Goal: Transaction & Acquisition: Purchase product/service

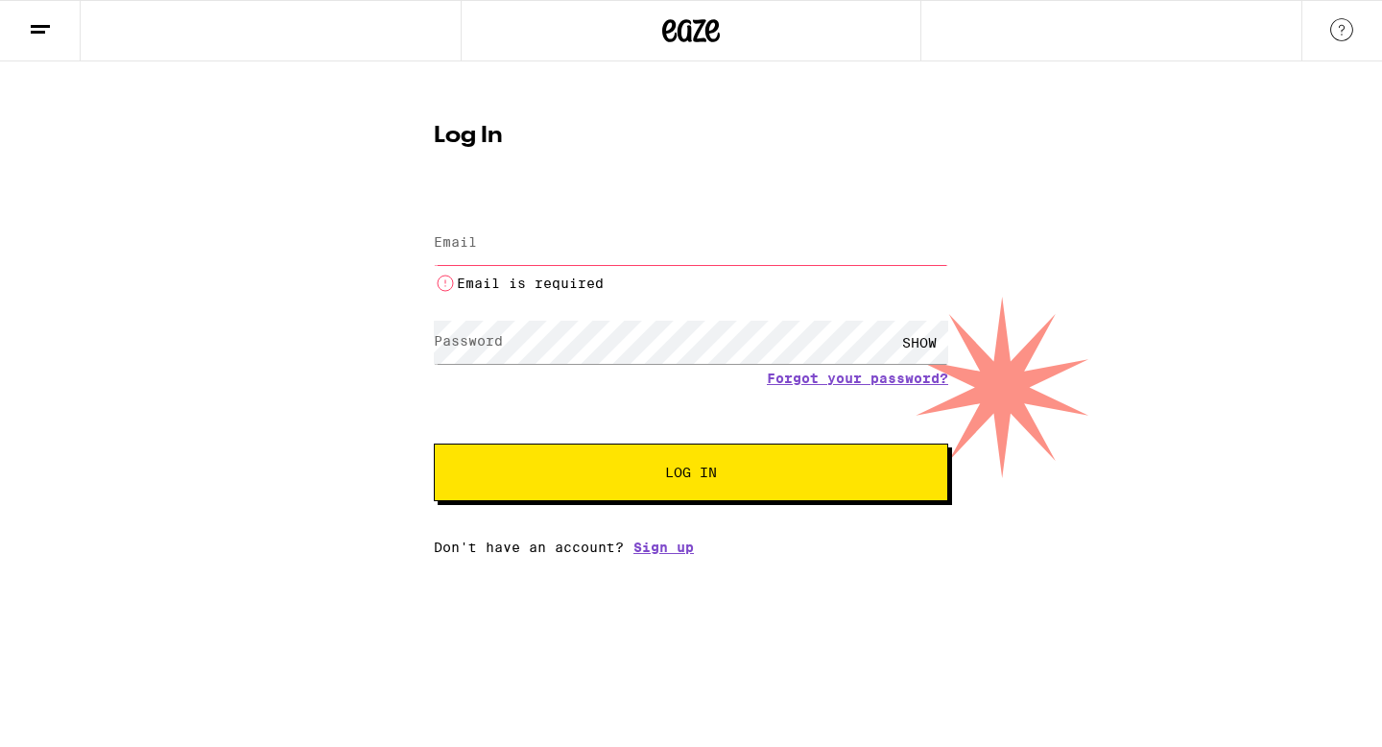
type input "ewolferoubatis@gmail.com"
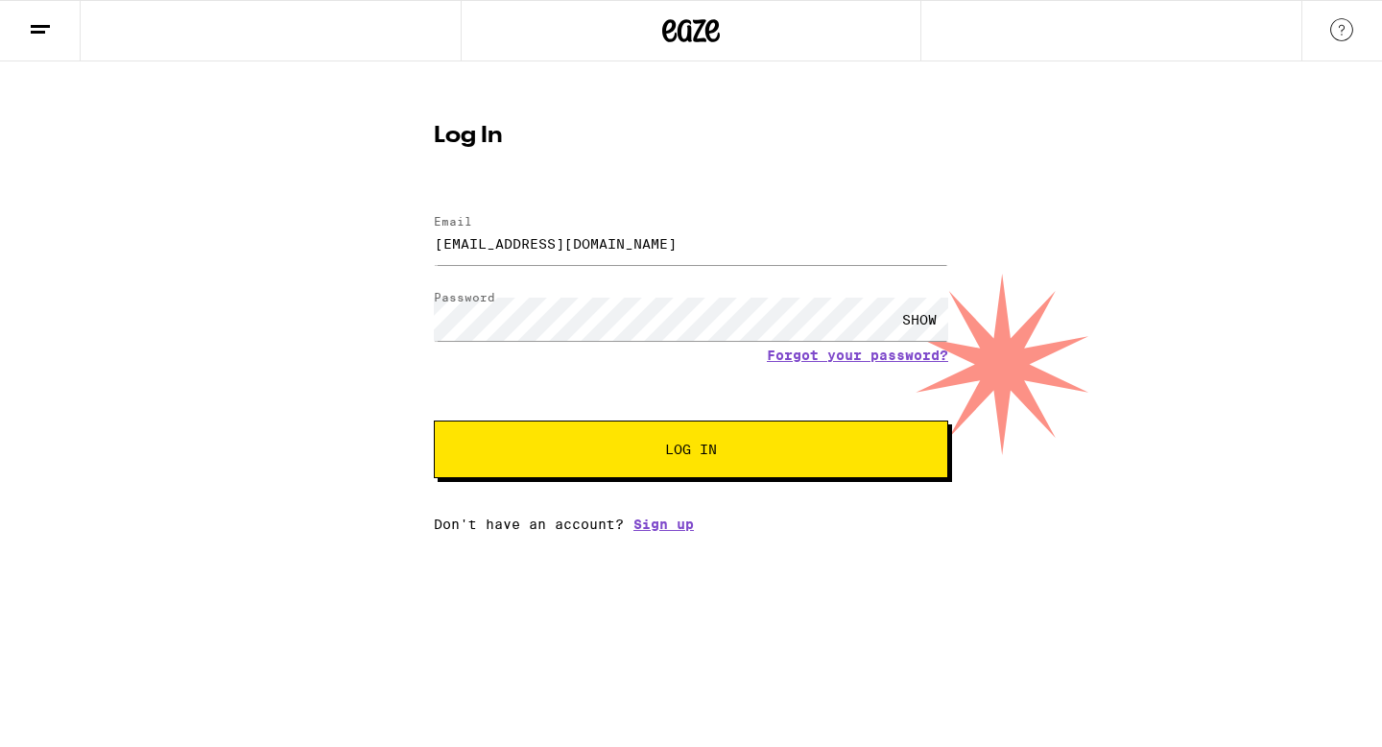
click at [533, 450] on span "Log In" at bounding box center [691, 448] width 359 height 13
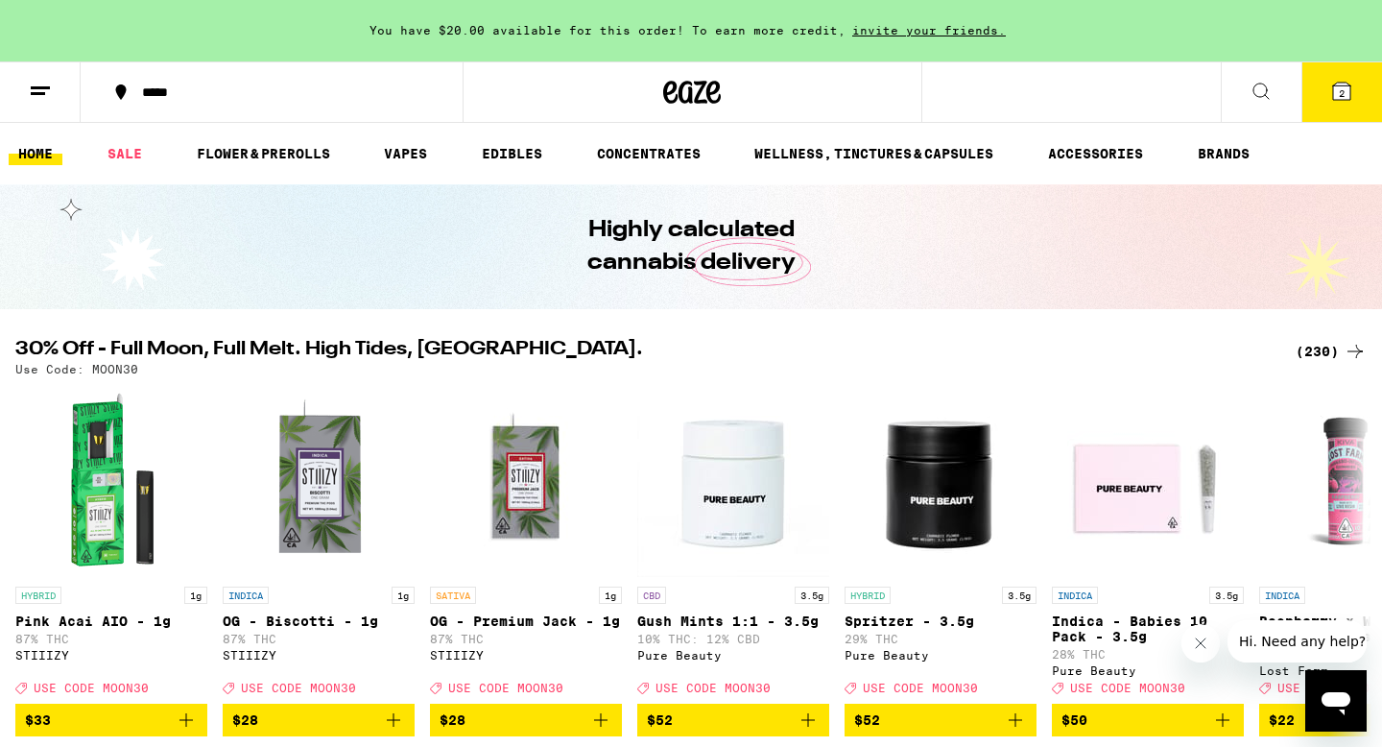
click at [1251, 89] on icon at bounding box center [1260, 91] width 23 height 23
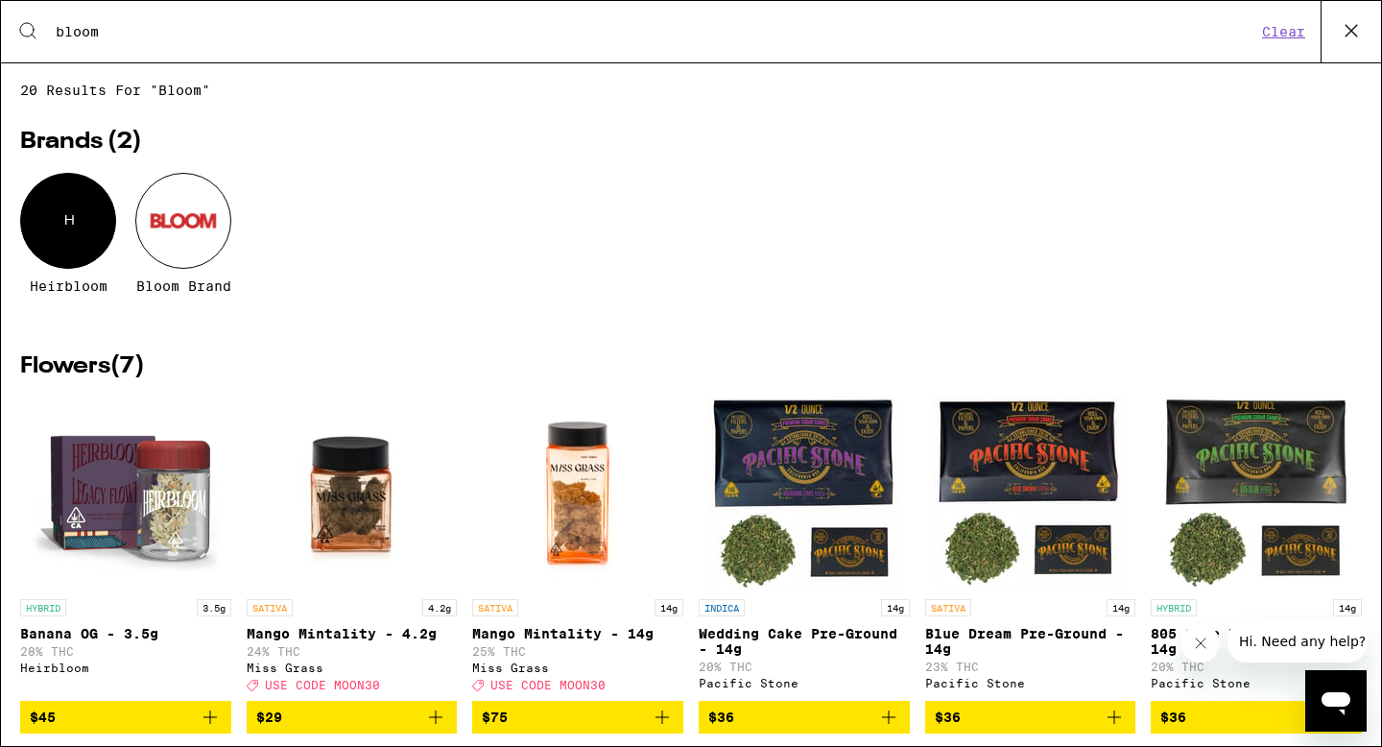
type input "bloom"
click at [195, 248] on div at bounding box center [183, 221] width 96 height 96
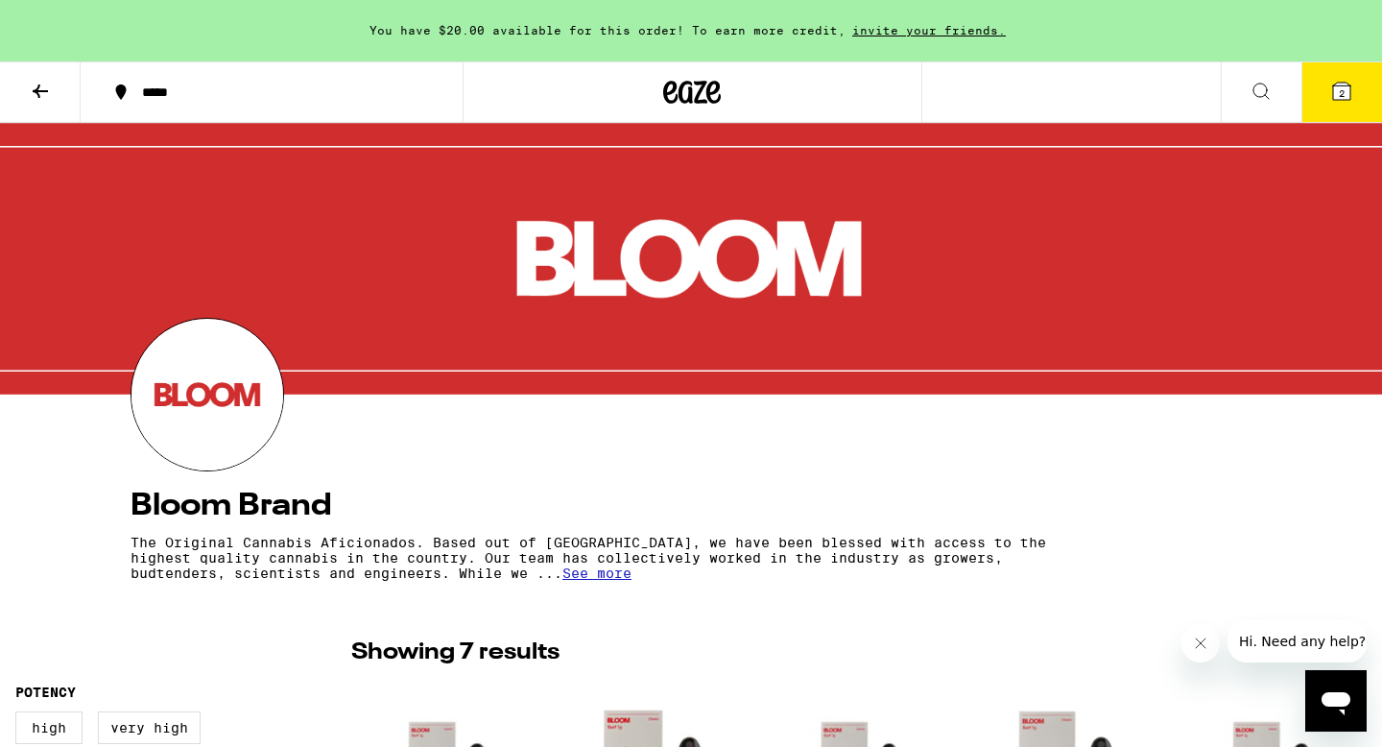
click at [155, 89] on div "*****" at bounding box center [282, 91] width 301 height 13
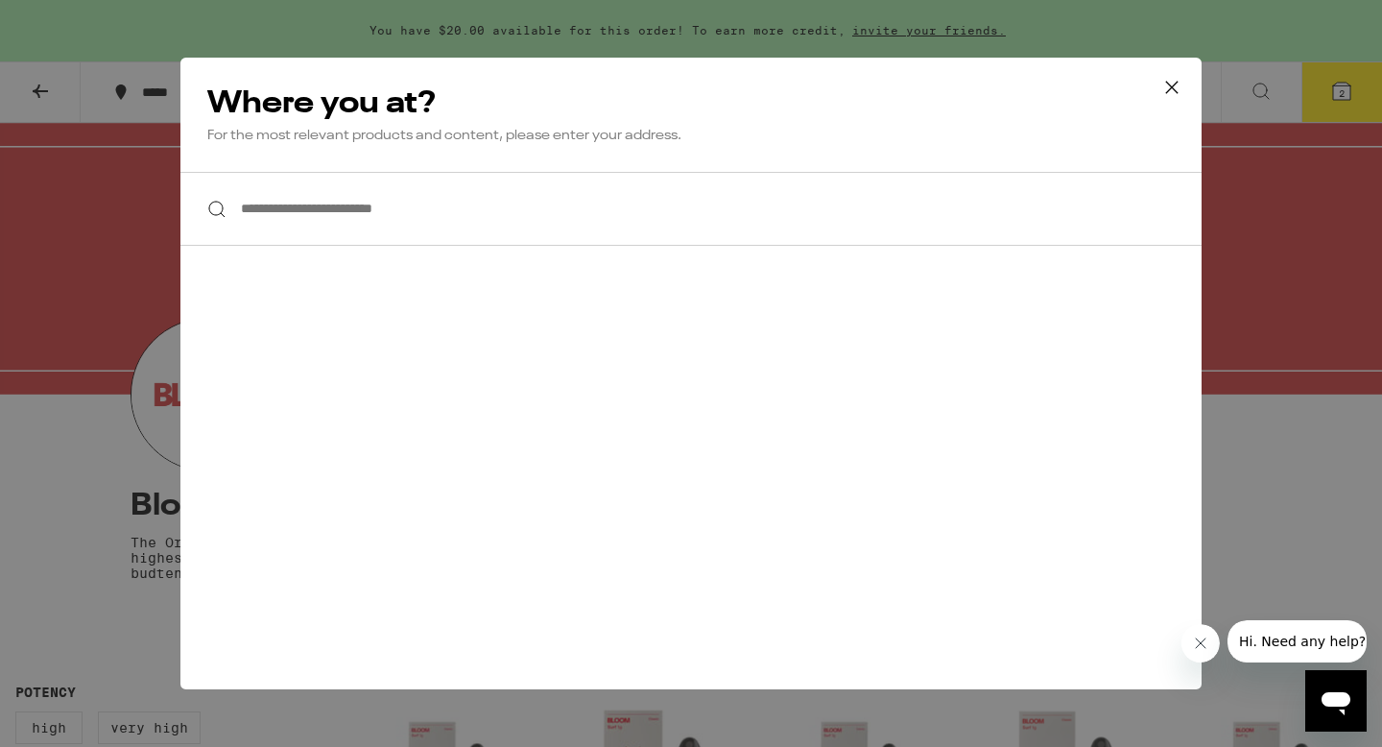
click at [296, 216] on input "**********" at bounding box center [690, 209] width 1021 height 74
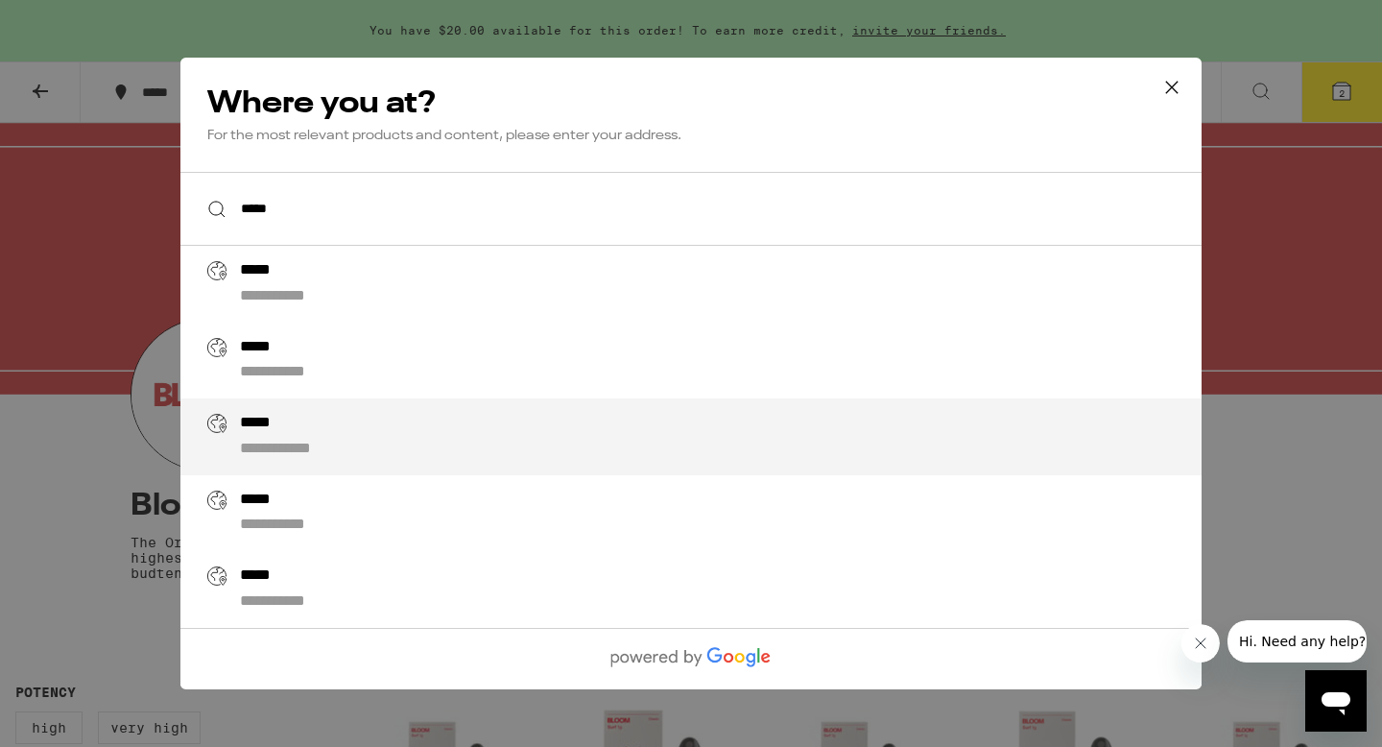
click at [274, 415] on li "**********" at bounding box center [690, 436] width 1021 height 77
type input "**********"
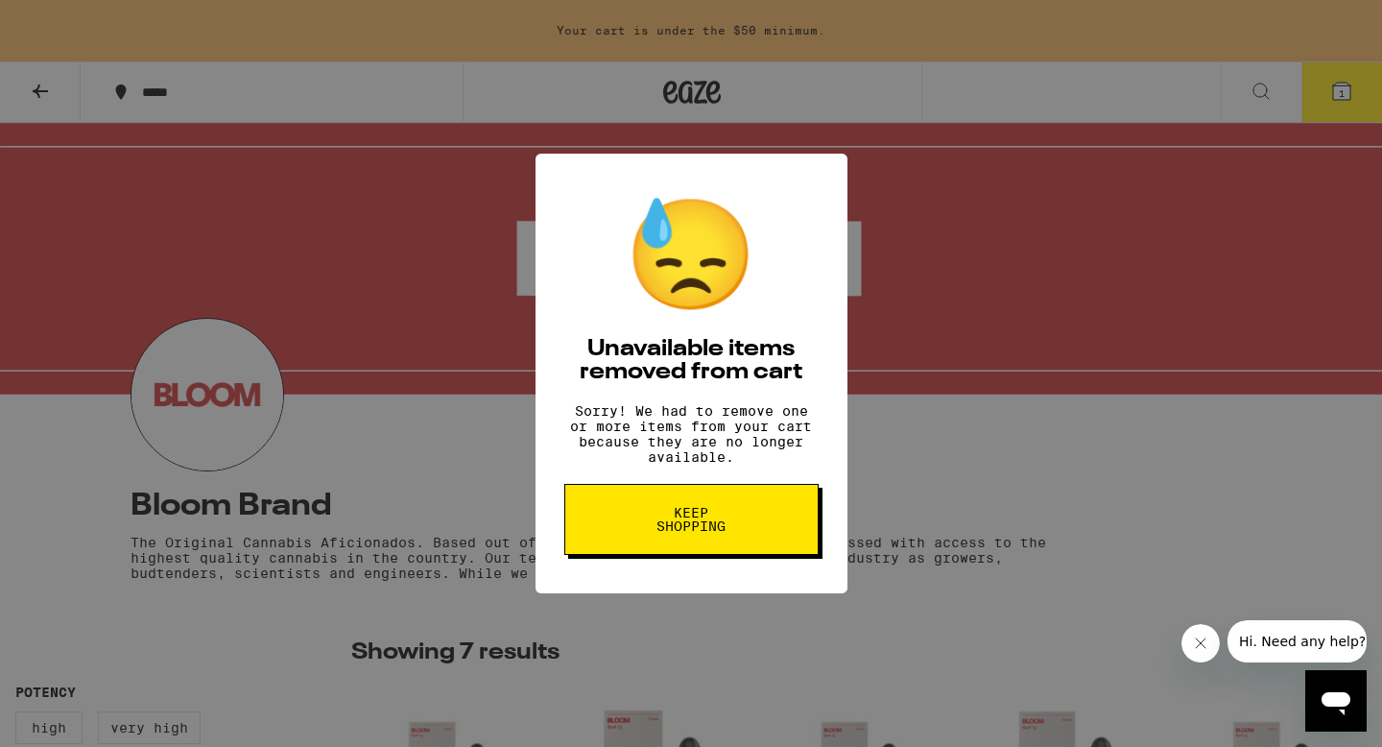
click at [768, 531] on button "Keep Shopping" at bounding box center [691, 519] width 254 height 71
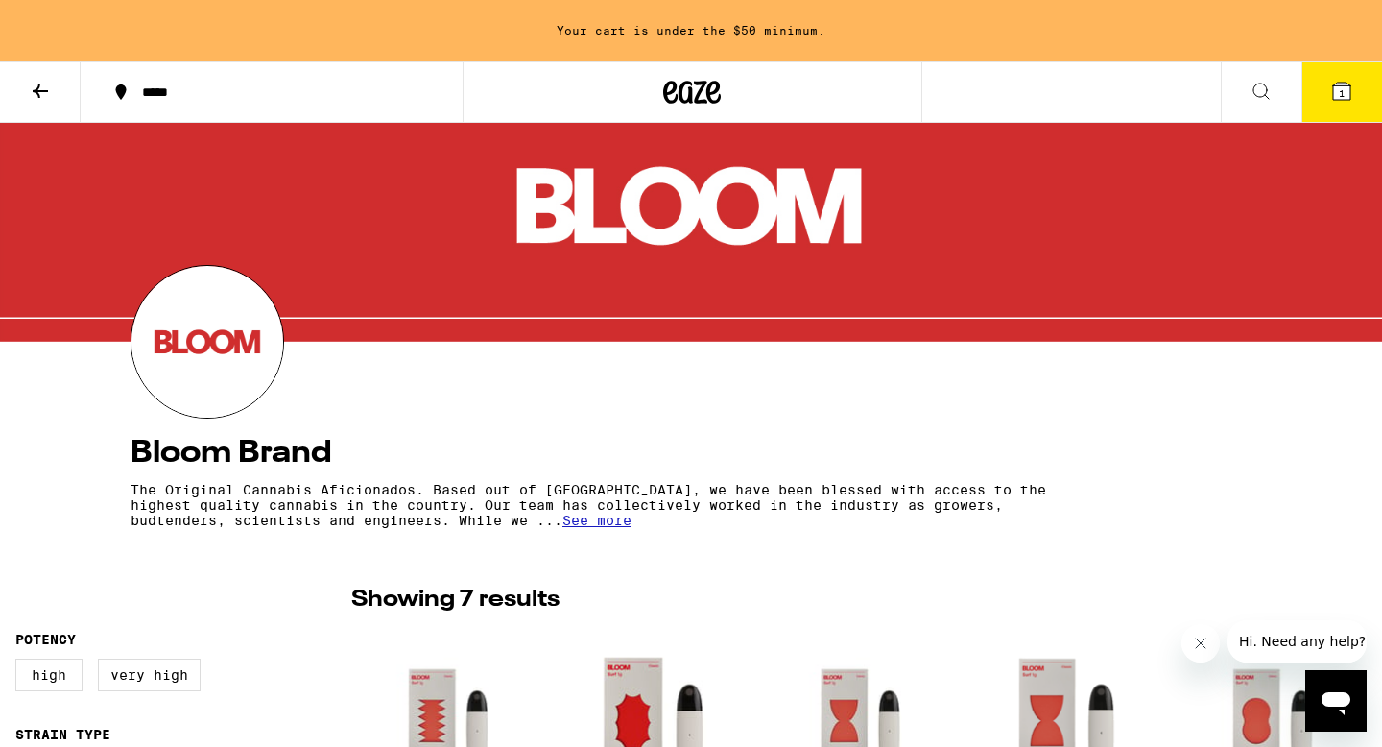
scroll to position [107, 0]
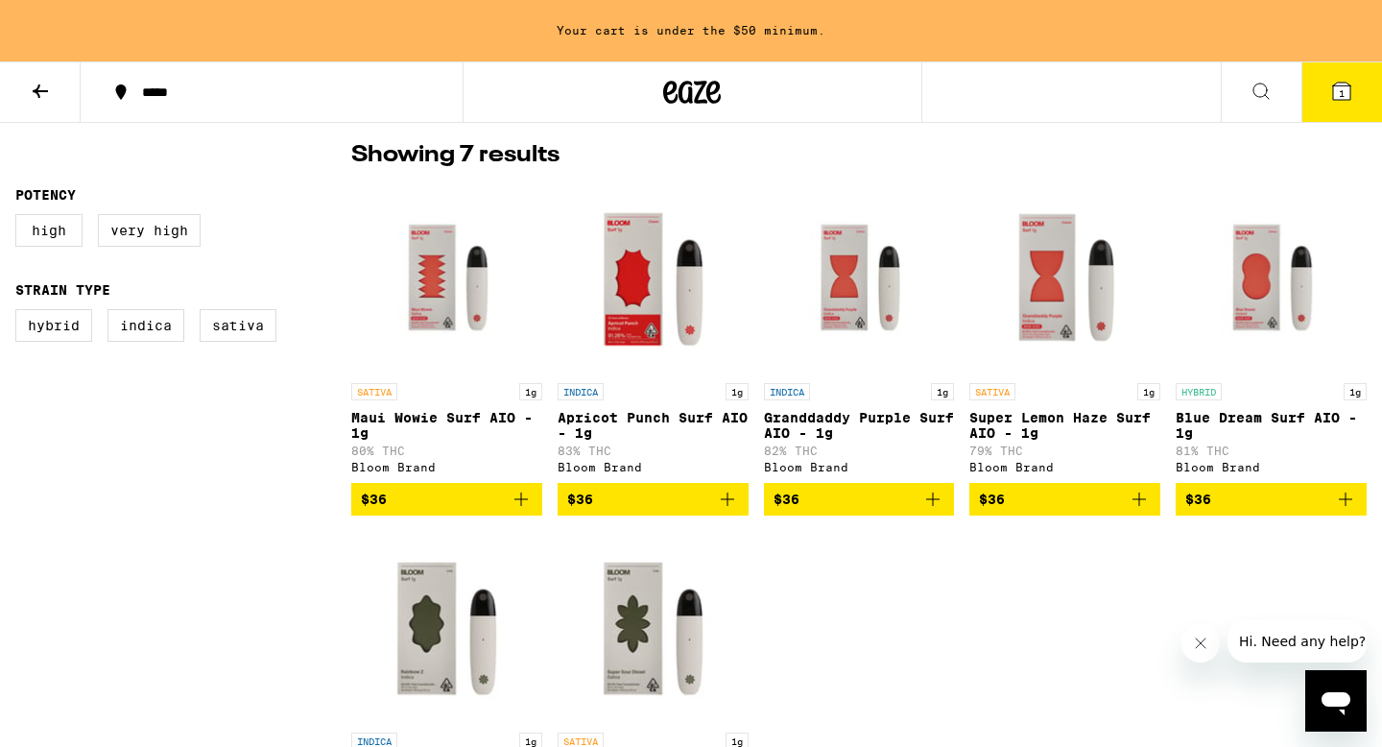
scroll to position [492, 0]
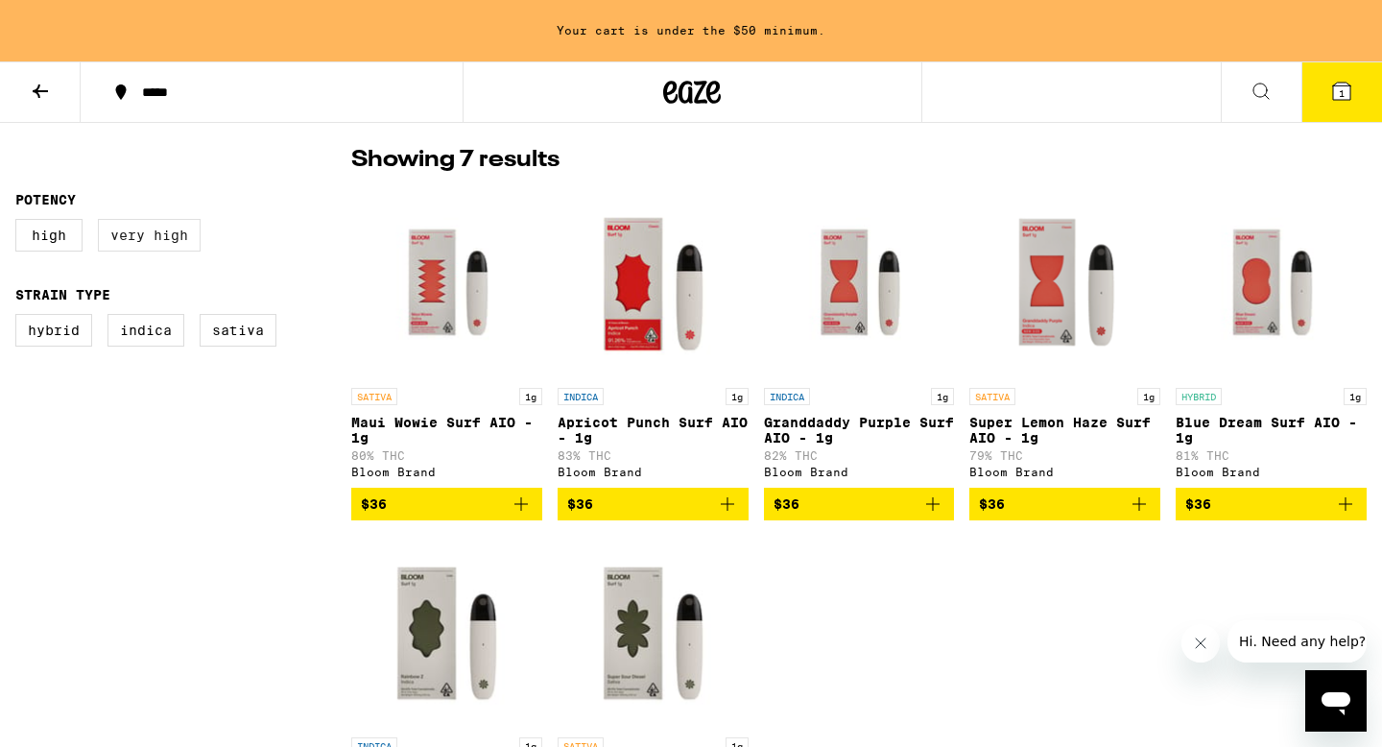
click at [161, 250] on label "Very High" at bounding box center [149, 235] width 103 height 33
click at [20, 223] on input "Very High" at bounding box center [19, 222] width 1 height 1
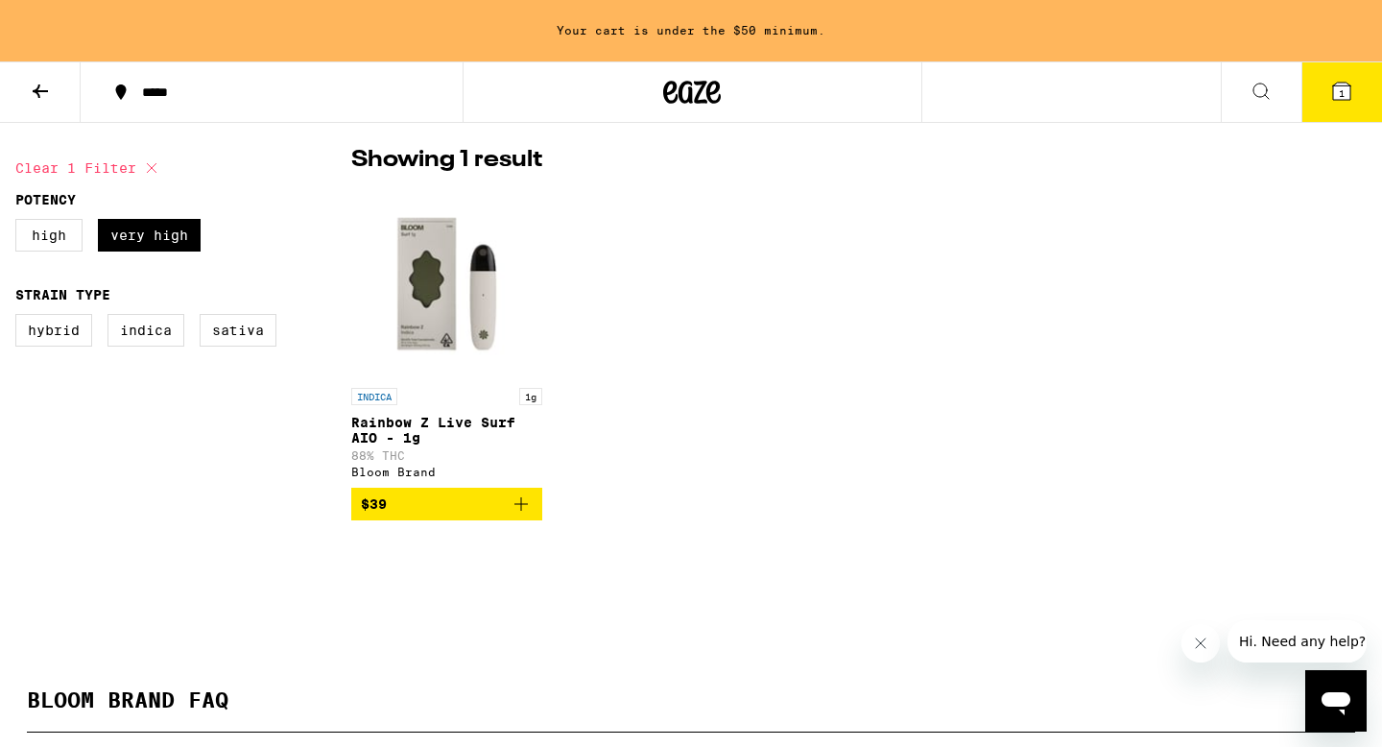
click at [149, 166] on icon at bounding box center [151, 167] width 23 height 23
checkbox input "false"
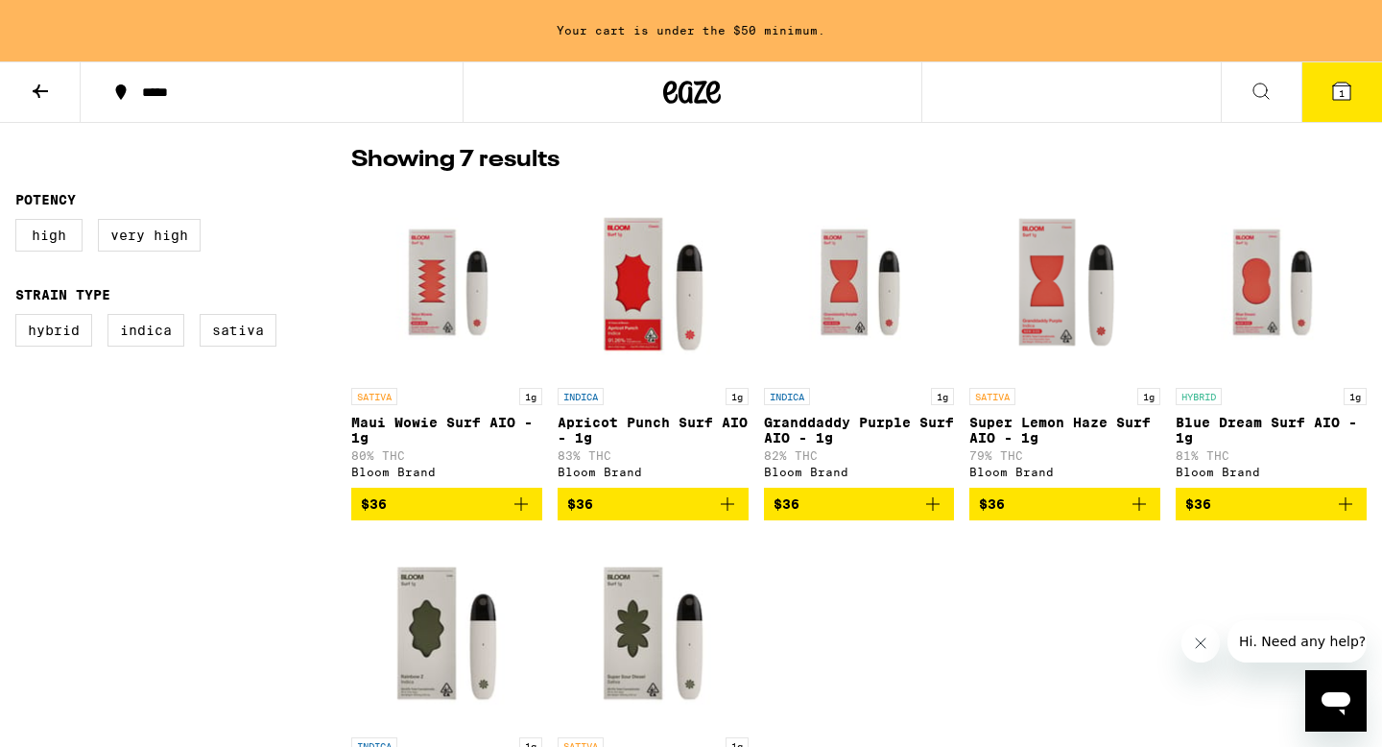
click at [1273, 93] on button at bounding box center [1261, 92] width 81 height 60
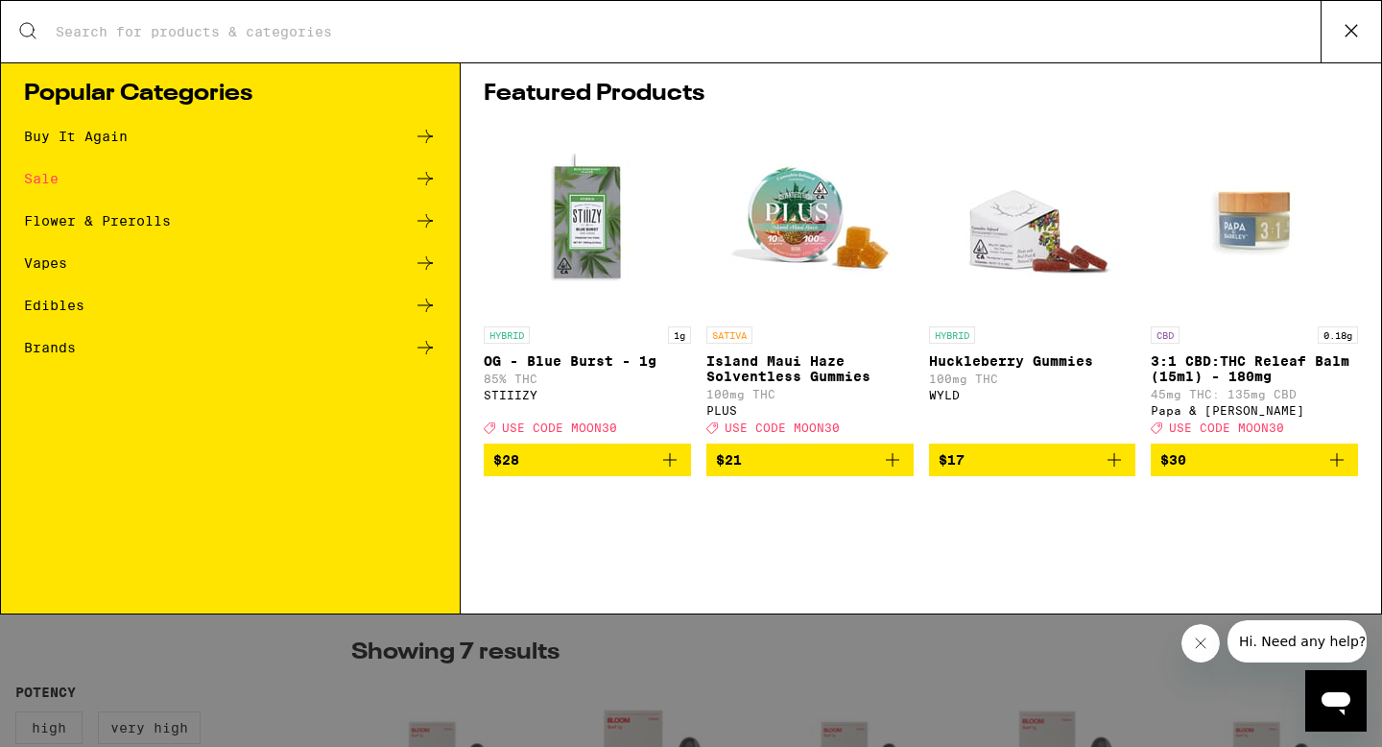
click at [209, 270] on div "Vapes" at bounding box center [230, 262] width 413 height 23
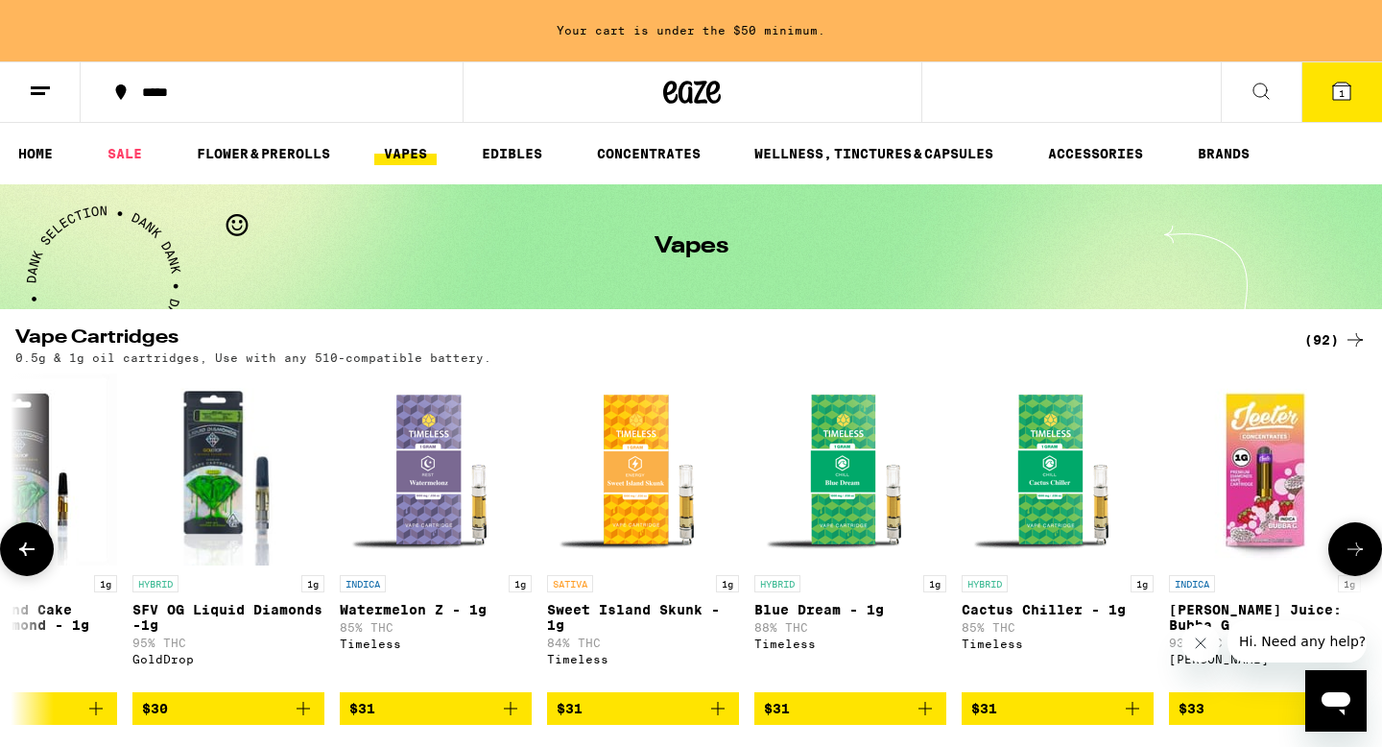
scroll to position [0, 9213]
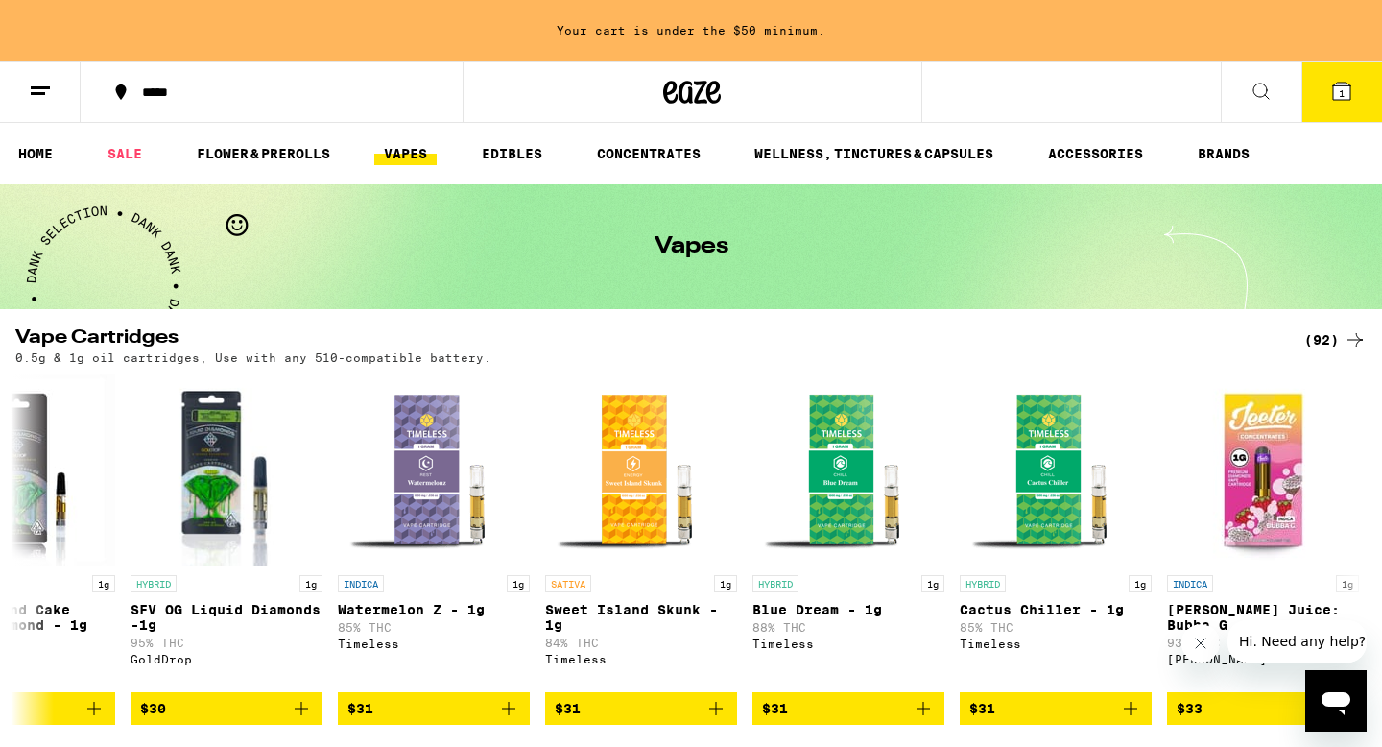
click at [1267, 90] on icon at bounding box center [1260, 91] width 23 height 23
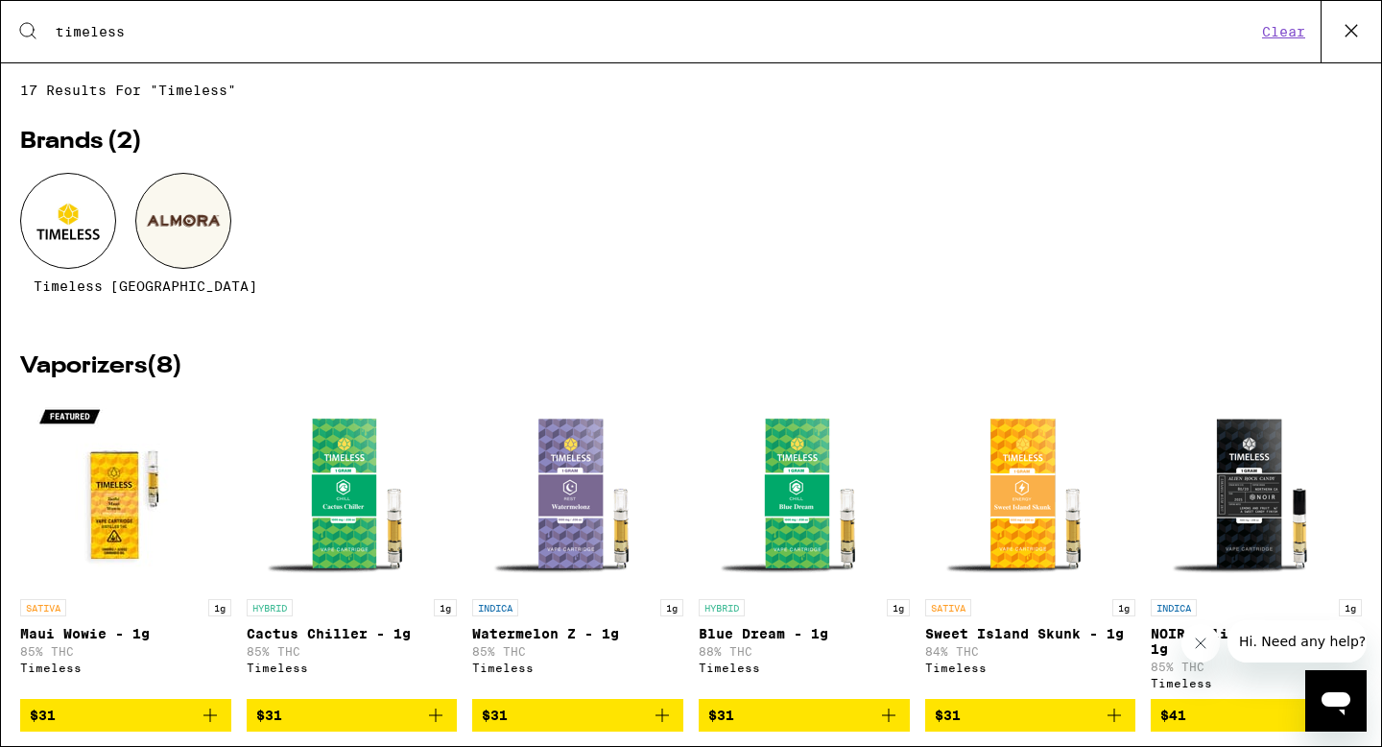
type input "timeless"
click at [64, 214] on div at bounding box center [68, 221] width 96 height 96
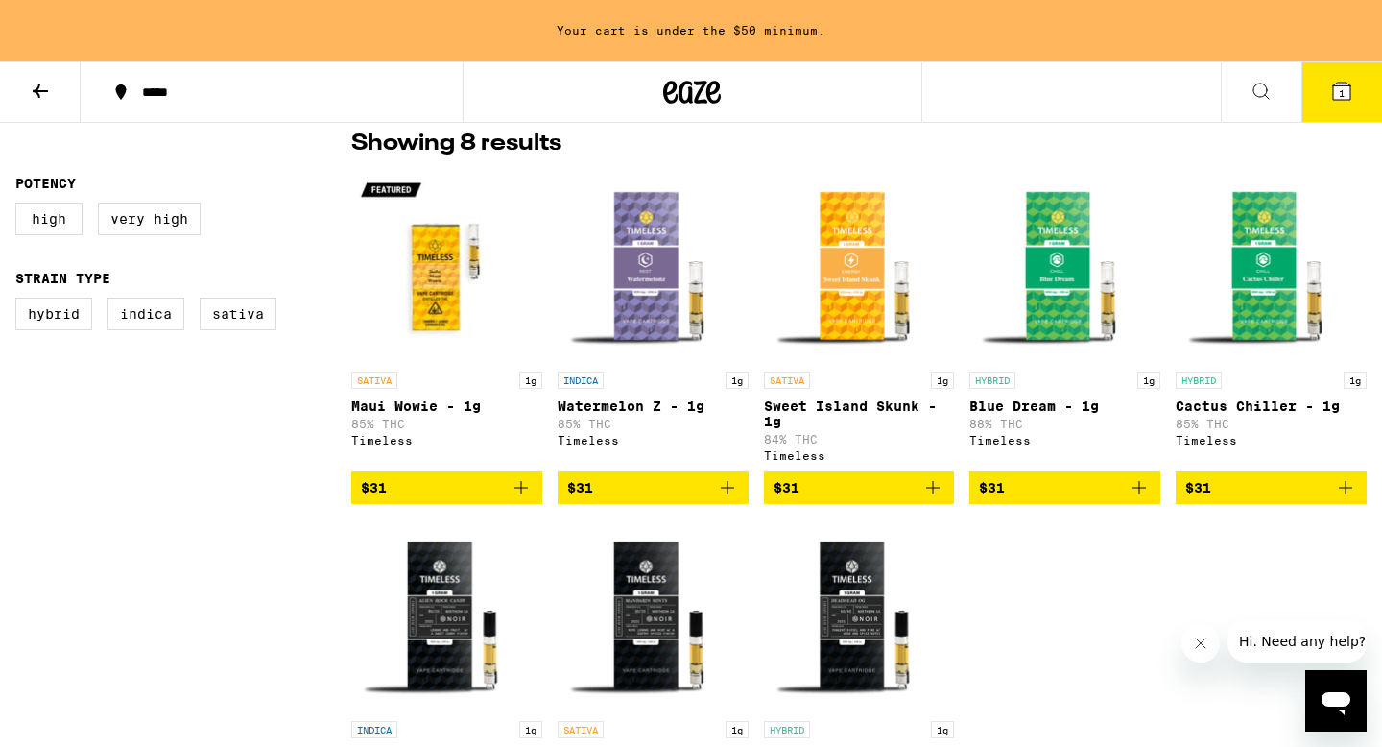
scroll to position [512, 0]
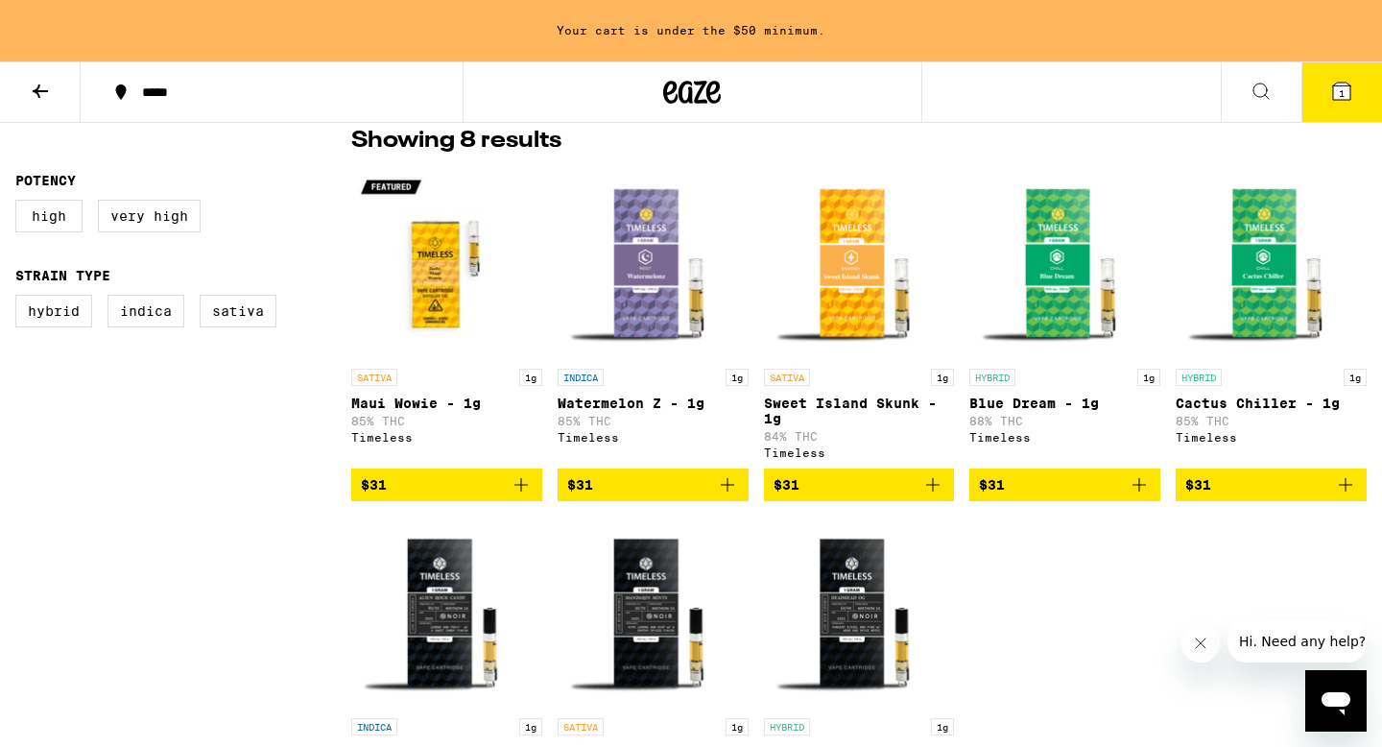
click at [34, 89] on icon at bounding box center [40, 90] width 15 height 13
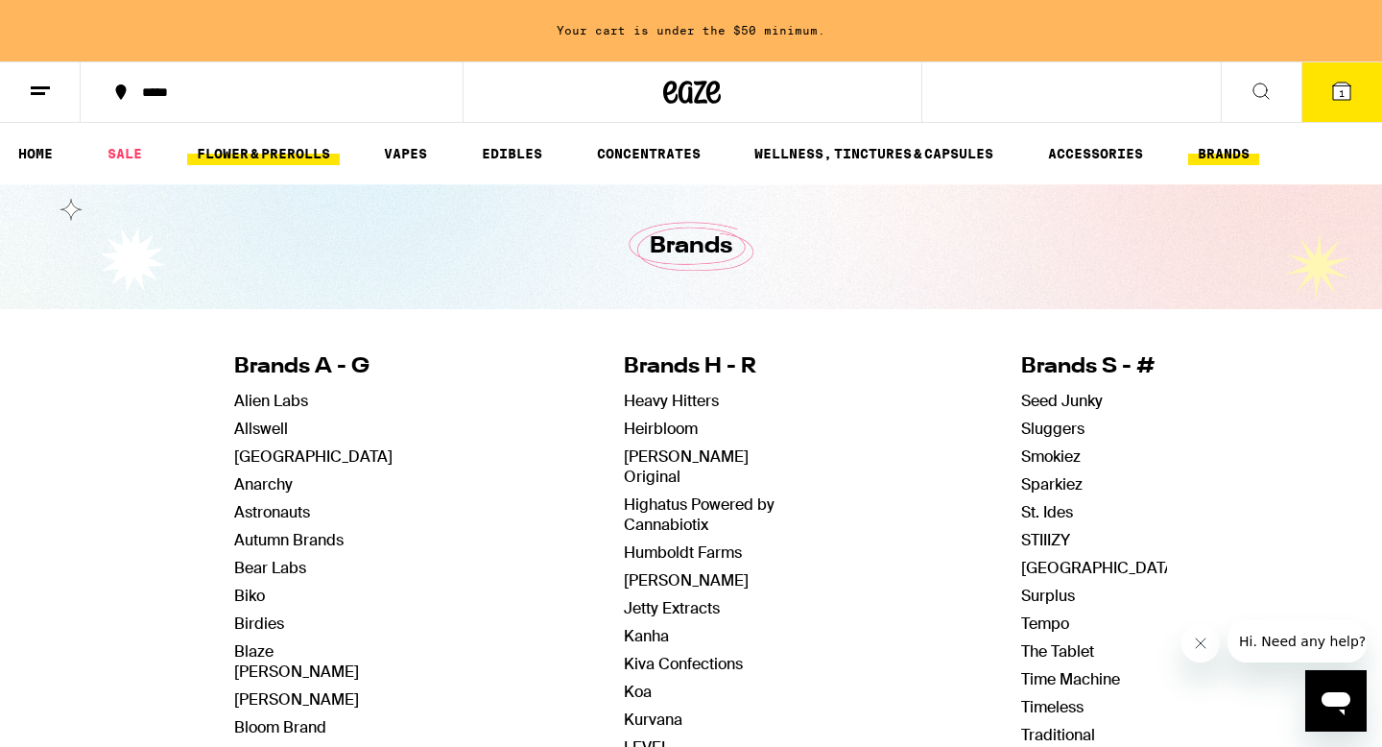
click at [217, 157] on link "FLOWER & PREROLLS" at bounding box center [263, 153] width 153 height 23
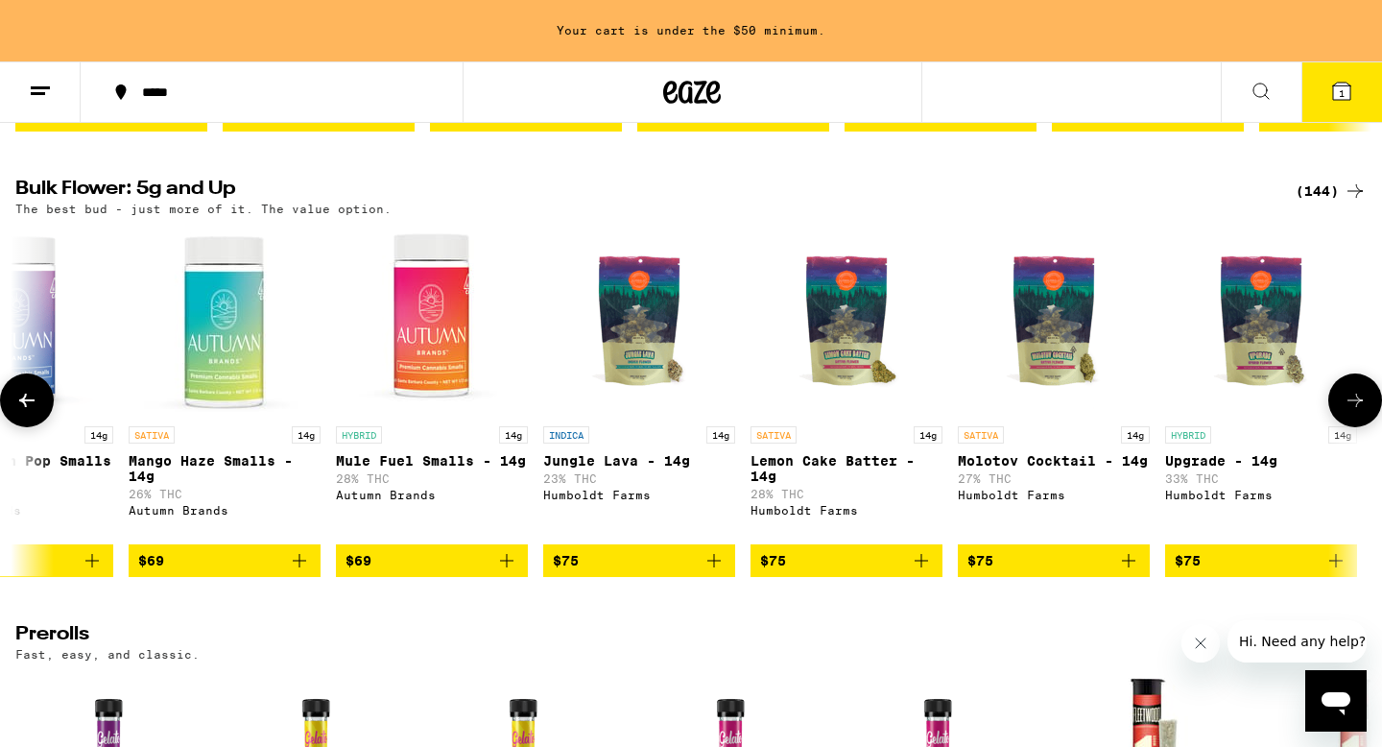
scroll to position [0, 17003]
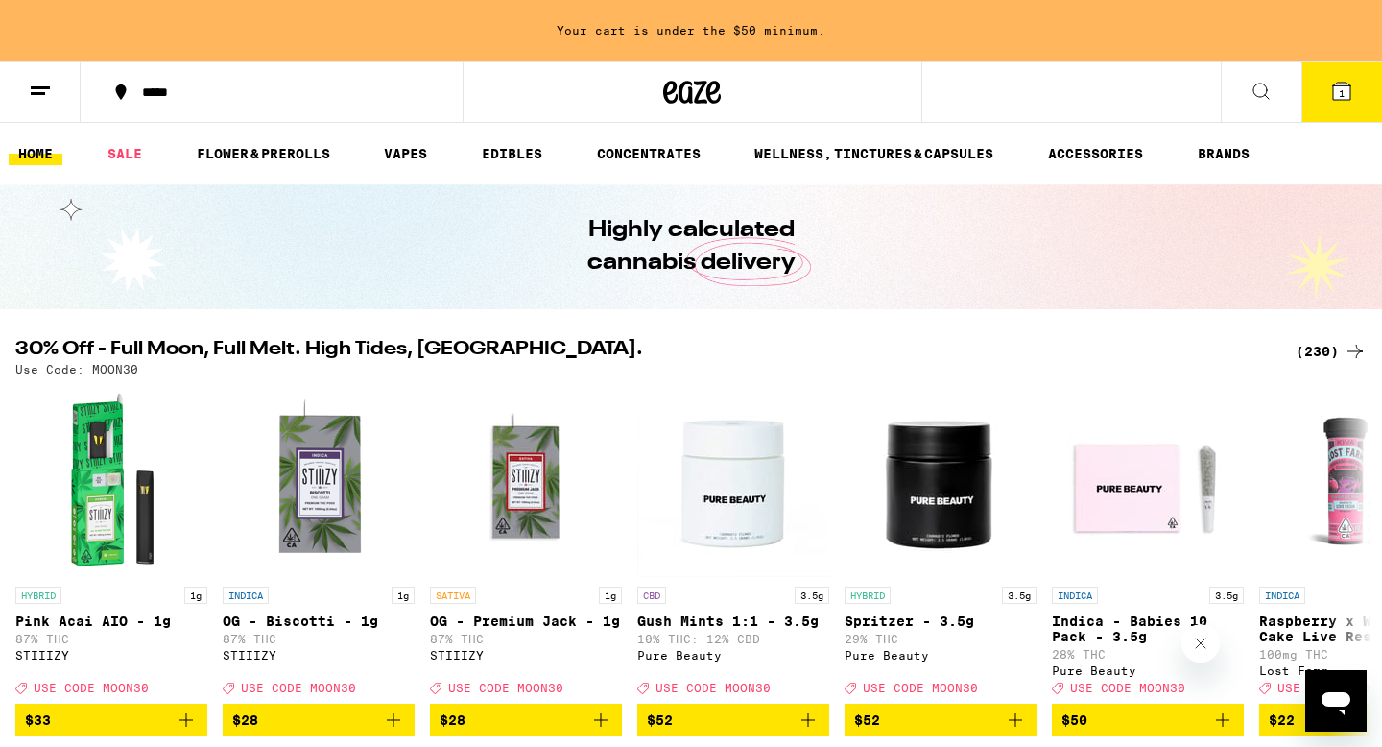
click at [1347, 85] on icon at bounding box center [1341, 91] width 17 height 17
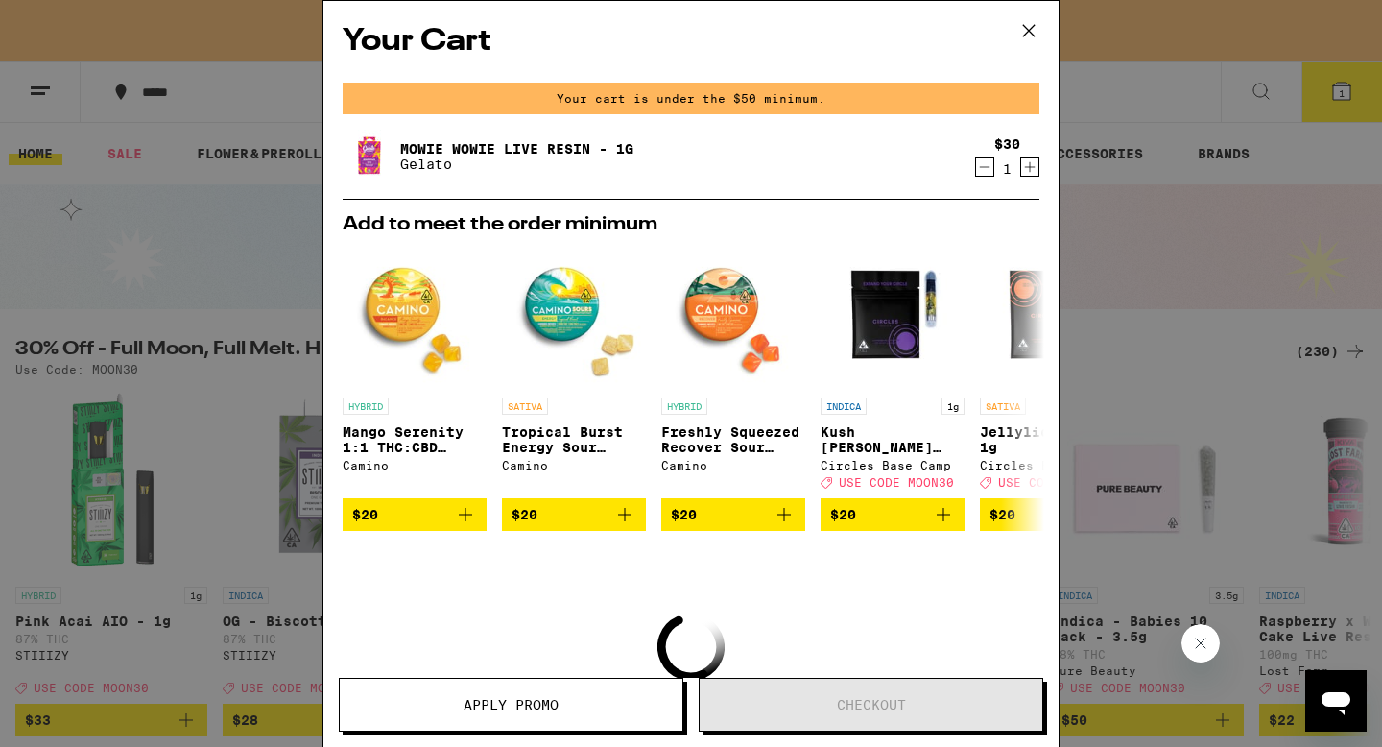
click at [988, 169] on icon "Decrement" at bounding box center [984, 166] width 17 height 23
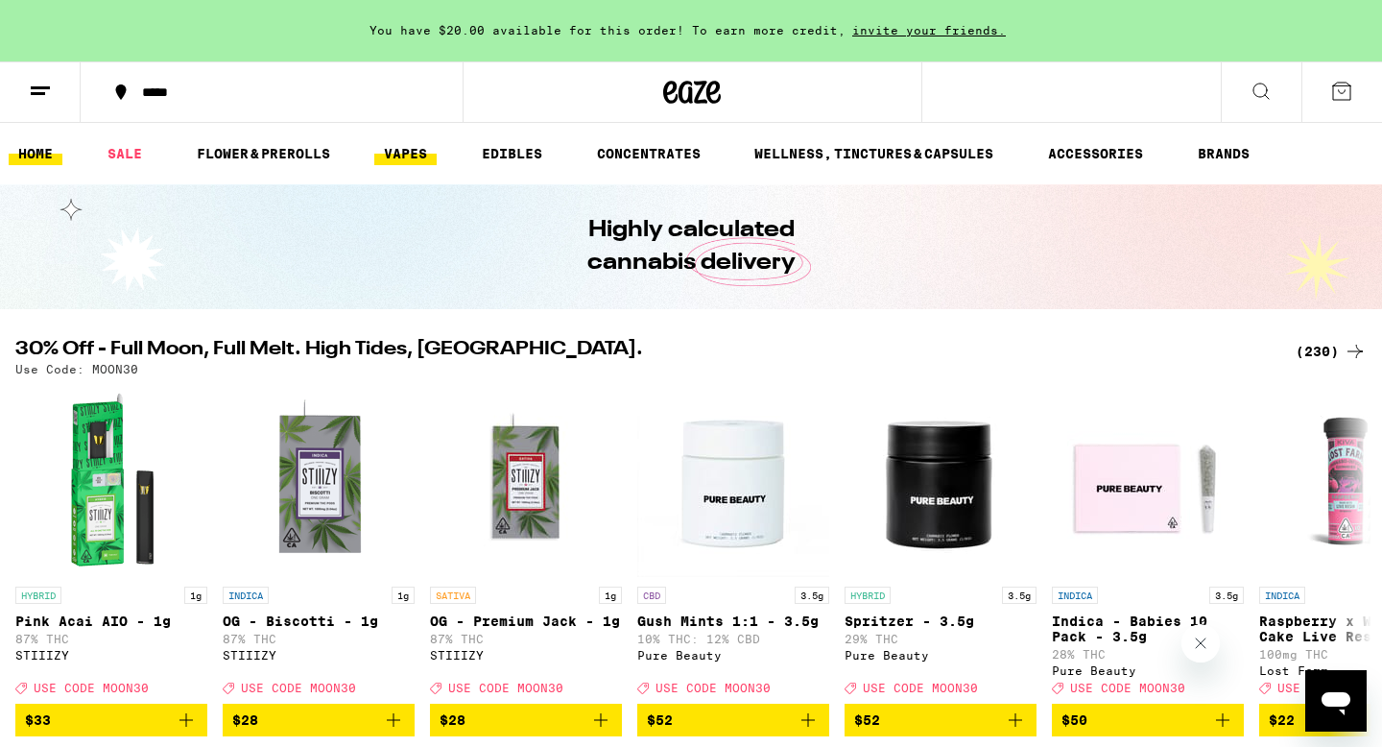
click at [408, 156] on link "VAPES" at bounding box center [405, 153] width 62 height 23
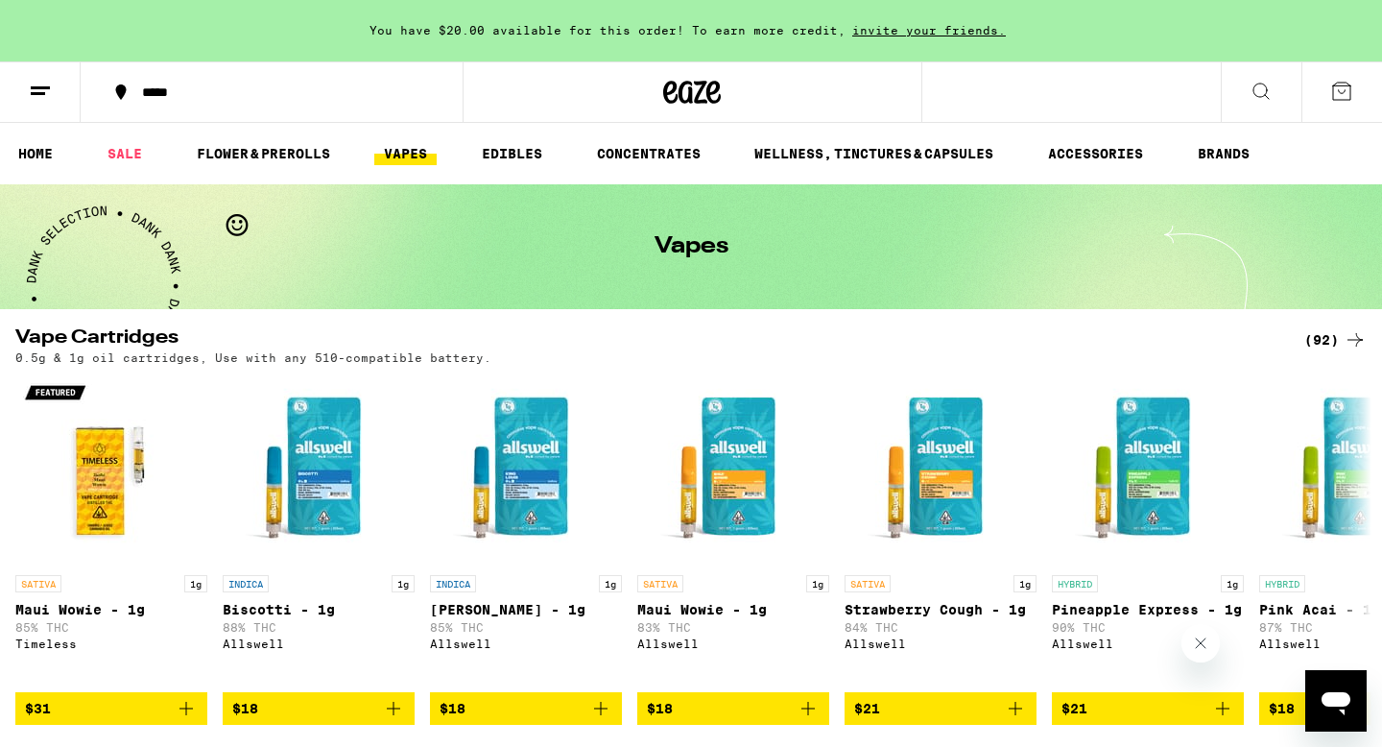
click at [1248, 139] on ul "HOME SALE FLOWER & PREROLLS VAPES EDIBLES CONCENTRATES WELLNESS, TINCTURES & CA…" at bounding box center [691, 153] width 1382 height 61
click at [1242, 147] on link "BRANDS" at bounding box center [1223, 153] width 71 height 23
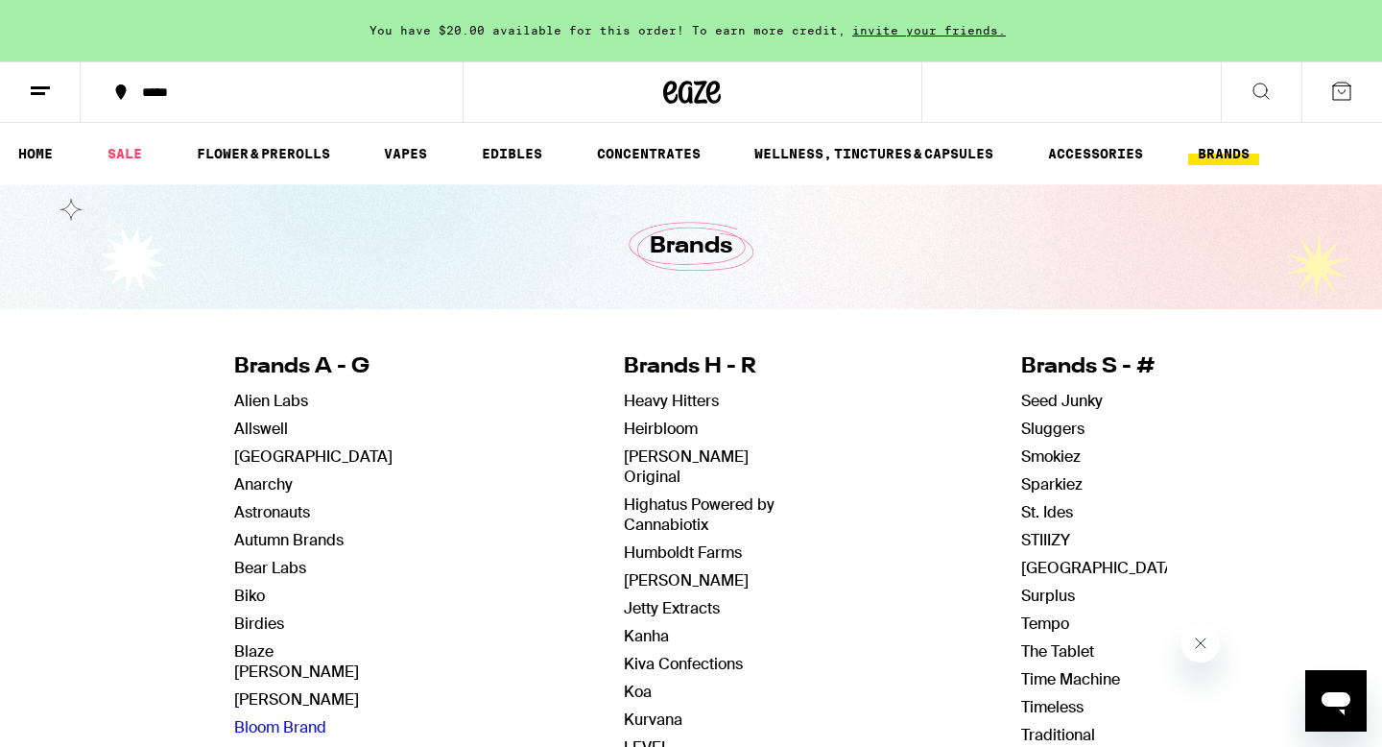
click at [265, 717] on link "Bloom Brand" at bounding box center [280, 727] width 92 height 20
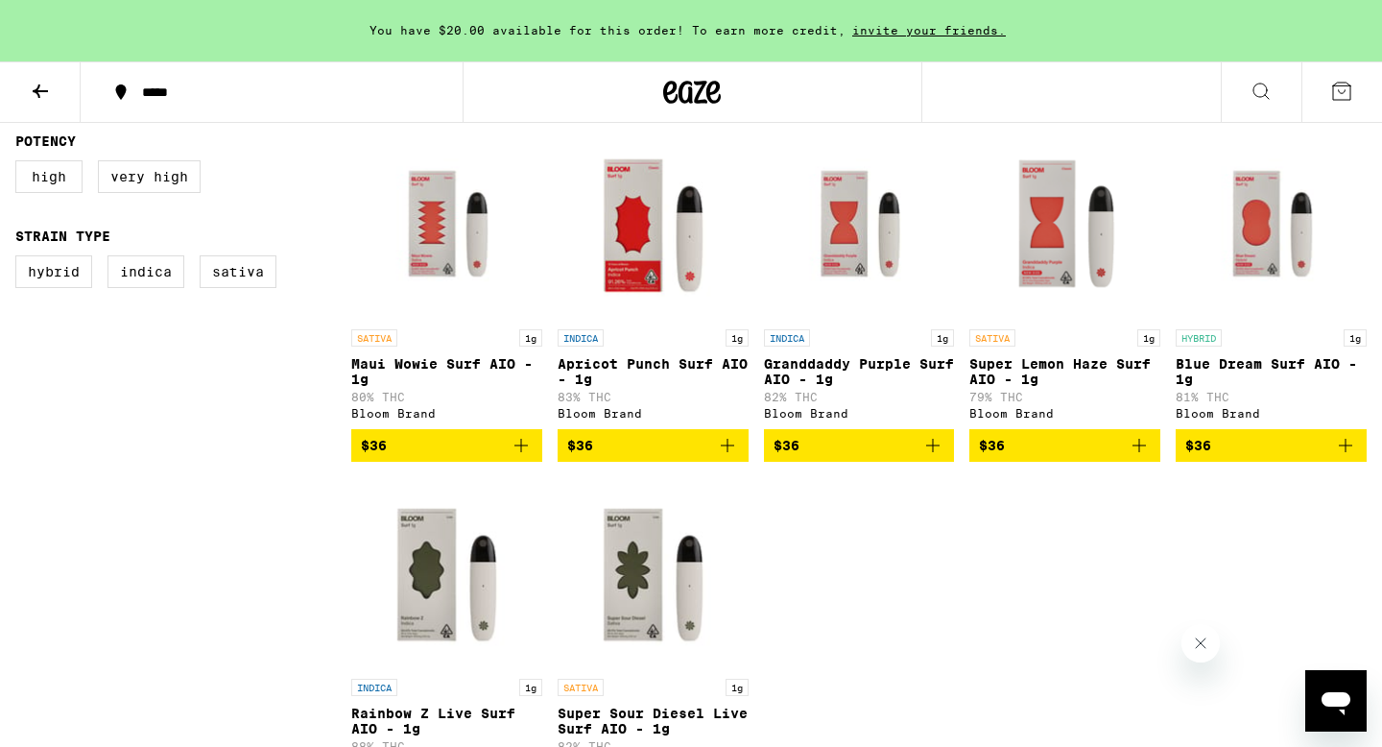
scroll to position [557, 0]
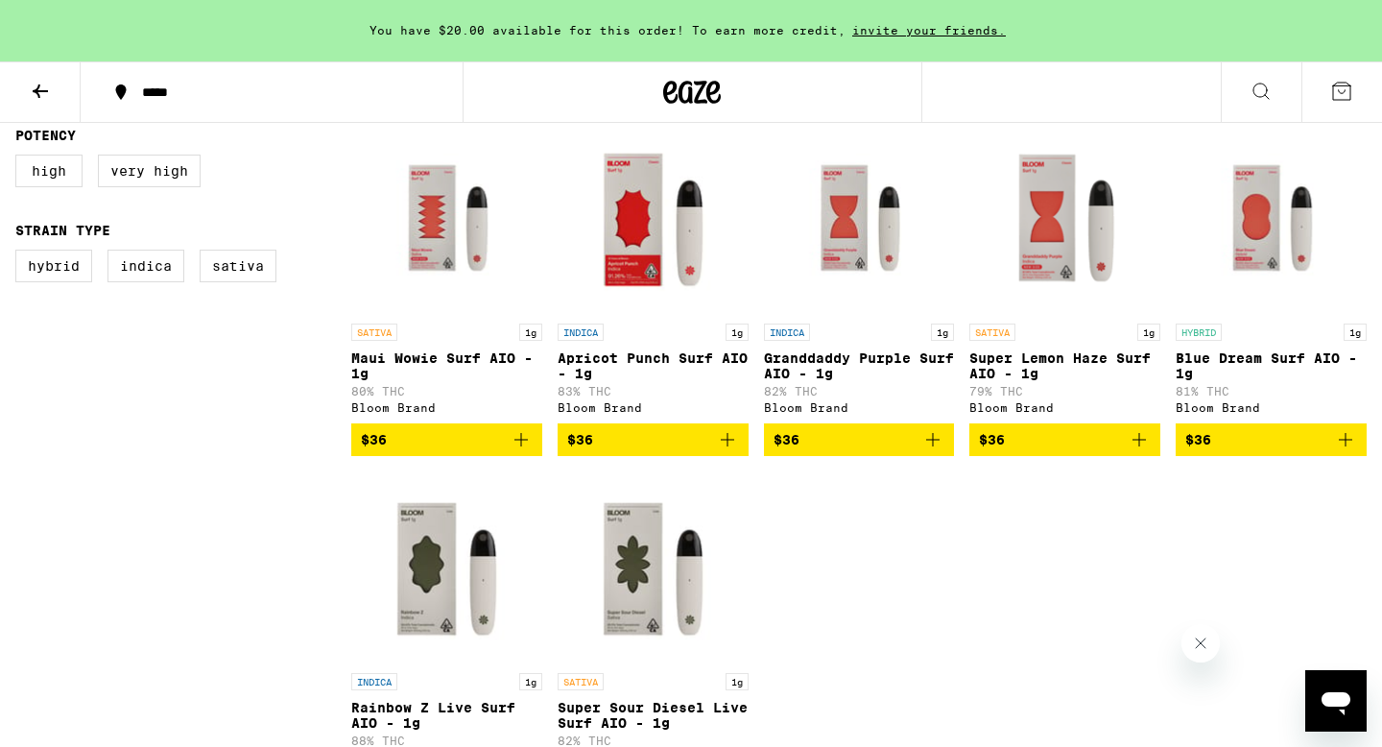
click at [522, 442] on icon "Add to bag" at bounding box center [521, 439] width 23 height 23
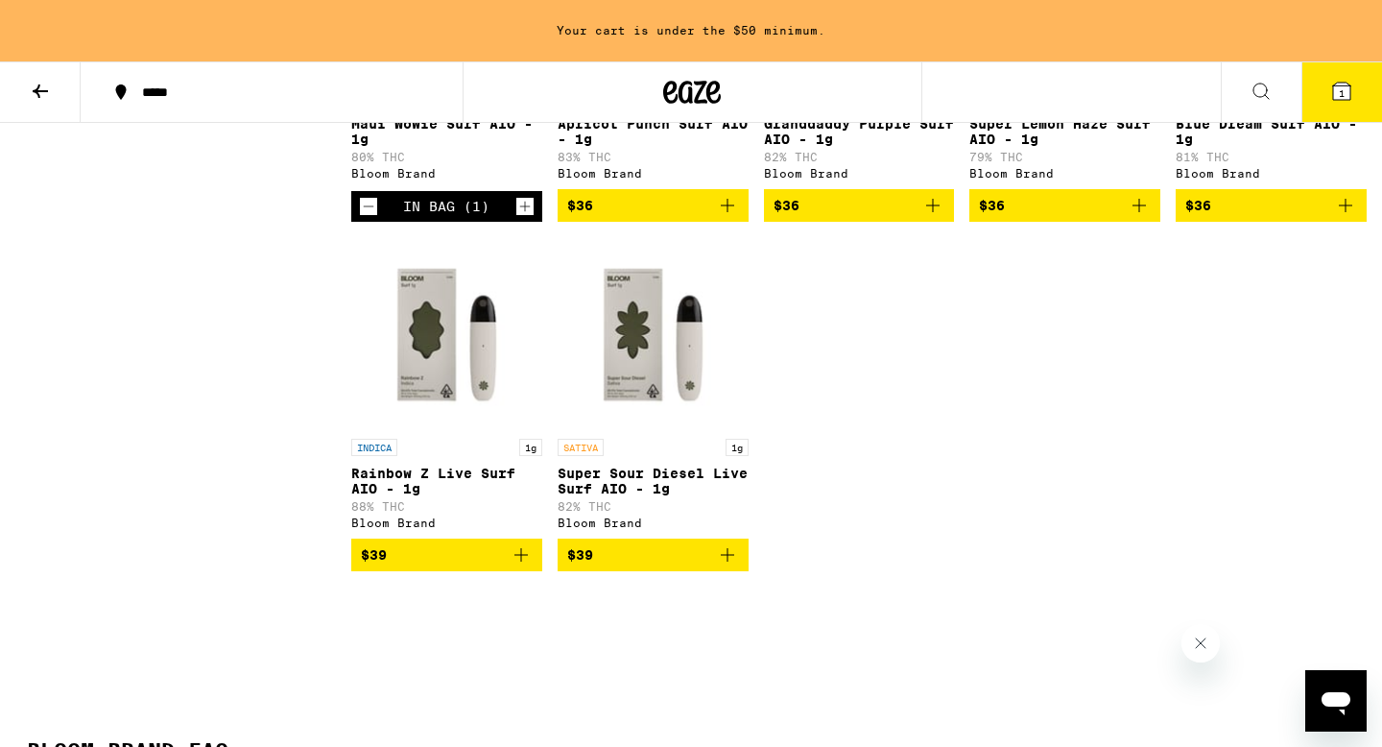
scroll to position [792, 0]
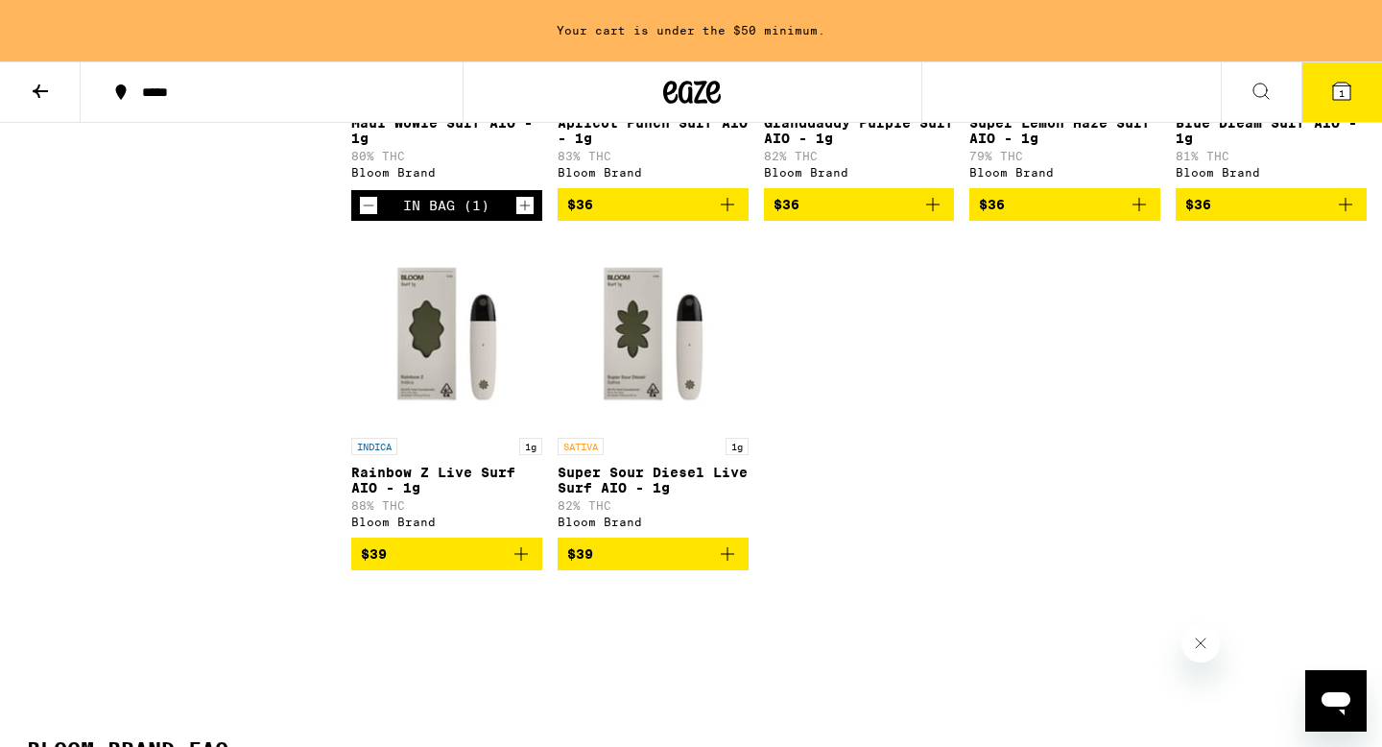
click at [522, 565] on icon "Add to bag" at bounding box center [521, 553] width 23 height 23
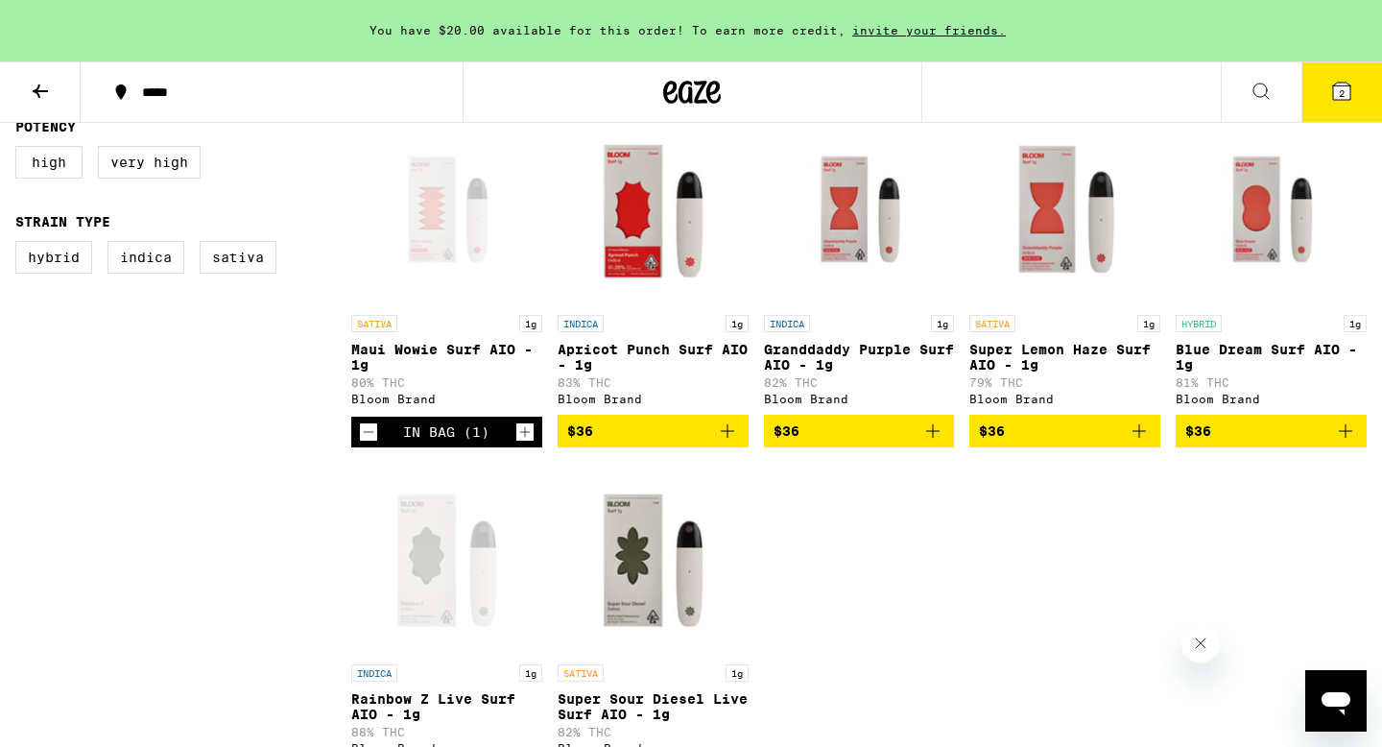
scroll to position [559, 0]
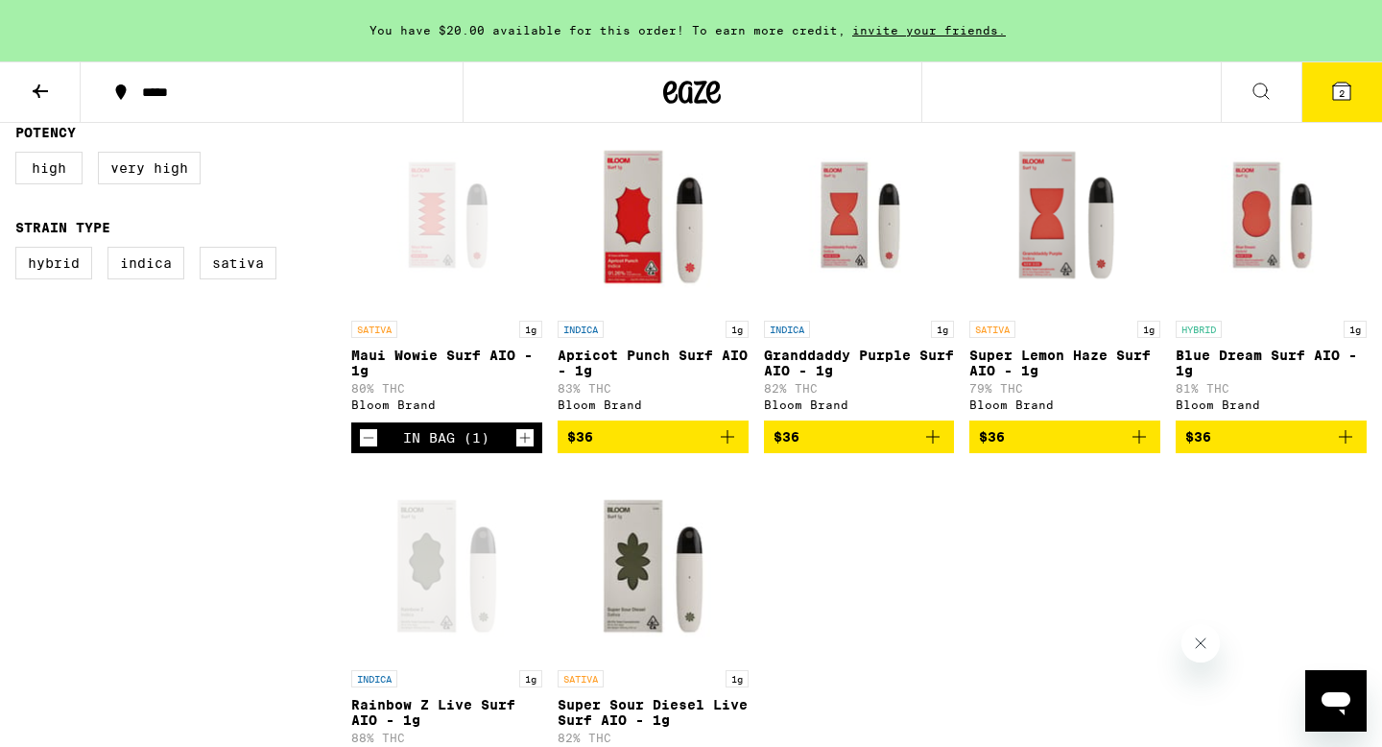
click at [527, 442] on icon "Increment" at bounding box center [524, 437] width 17 height 23
click at [1287, 360] on p "Blue Dream Surf AIO - 1g" at bounding box center [1271, 362] width 191 height 31
click at [1044, 358] on p "Super Lemon Haze Surf AIO - 1g" at bounding box center [1064, 362] width 191 height 31
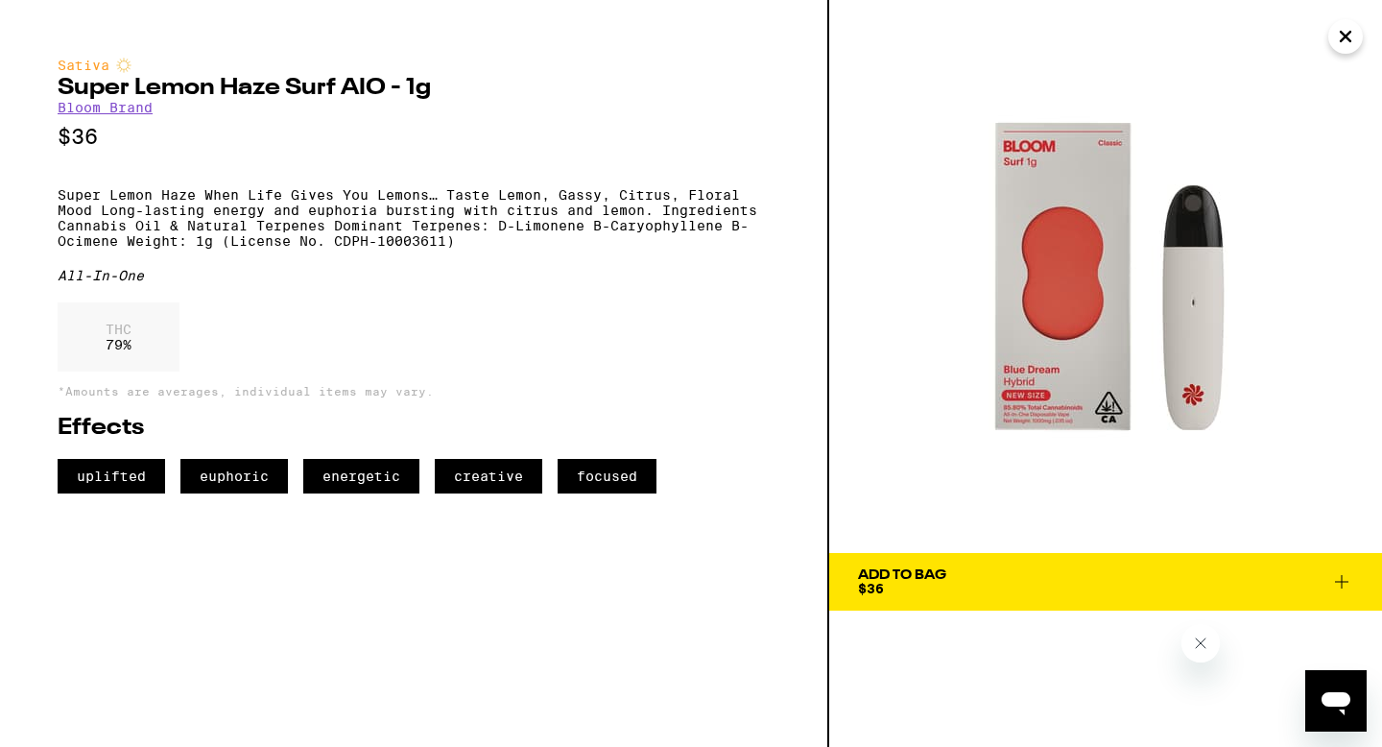
click at [1346, 35] on icon "Close" at bounding box center [1346, 37] width 10 height 10
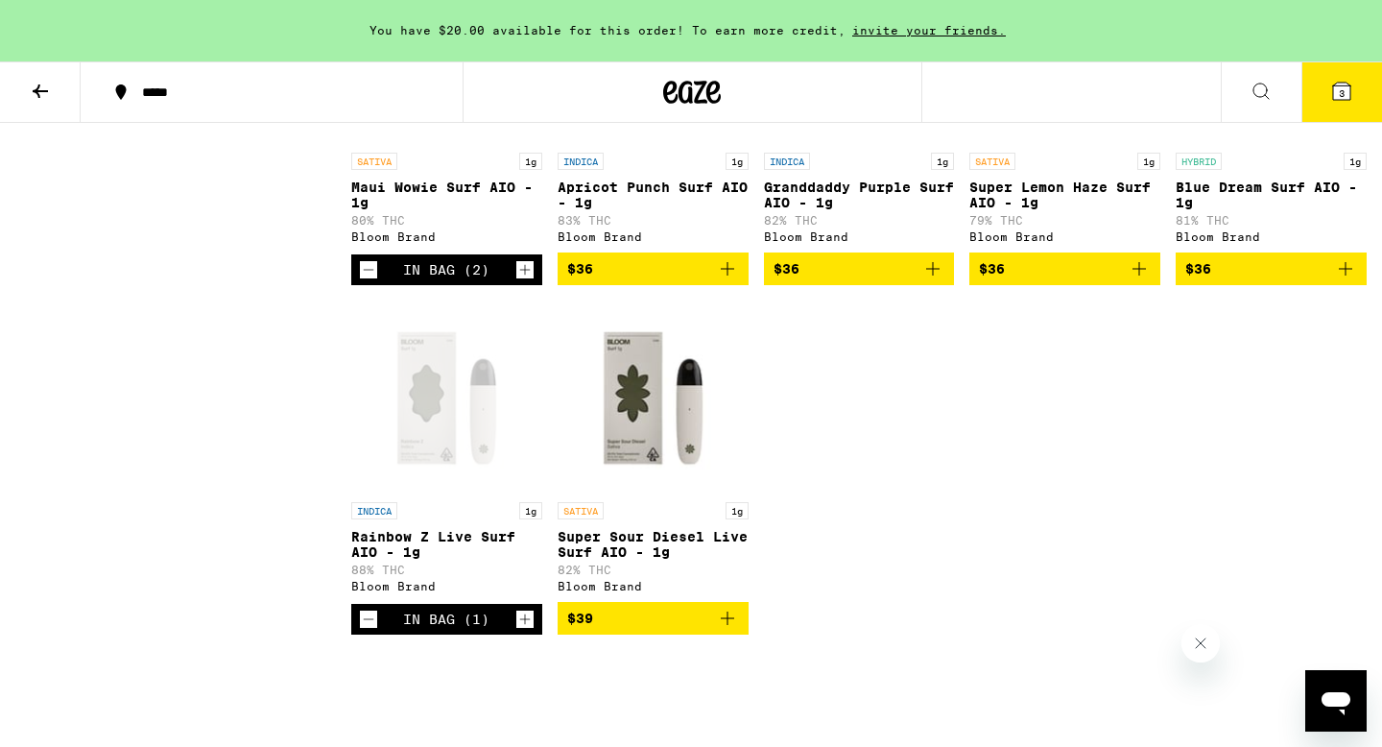
scroll to position [728, 0]
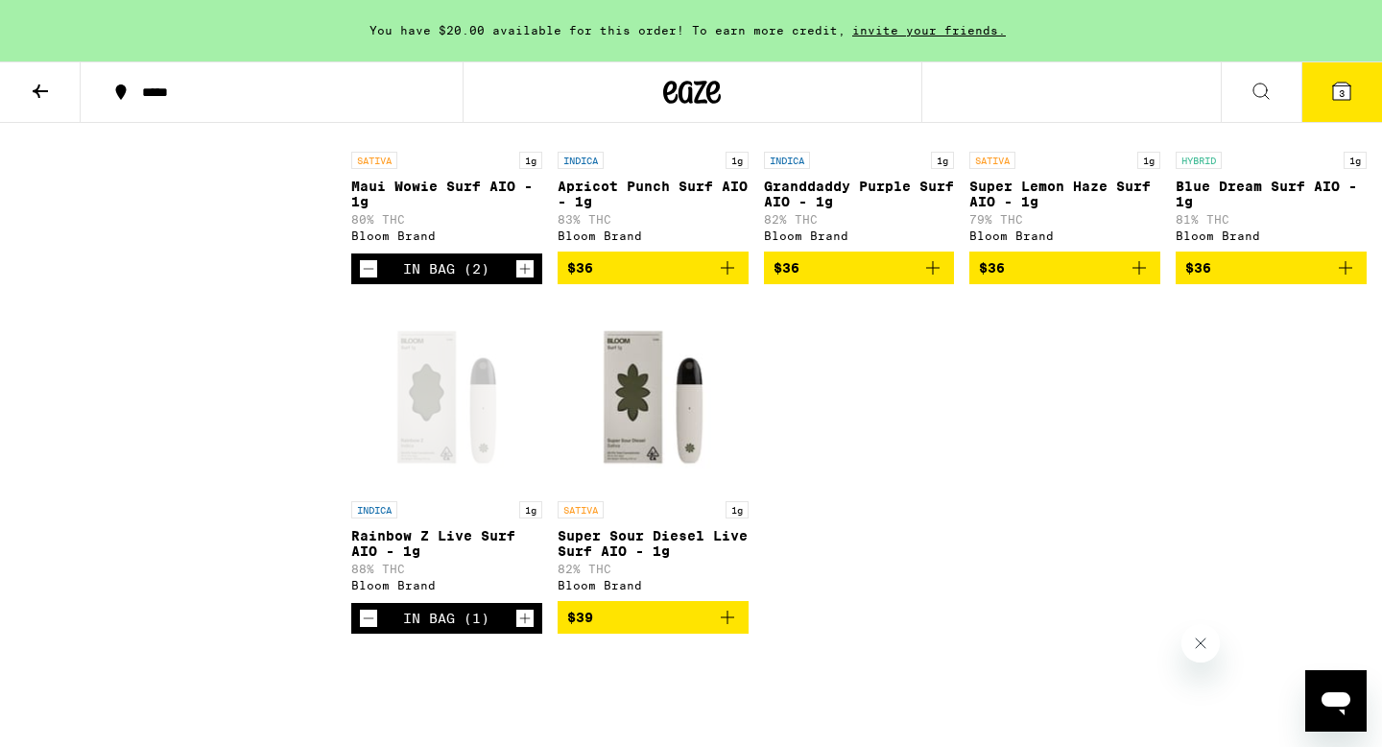
click at [619, 540] on p "Super Sour Diesel Live Surf AIO - 1g" at bounding box center [653, 543] width 191 height 31
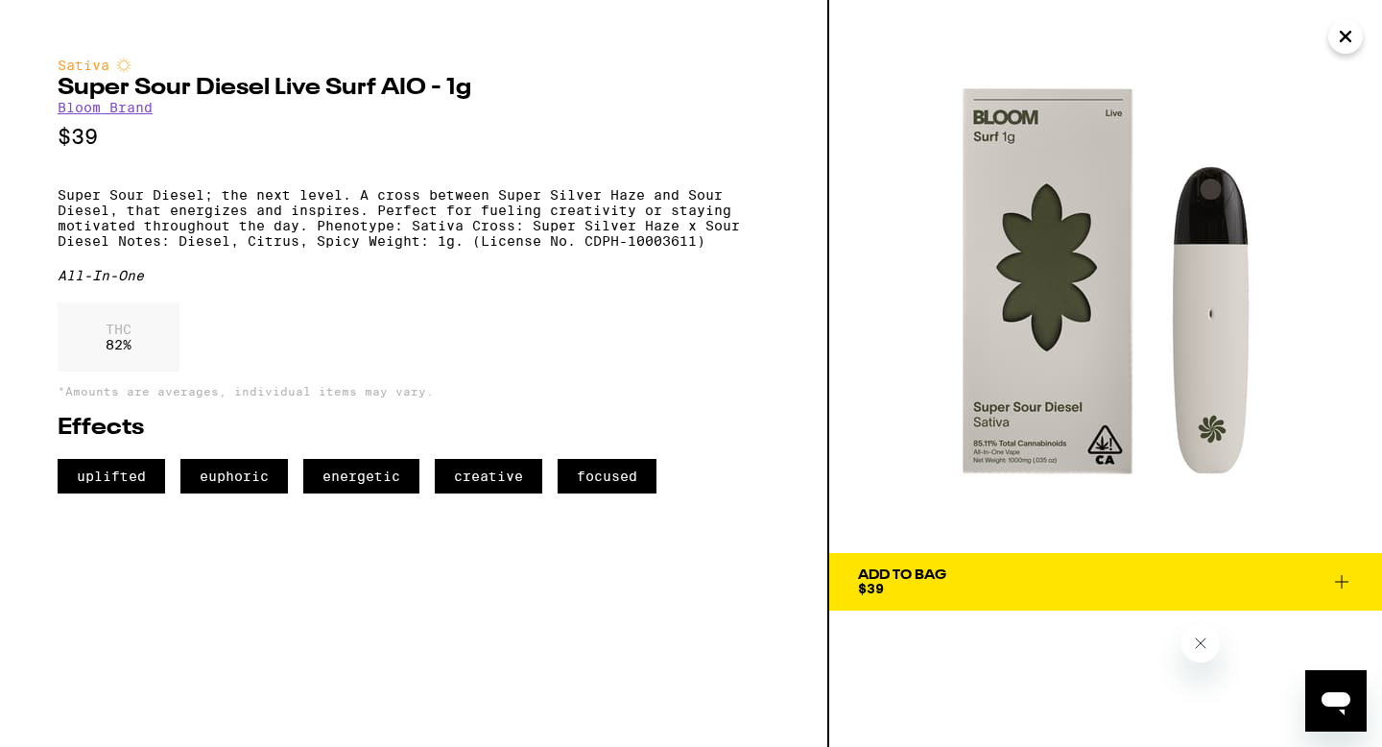
click at [1347, 32] on icon "Close" at bounding box center [1345, 36] width 23 height 29
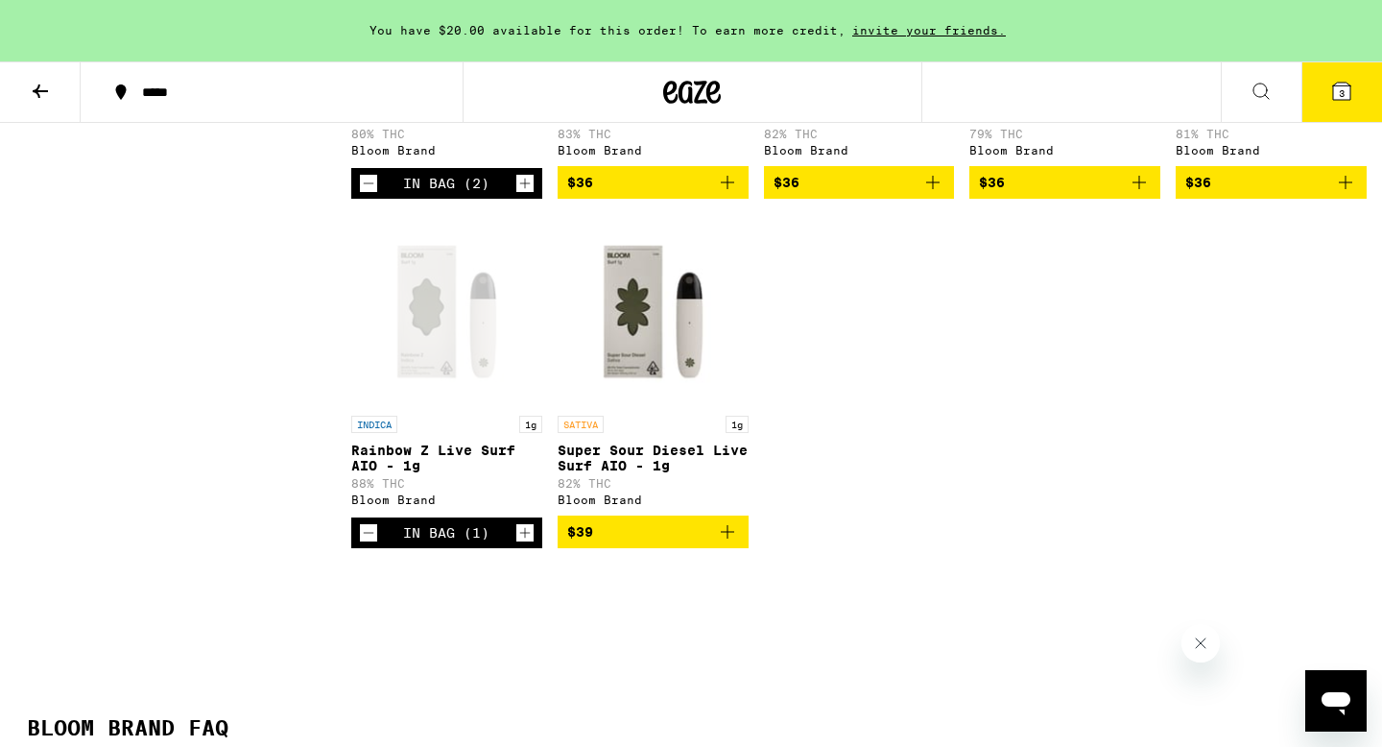
scroll to position [815, 0]
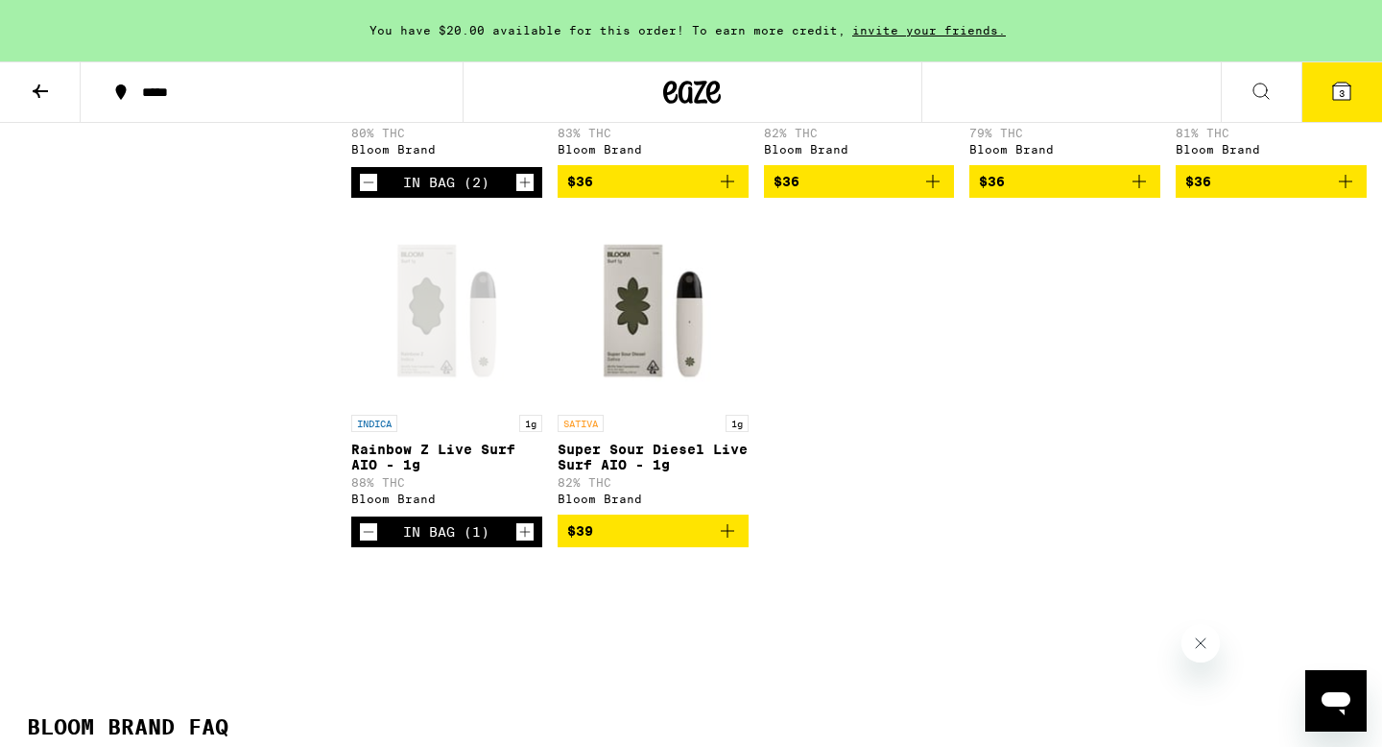
click at [729, 542] on icon "Add to bag" at bounding box center [727, 530] width 23 height 23
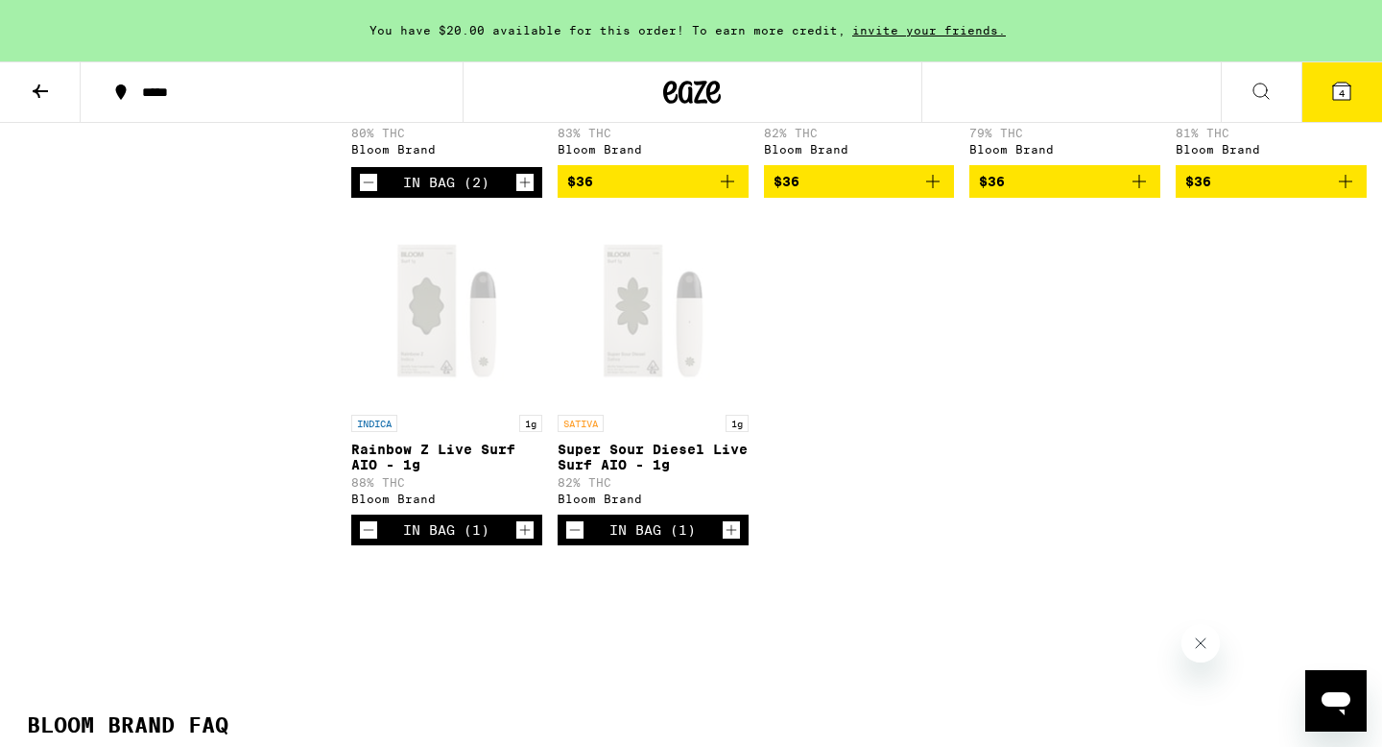
click at [1341, 92] on span "4" at bounding box center [1342, 93] width 6 height 12
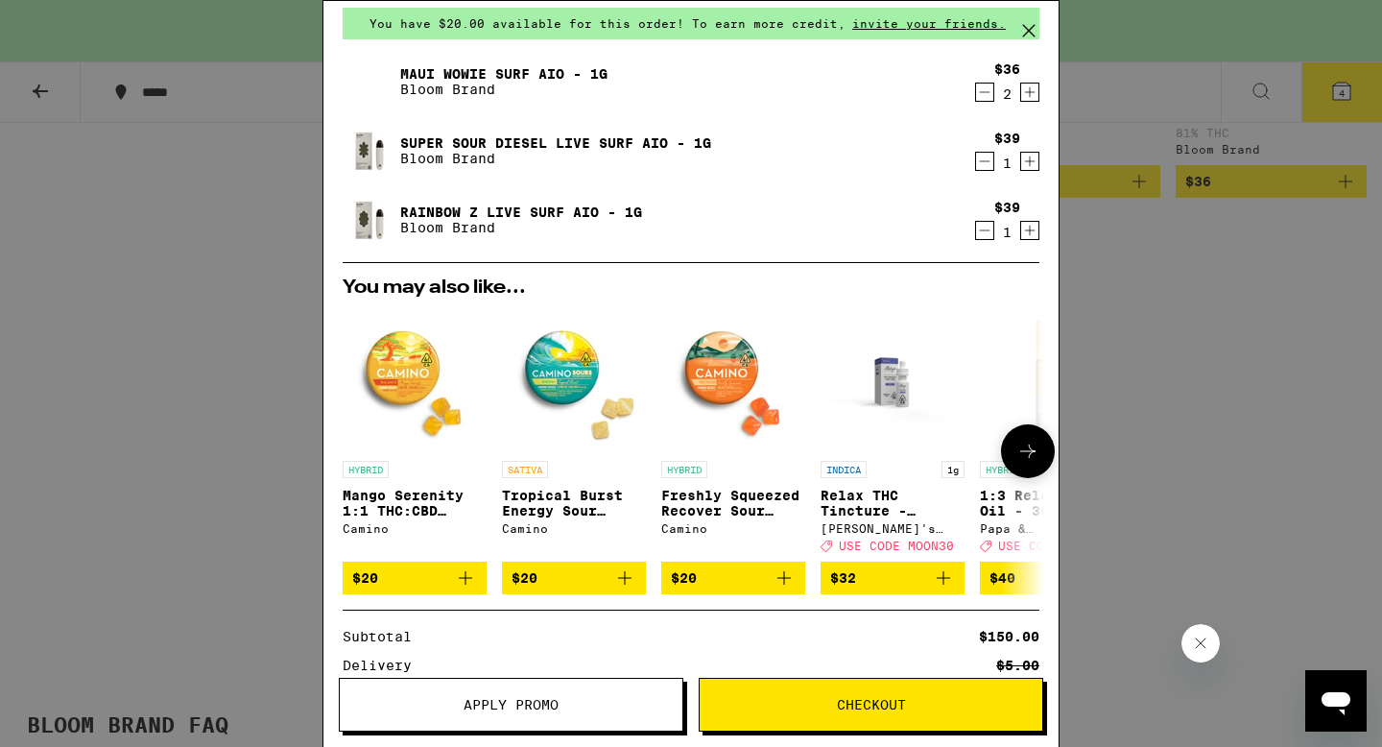
scroll to position [95, 0]
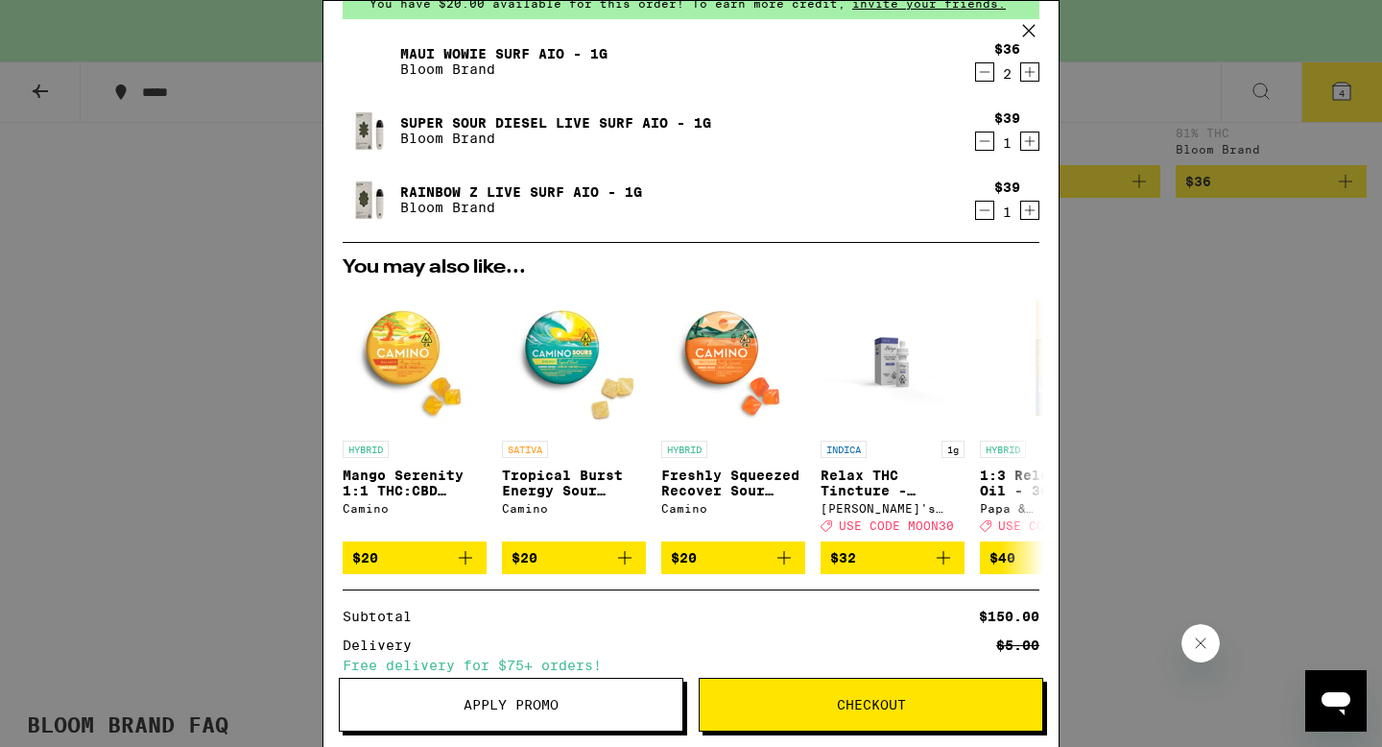
click at [556, 698] on span "Apply Promo" at bounding box center [511, 704] width 95 height 13
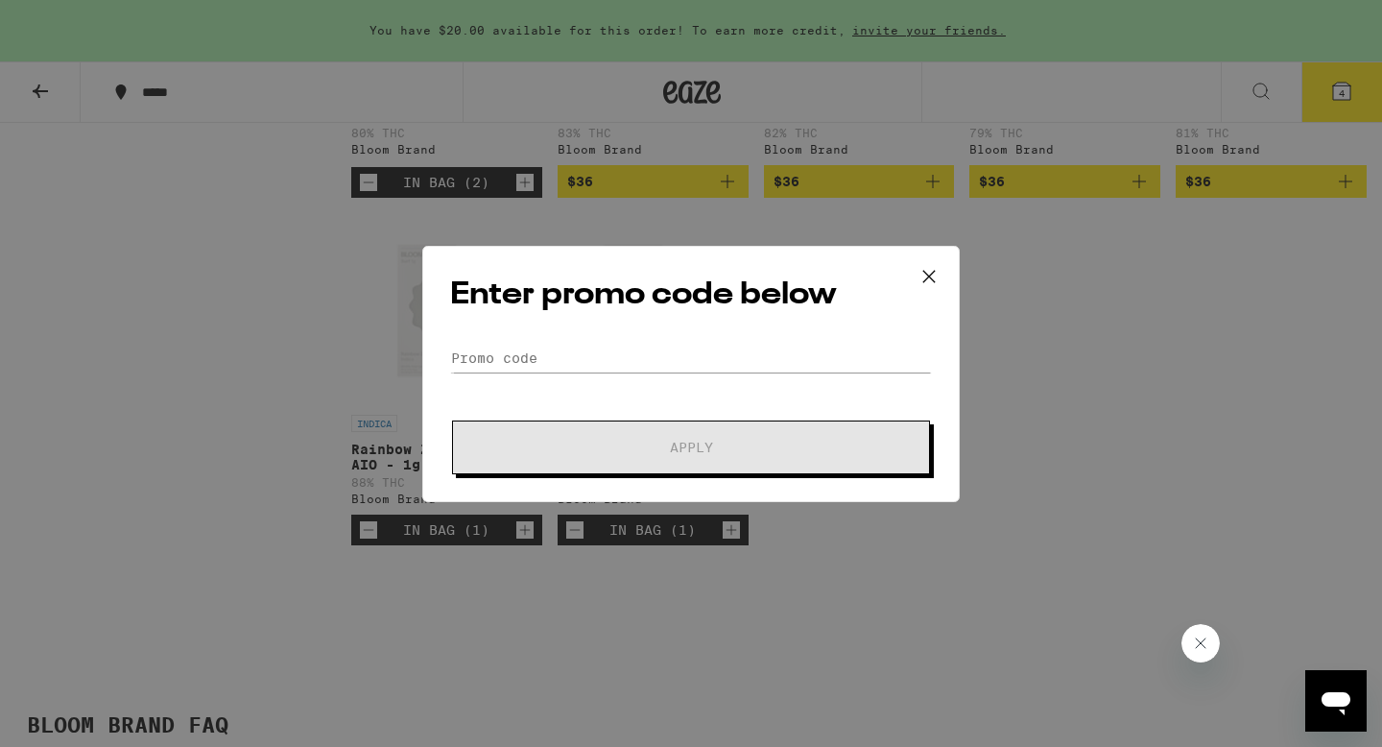
click at [929, 271] on icon at bounding box center [929, 276] width 29 height 29
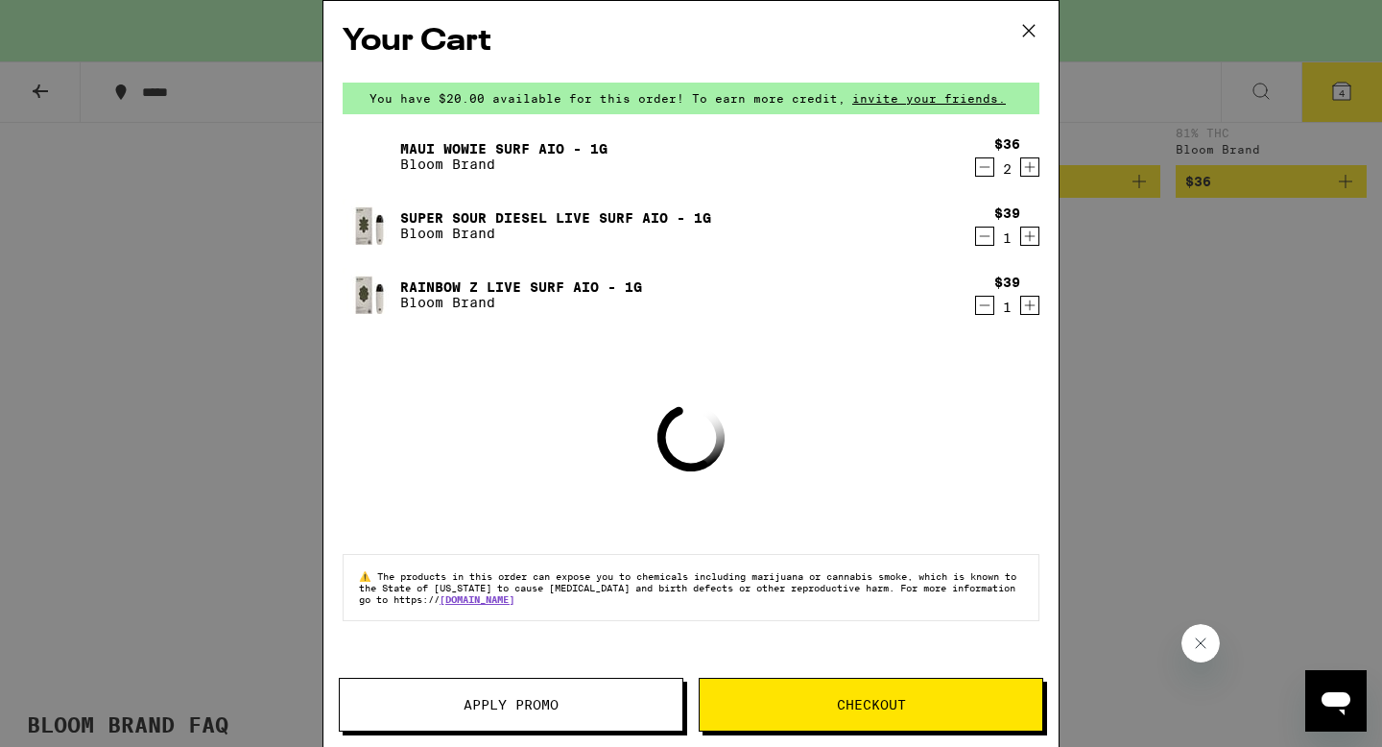
click at [827, 705] on span "Checkout" at bounding box center [871, 704] width 343 height 13
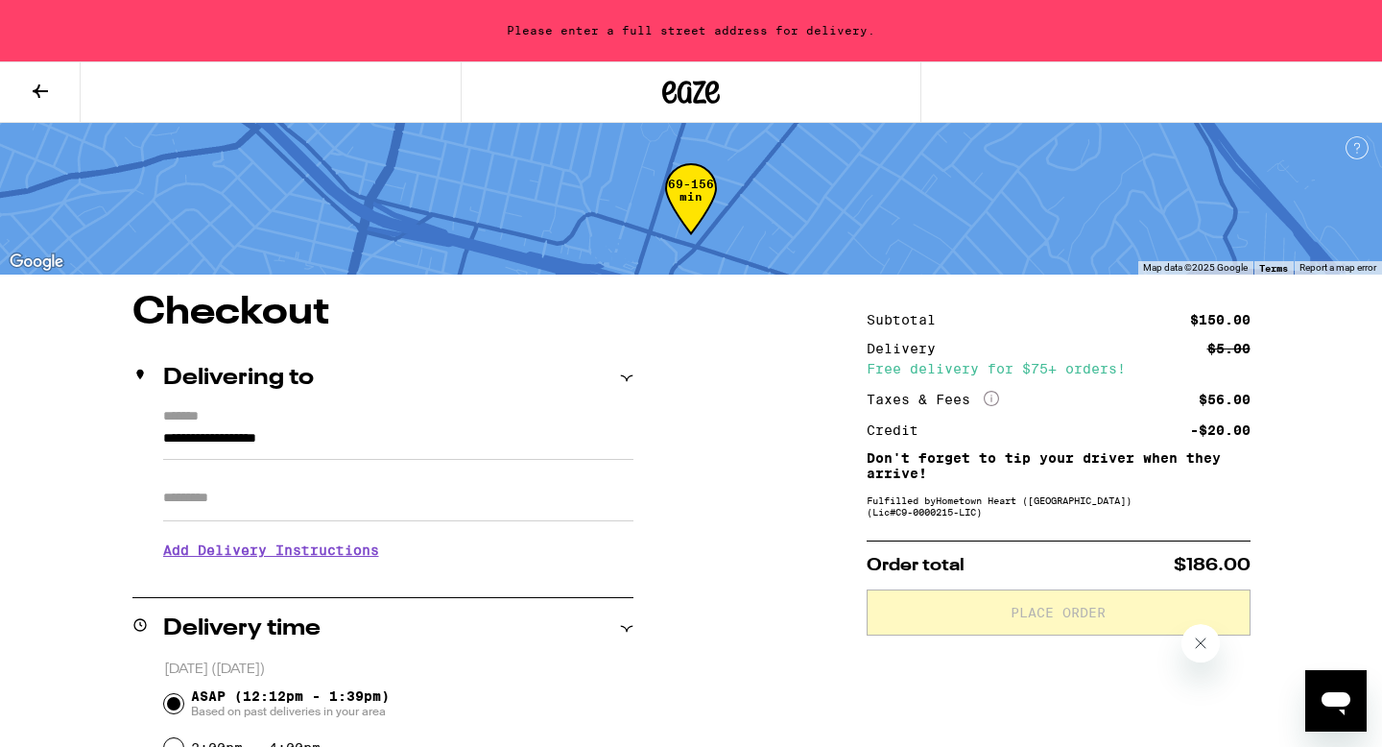
click at [991, 398] on icon "More Info" at bounding box center [991, 398] width 15 height 15
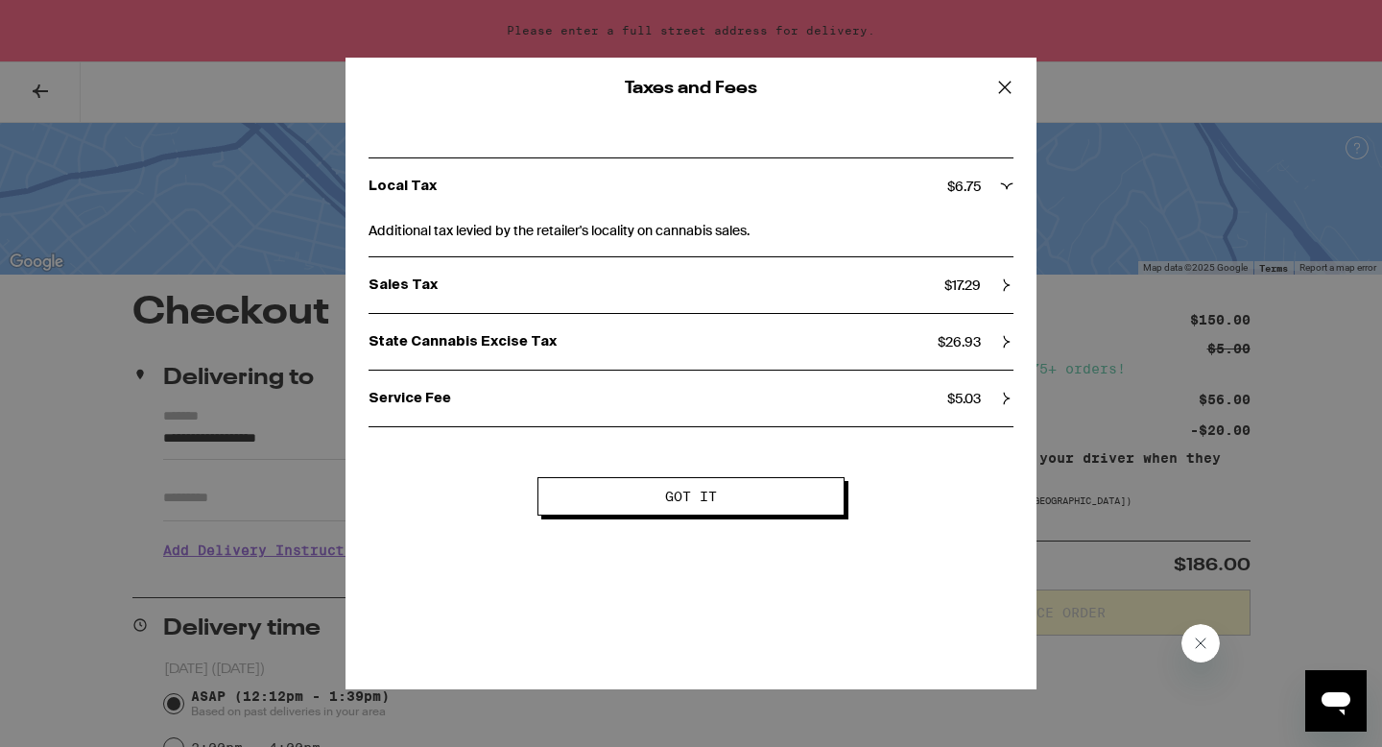
click at [998, 84] on icon at bounding box center [1004, 87] width 29 height 29
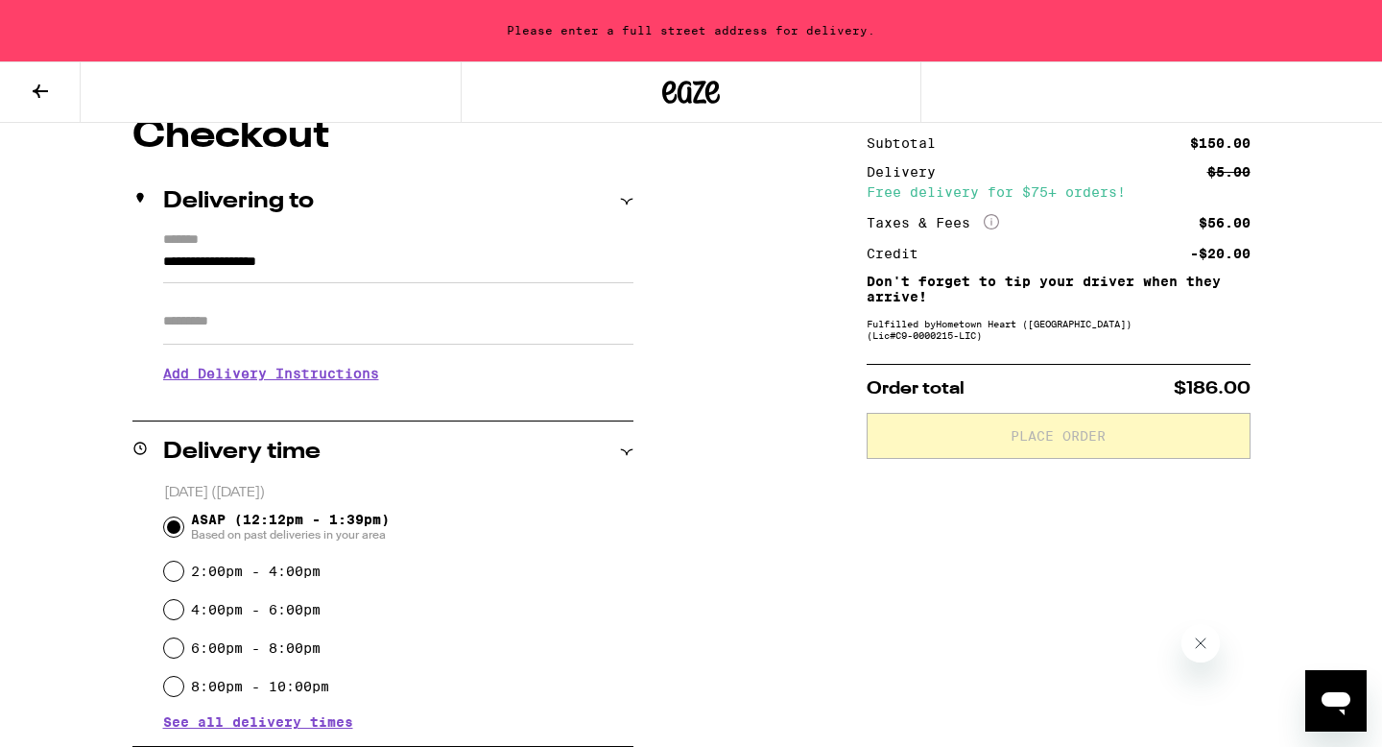
scroll to position [178, 0]
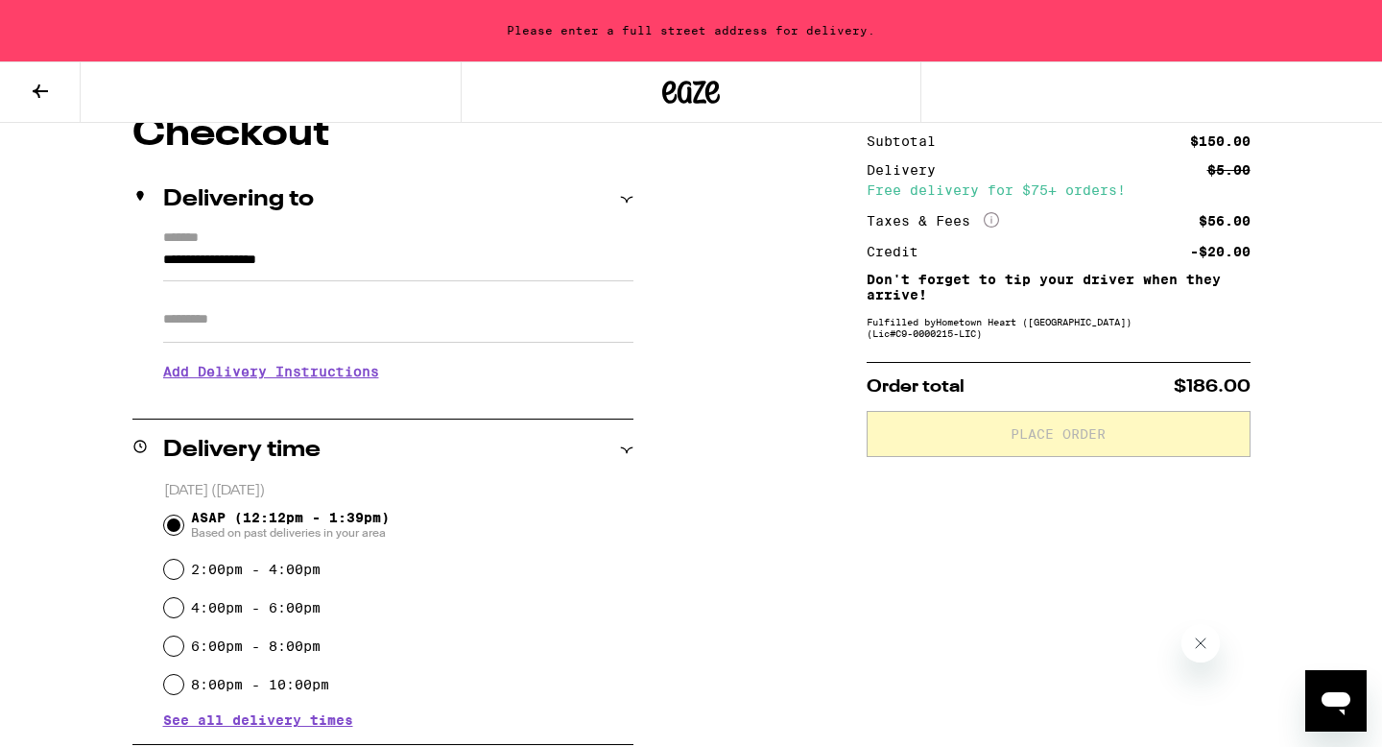
click at [44, 91] on icon at bounding box center [40, 91] width 23 height 23
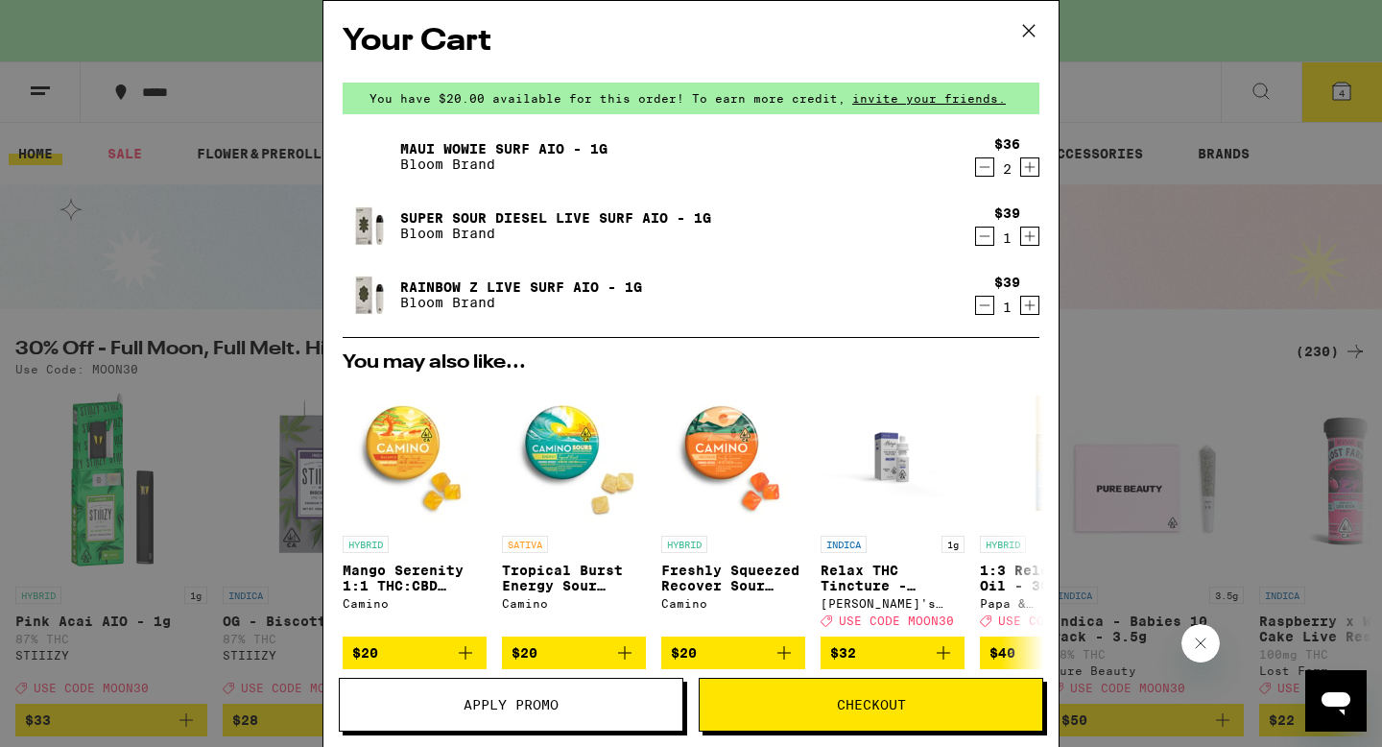
click at [987, 163] on icon "Decrement" at bounding box center [984, 166] width 17 height 23
click at [874, 692] on button "Checkout" at bounding box center [871, 705] width 345 height 54
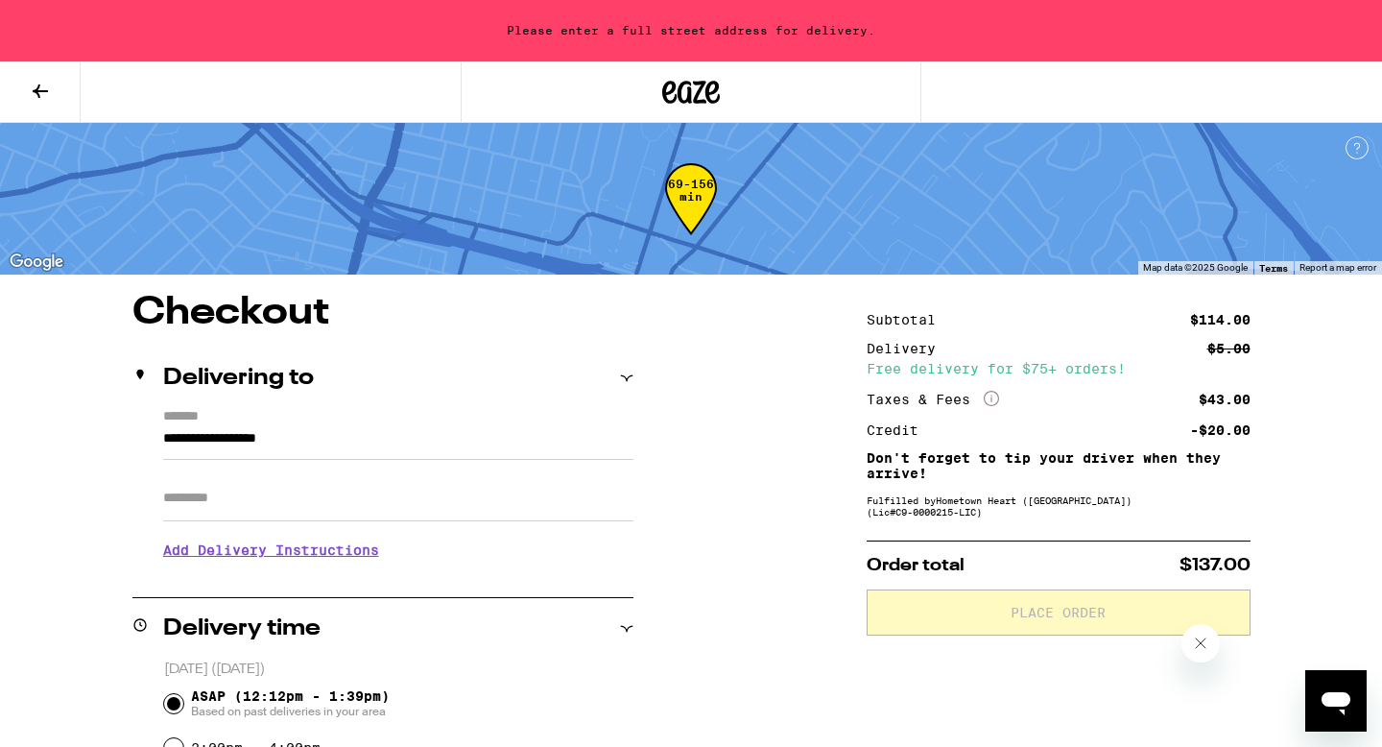
click at [292, 441] on input "**********" at bounding box center [398, 443] width 470 height 33
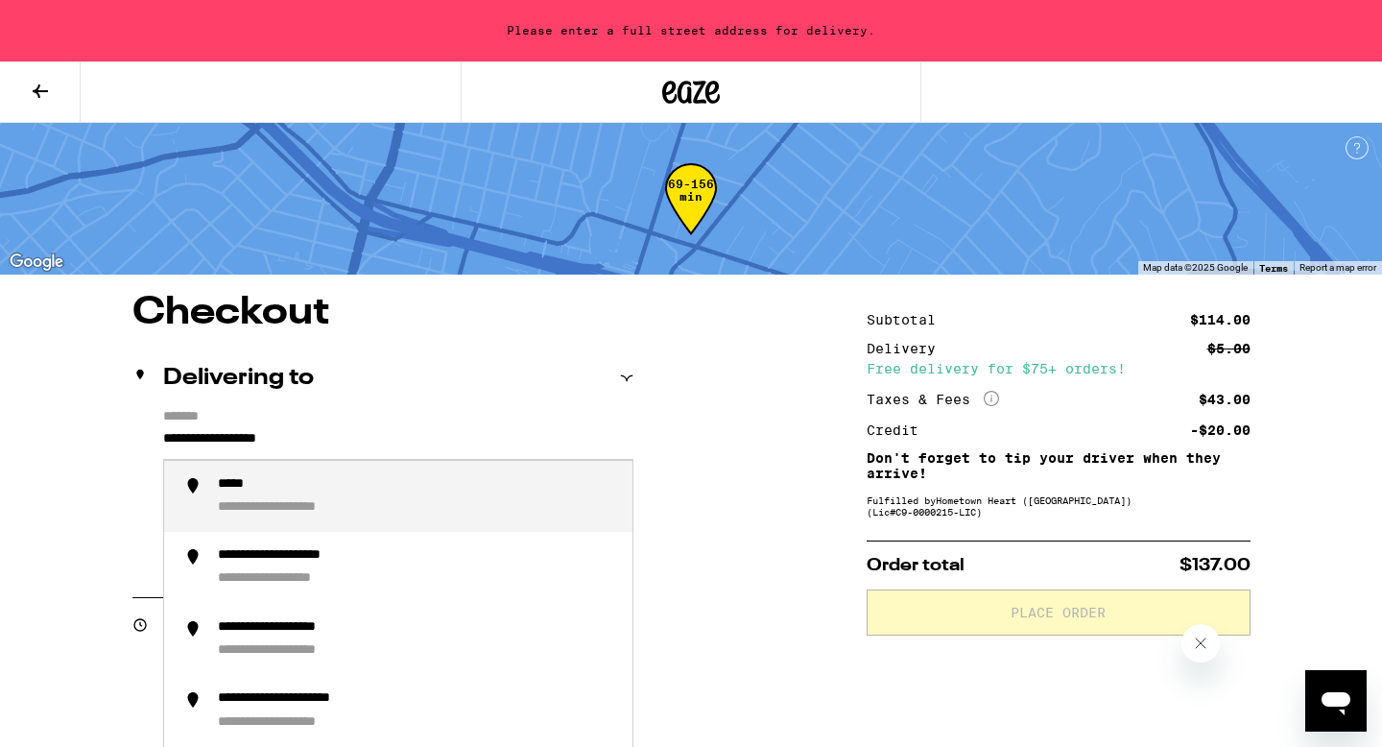
click at [292, 441] on input "**********" at bounding box center [398, 443] width 470 height 33
click at [319, 500] on div "**********" at bounding box center [417, 496] width 399 height 41
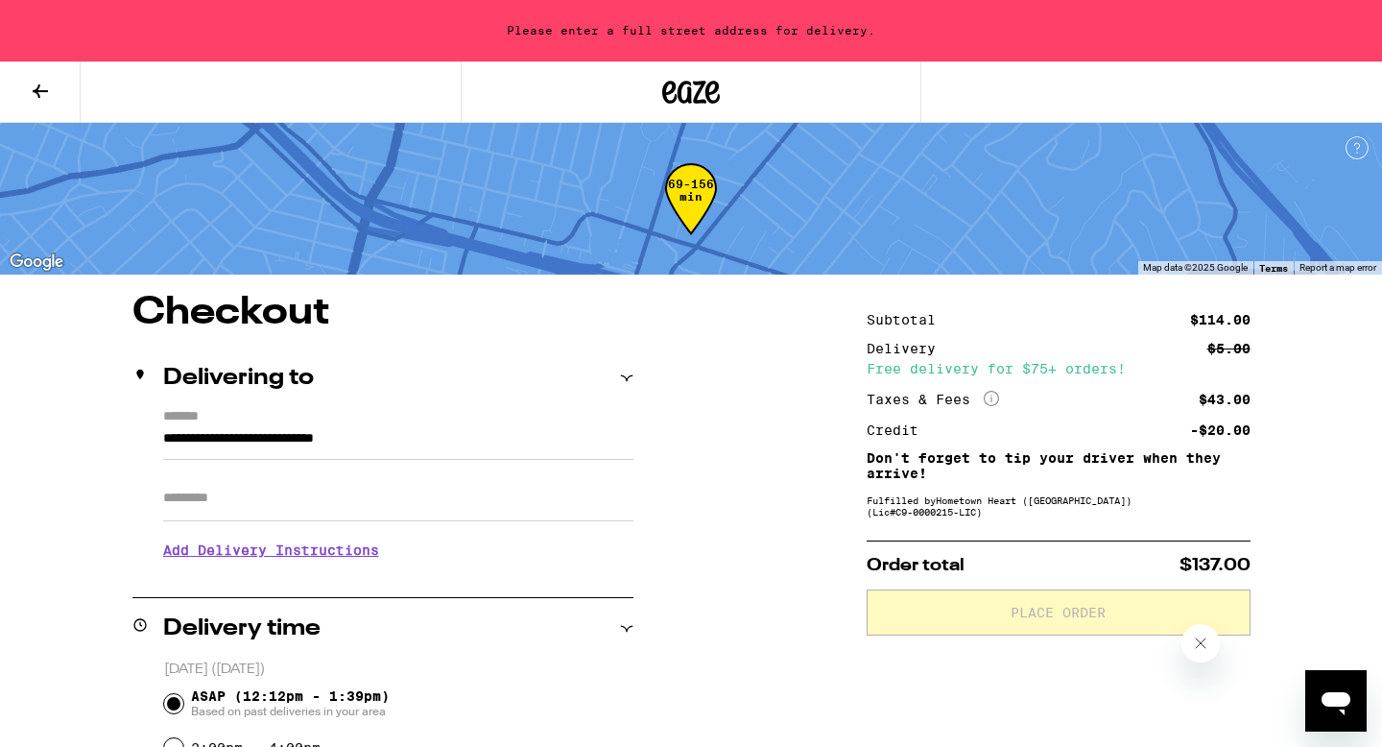
type input "**********"
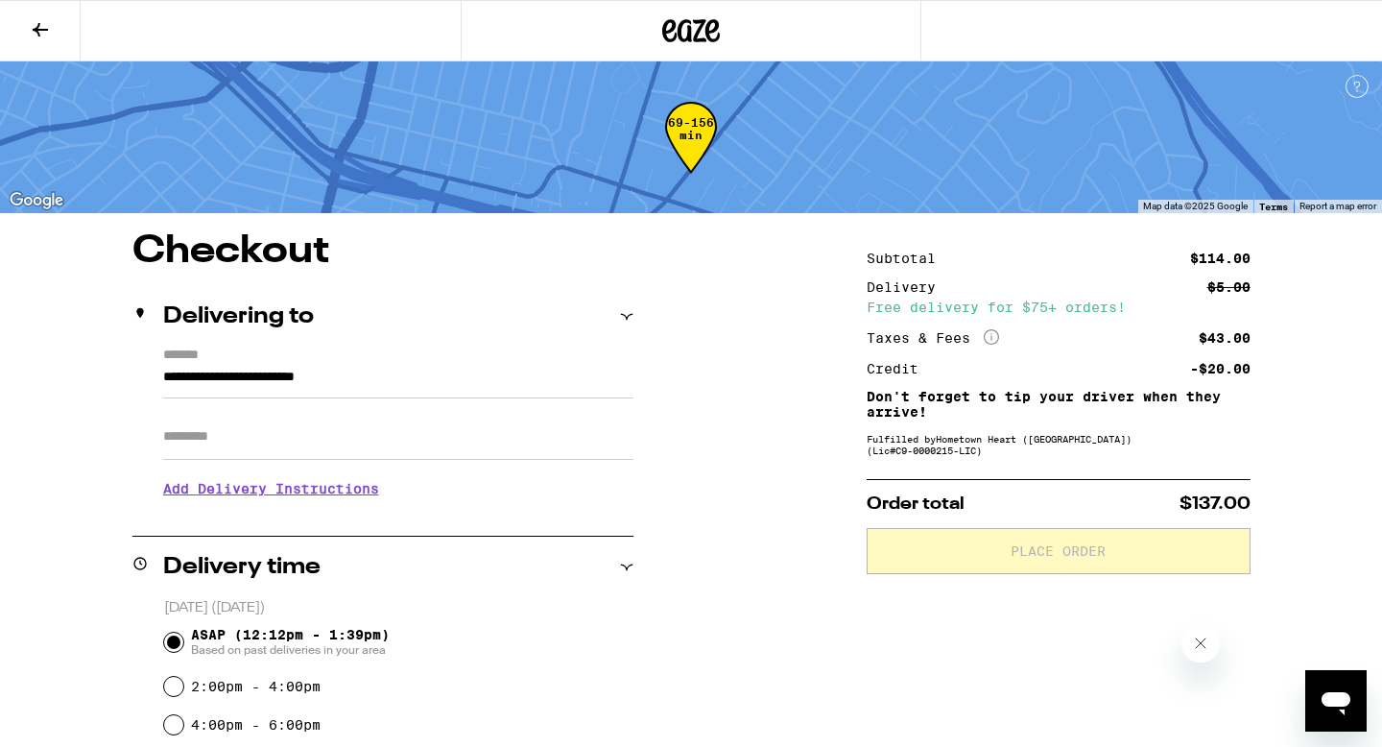
click at [317, 444] on input "Apt/Suite" at bounding box center [398, 437] width 470 height 46
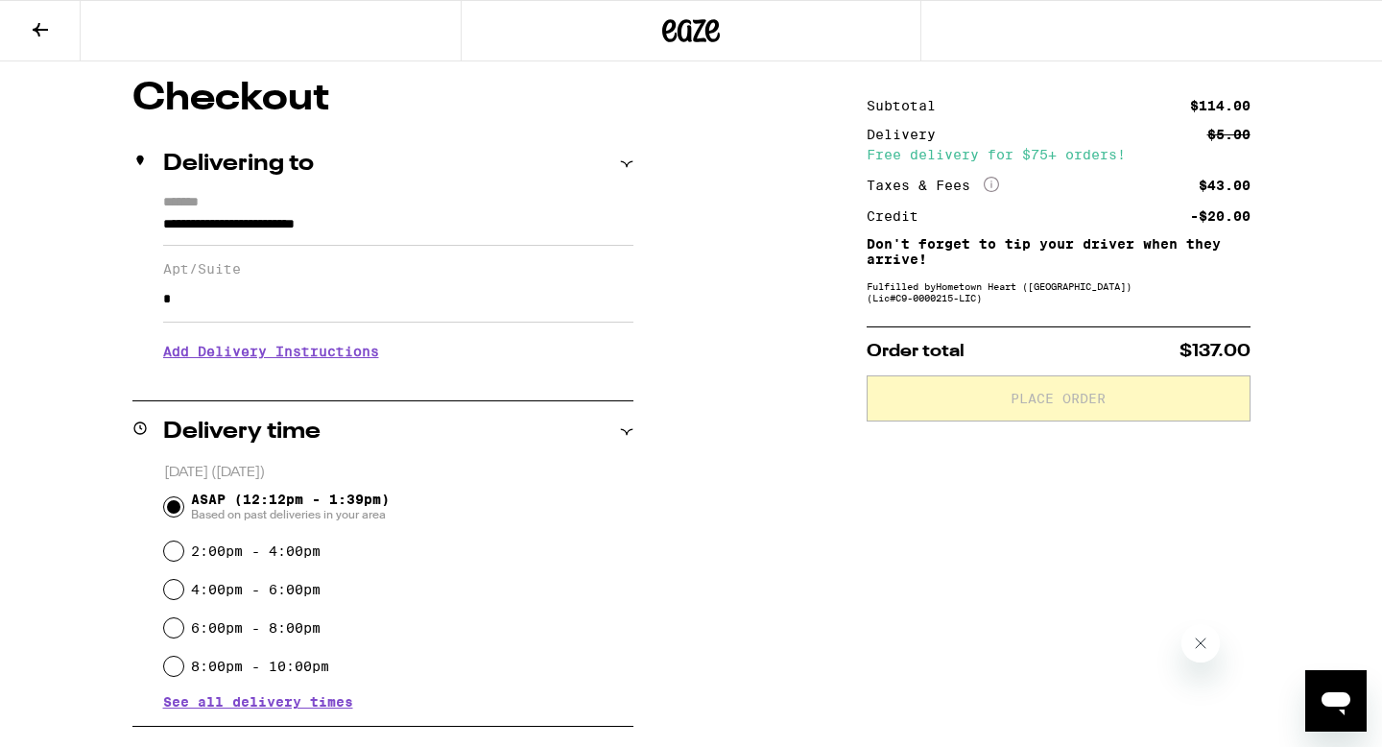
scroll to position [155, 0]
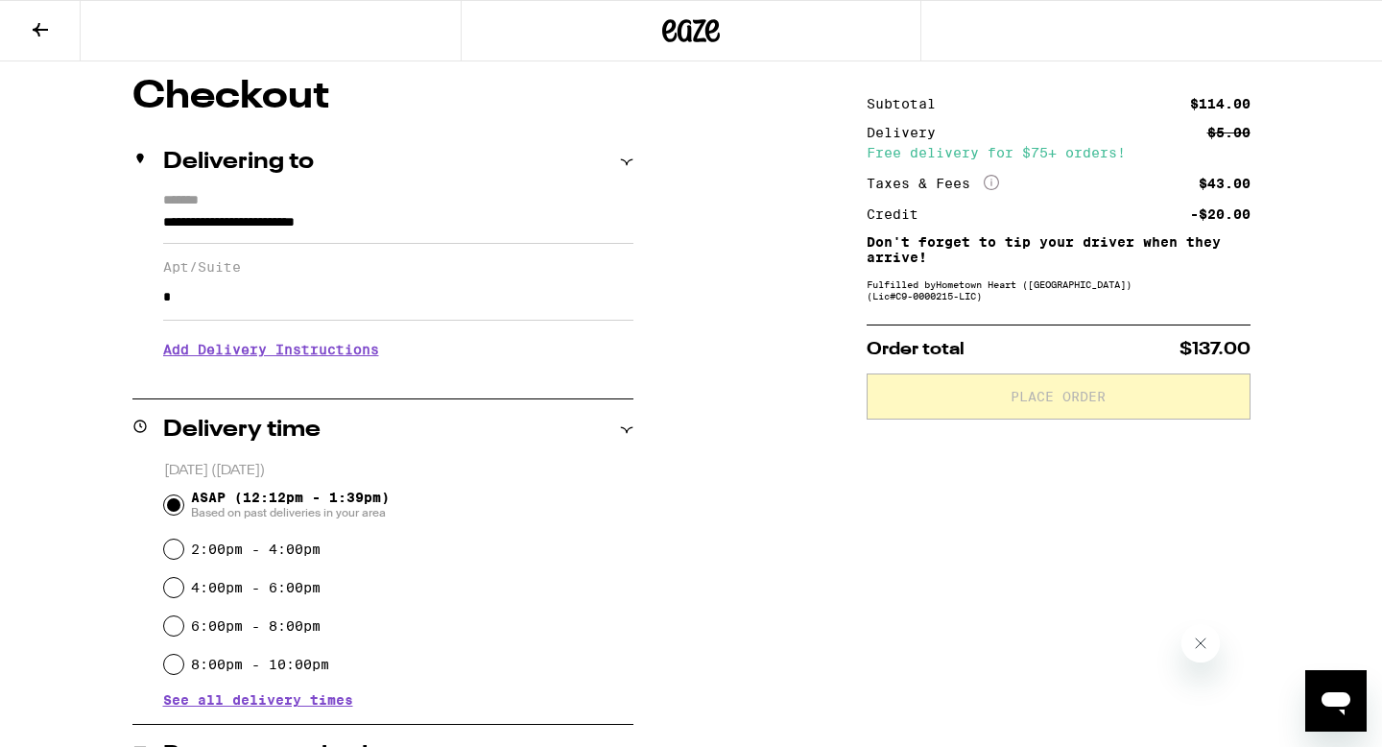
type input "*"
click at [37, 34] on icon at bounding box center [40, 29] width 23 height 23
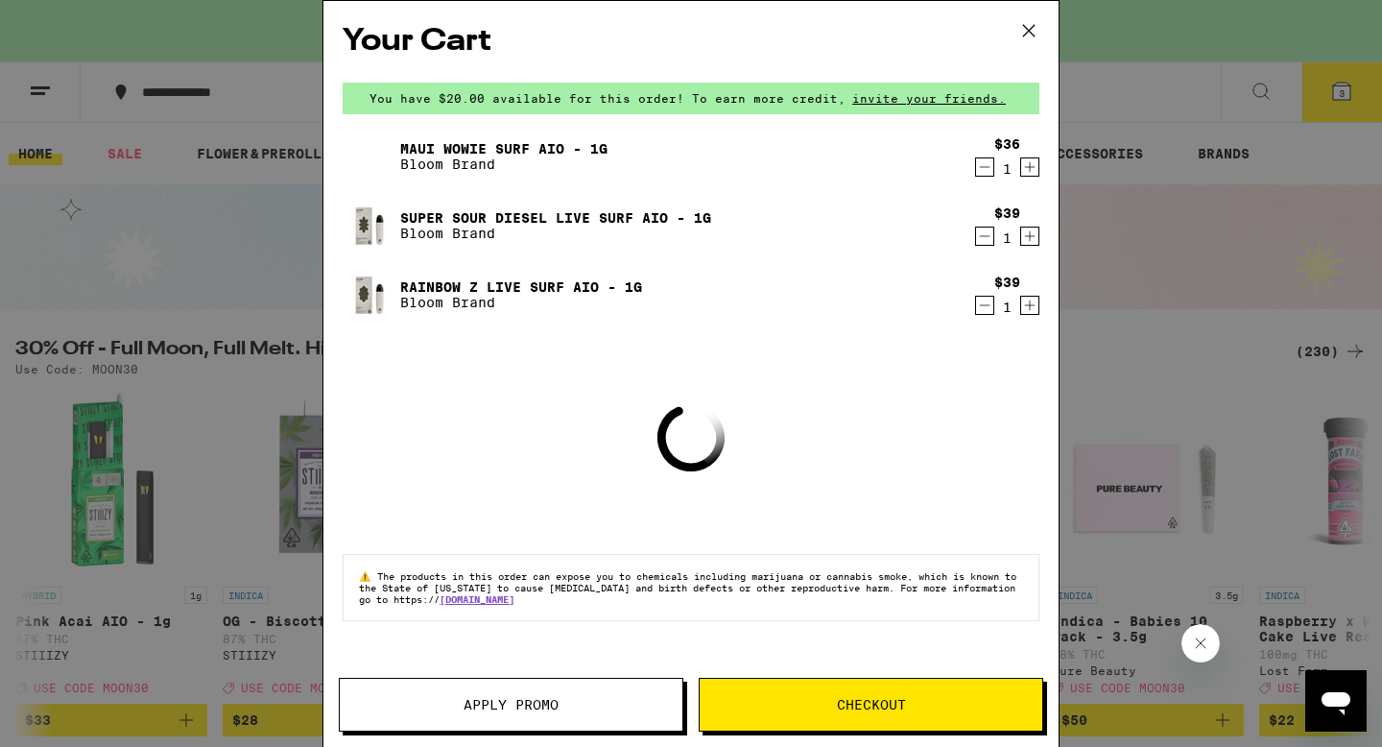
click at [1034, 165] on icon "Increment" at bounding box center [1029, 166] width 17 height 23
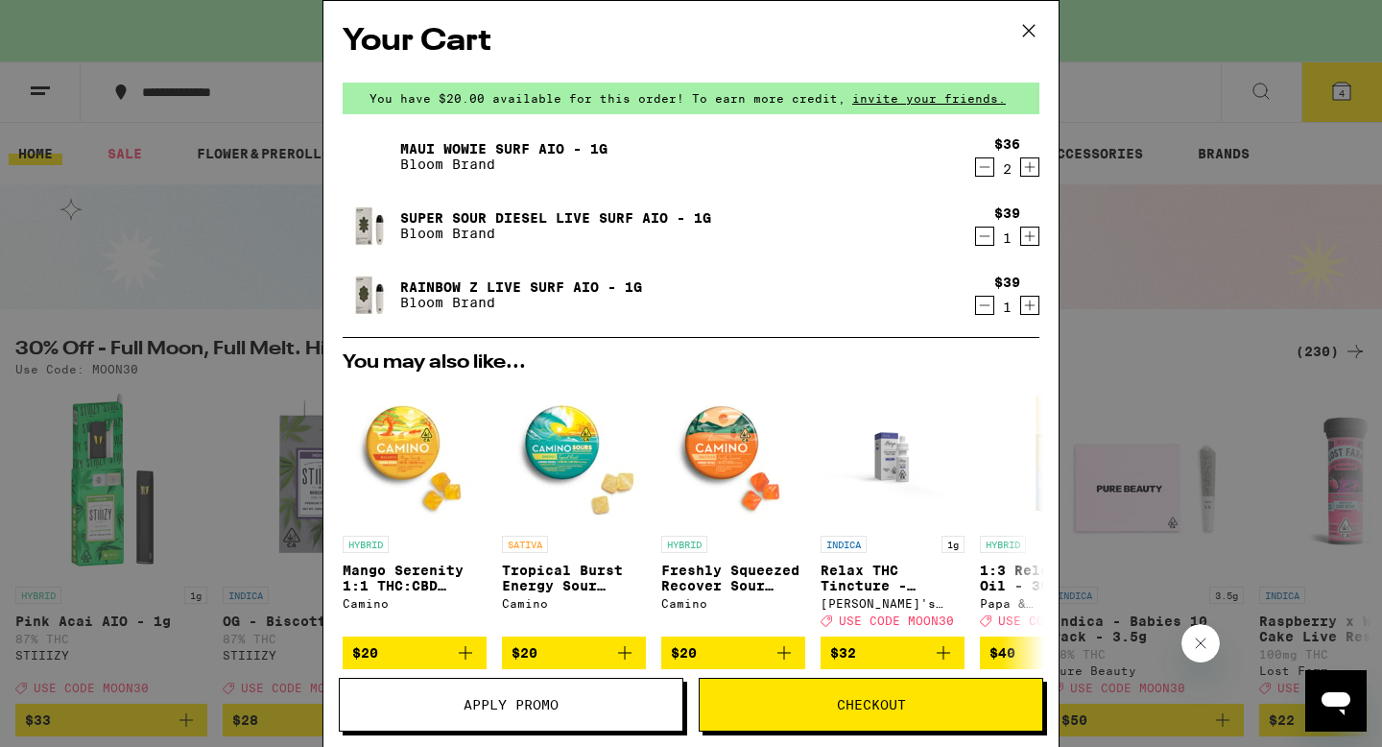
click at [1025, 28] on icon at bounding box center [1028, 30] width 29 height 29
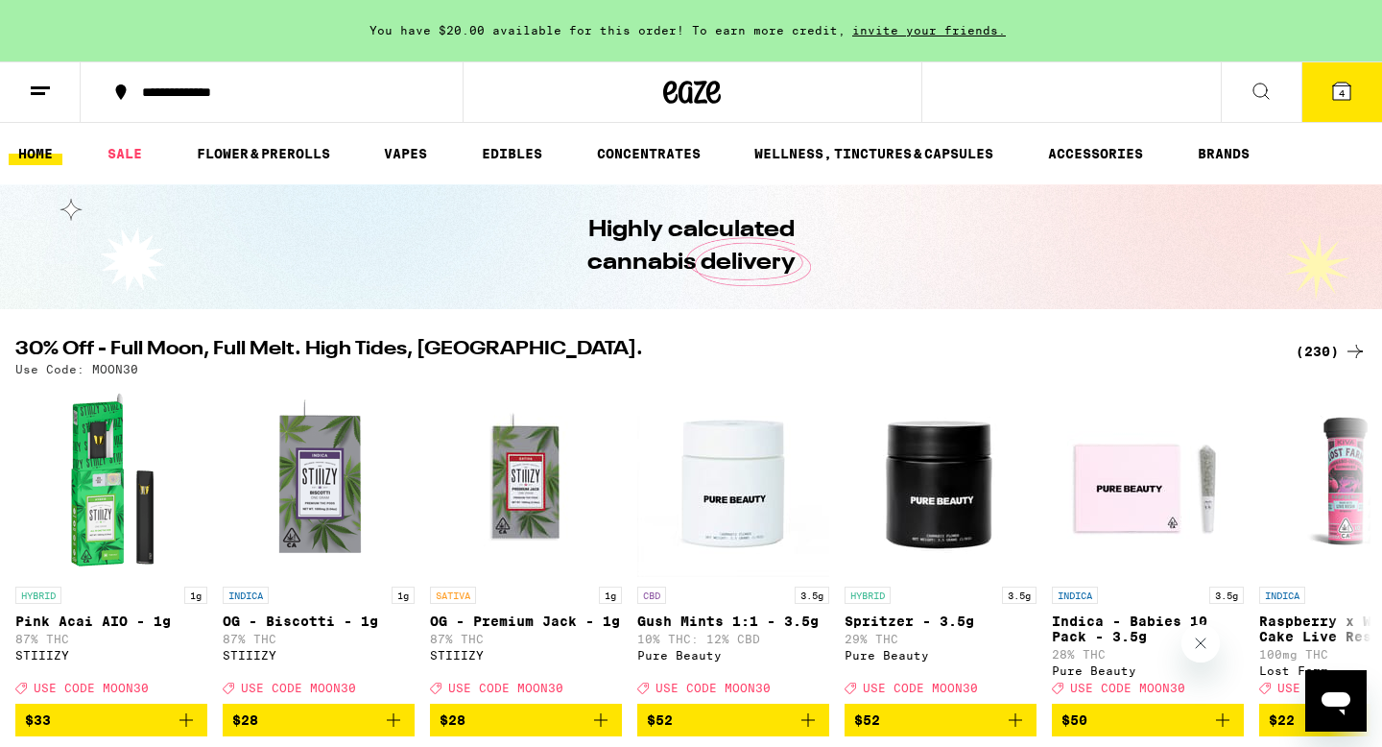
click at [1339, 87] on span "4" at bounding box center [1342, 93] width 6 height 12
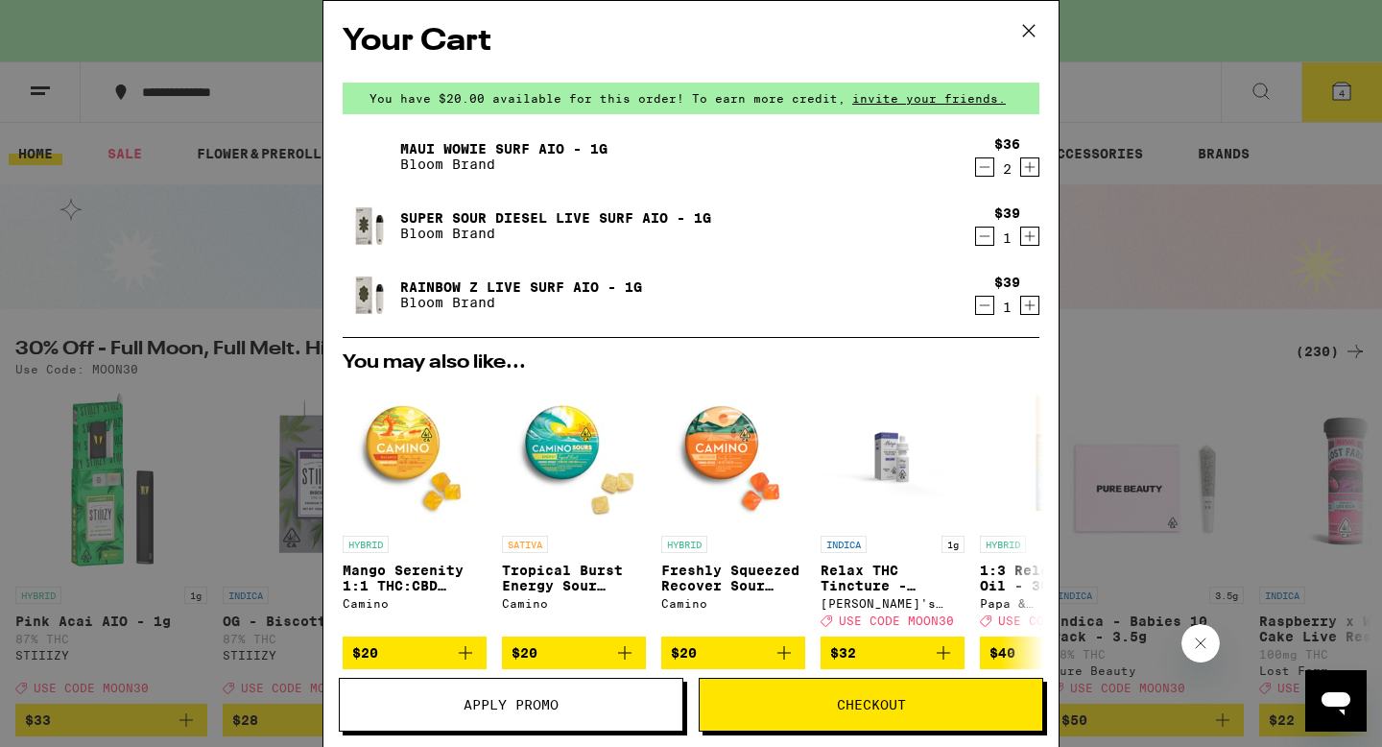
click at [767, 704] on span "Checkout" at bounding box center [871, 704] width 343 height 13
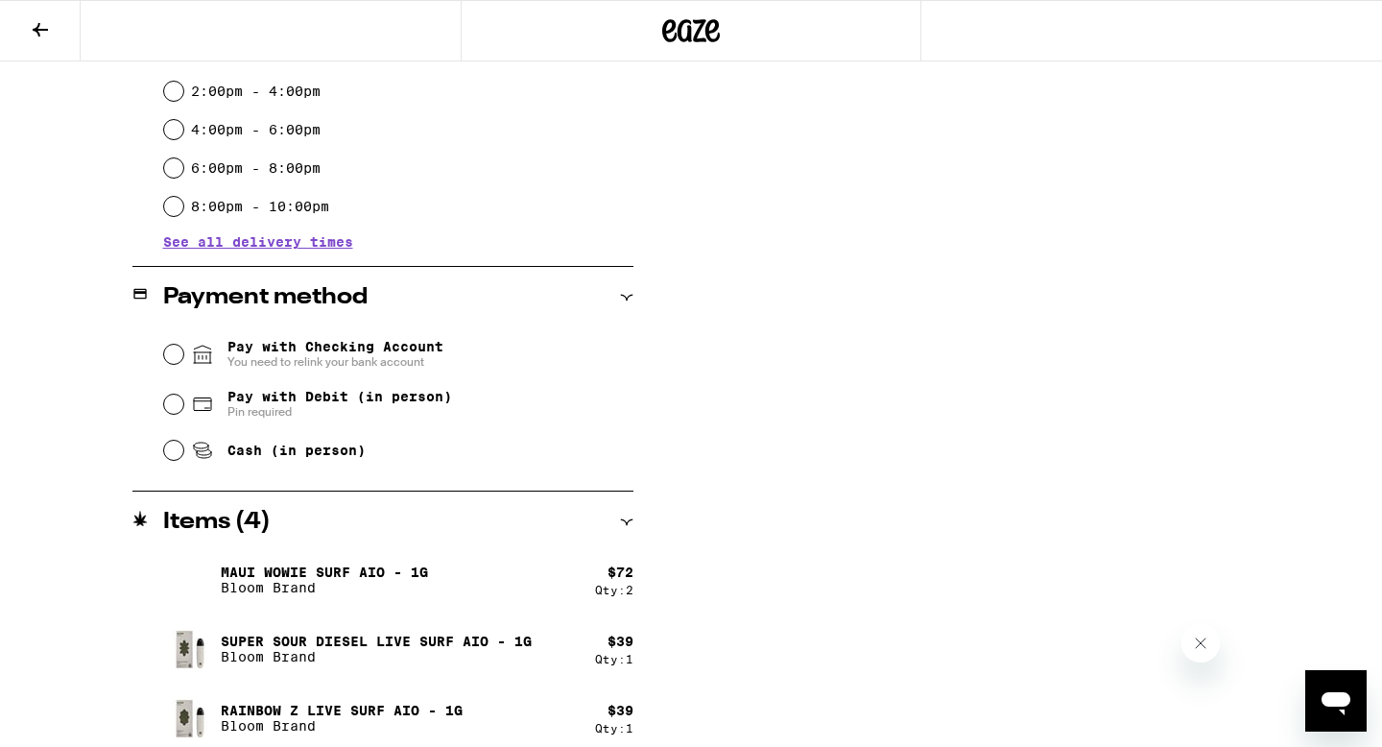
scroll to position [621, 0]
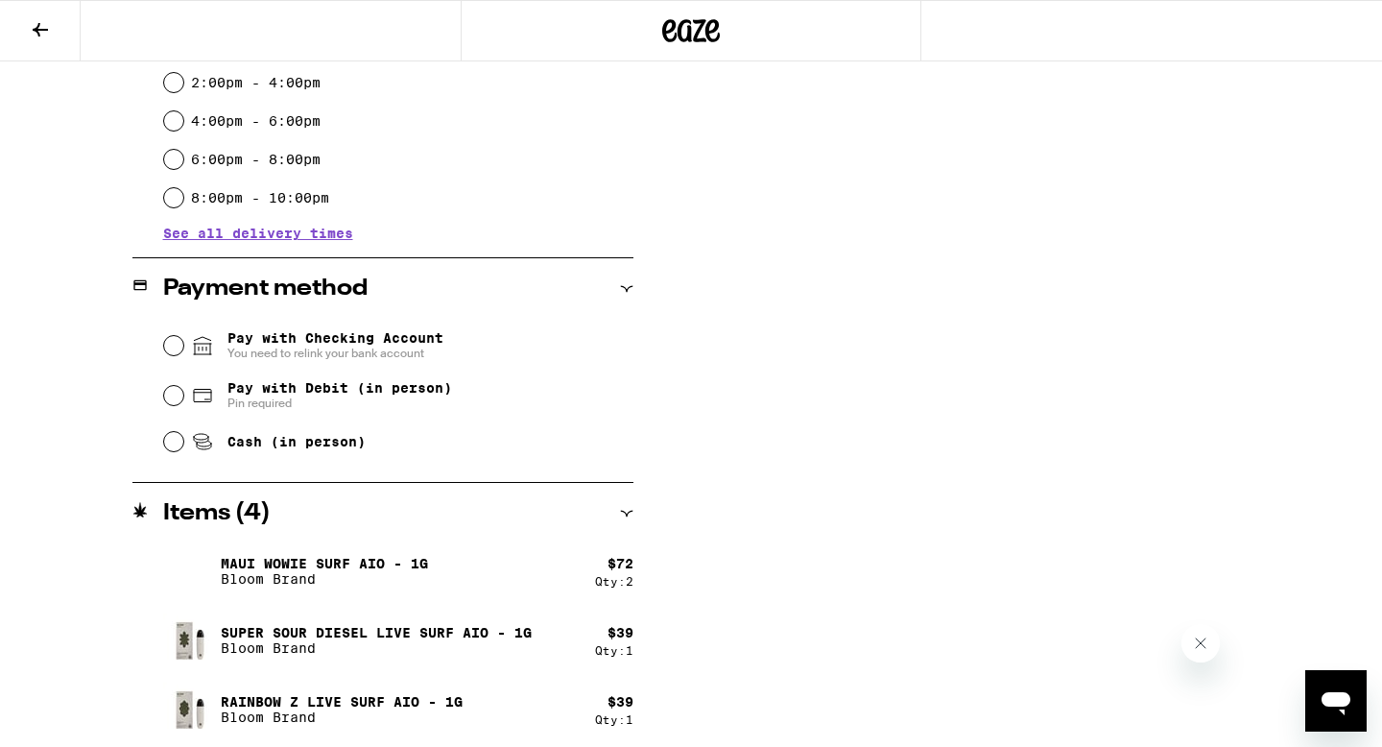
click at [350, 395] on span "Pay with Debit (in person)" at bounding box center [339, 387] width 225 height 15
click at [183, 397] on input "Pay with Debit (in person) Pin required" at bounding box center [173, 395] width 19 height 19
radio input "true"
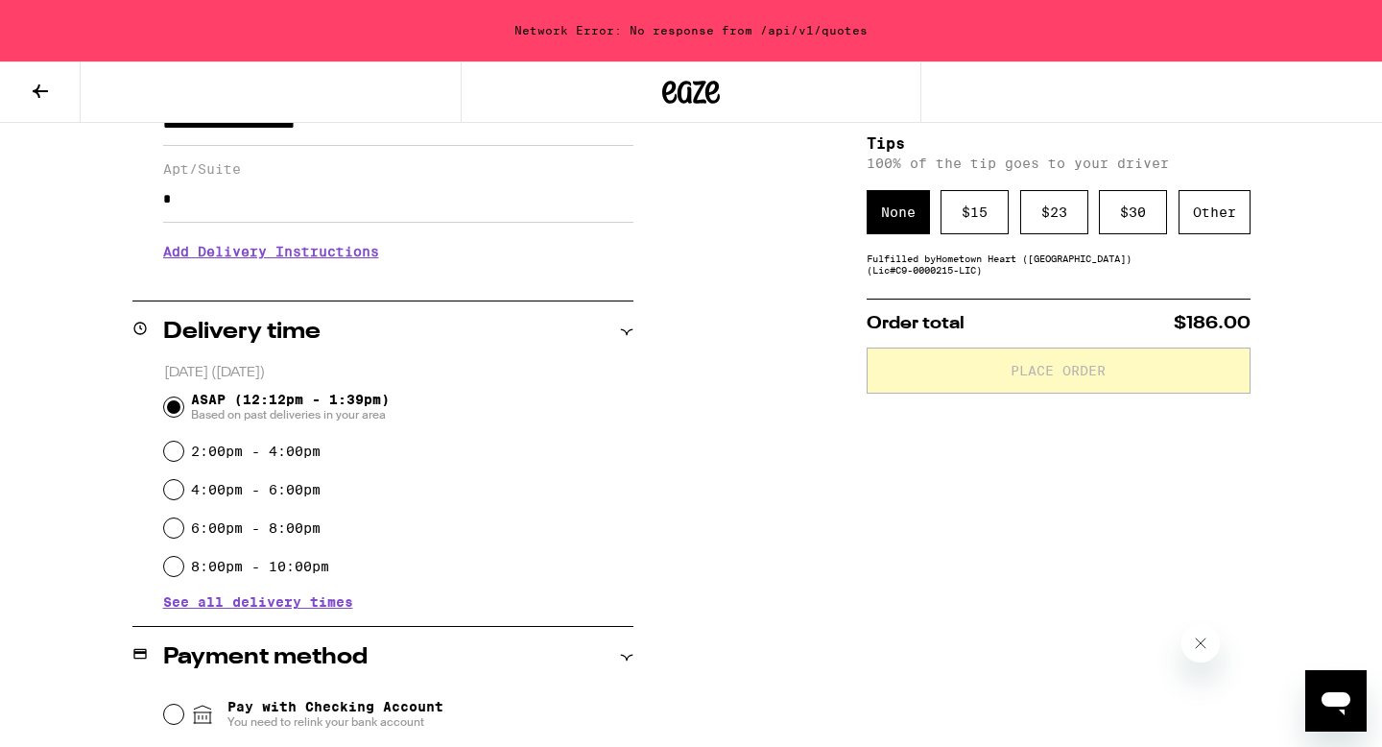
scroll to position [298, 0]
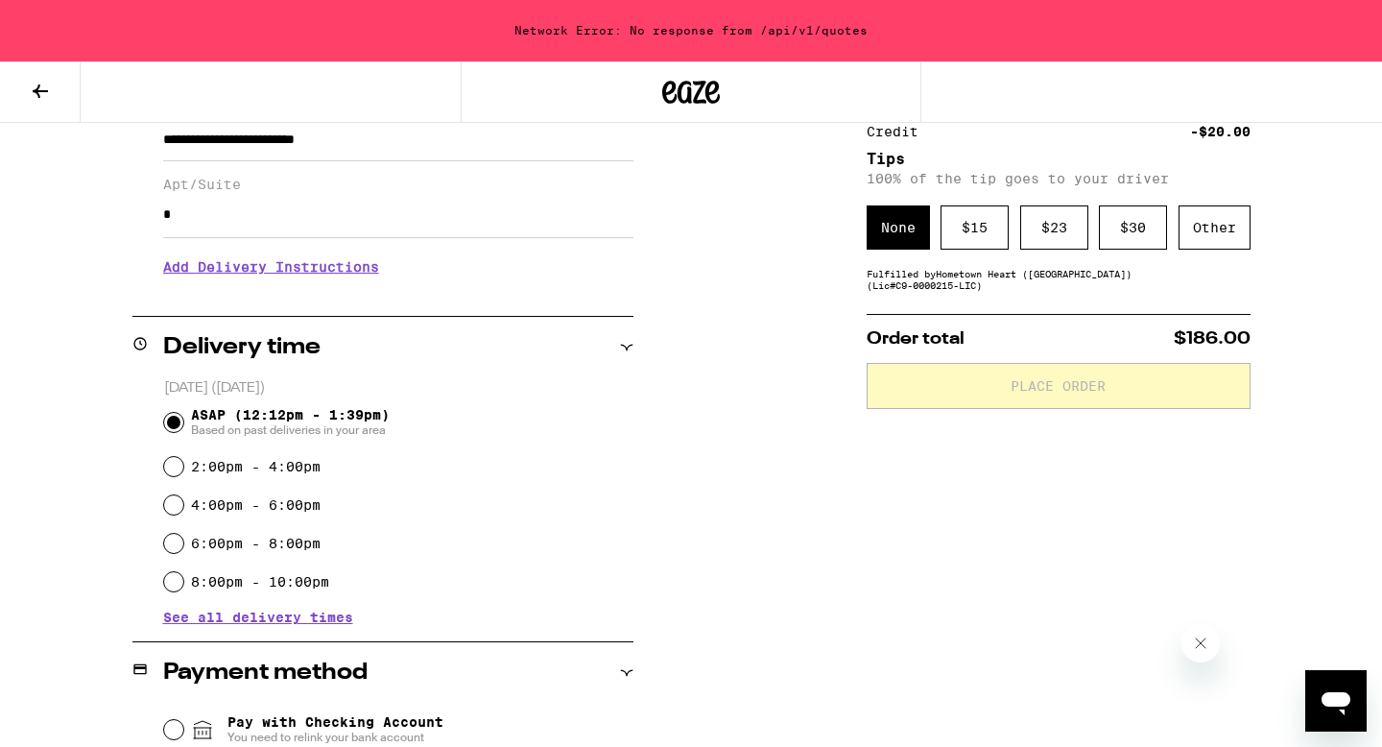
click at [309, 433] on span "Based on past deliveries in your area" at bounding box center [290, 429] width 199 height 15
click at [183, 432] on input "ASAP (12:12pm - 1:39pm) Based on past deliveries in your area" at bounding box center [173, 422] width 19 height 19
click at [771, 29] on div "Network Error: No response from /api/v1/quotes" at bounding box center [691, 30] width 1382 height 61
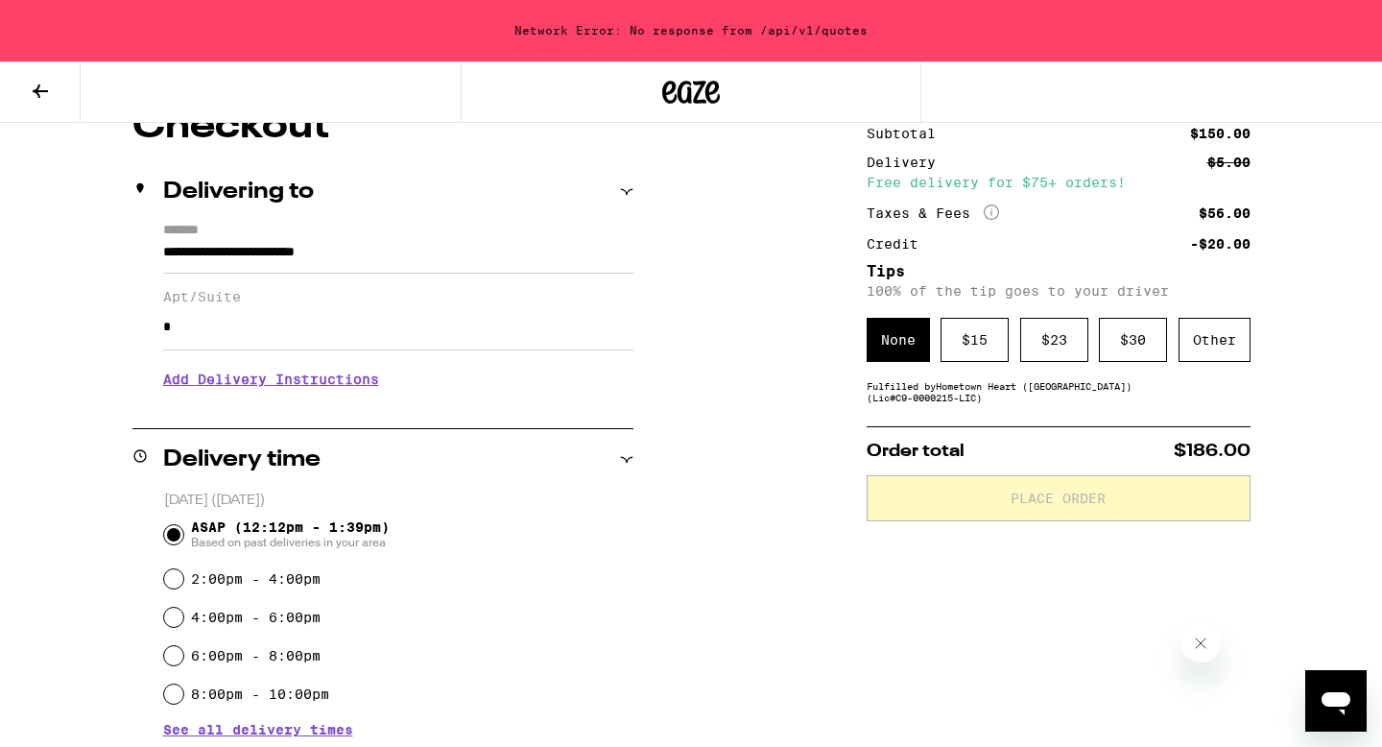
scroll to position [0, 0]
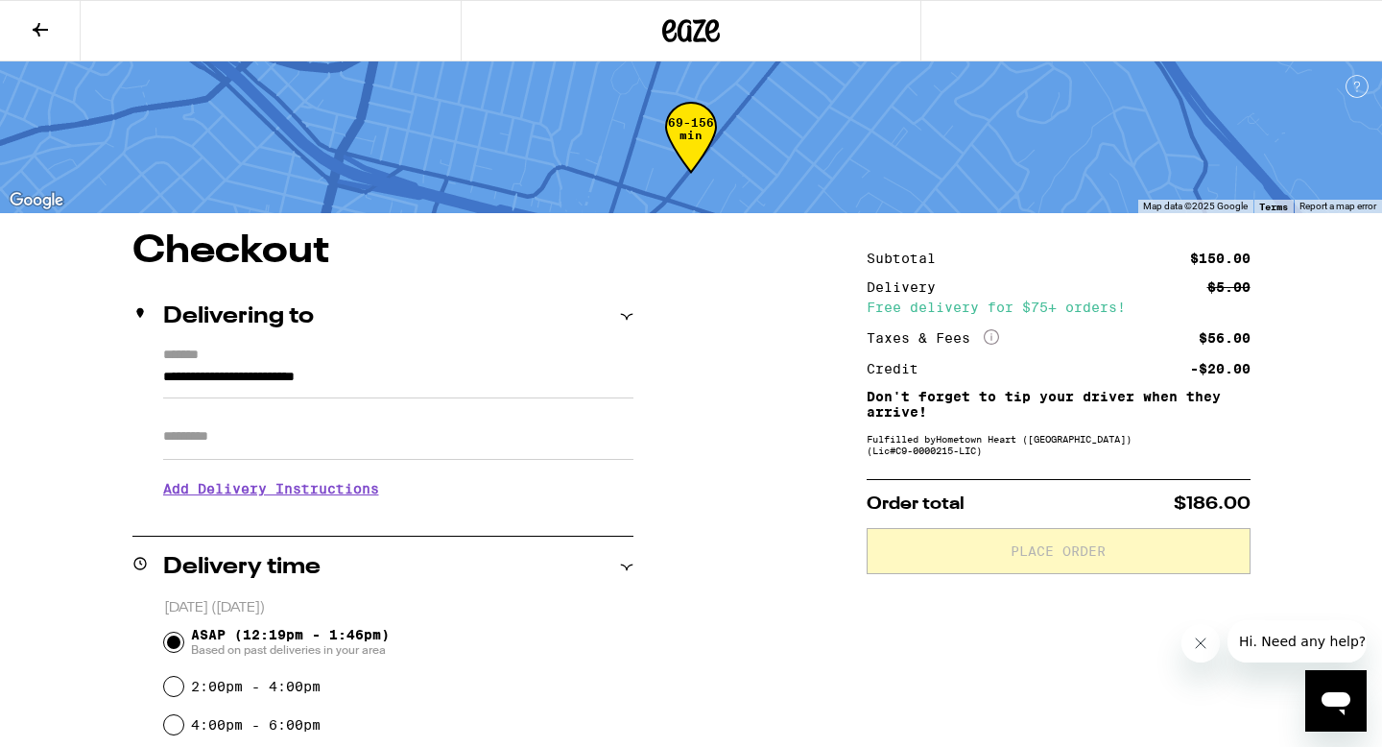
click at [574, 433] on input "Apt/Suite" at bounding box center [398, 437] width 470 height 46
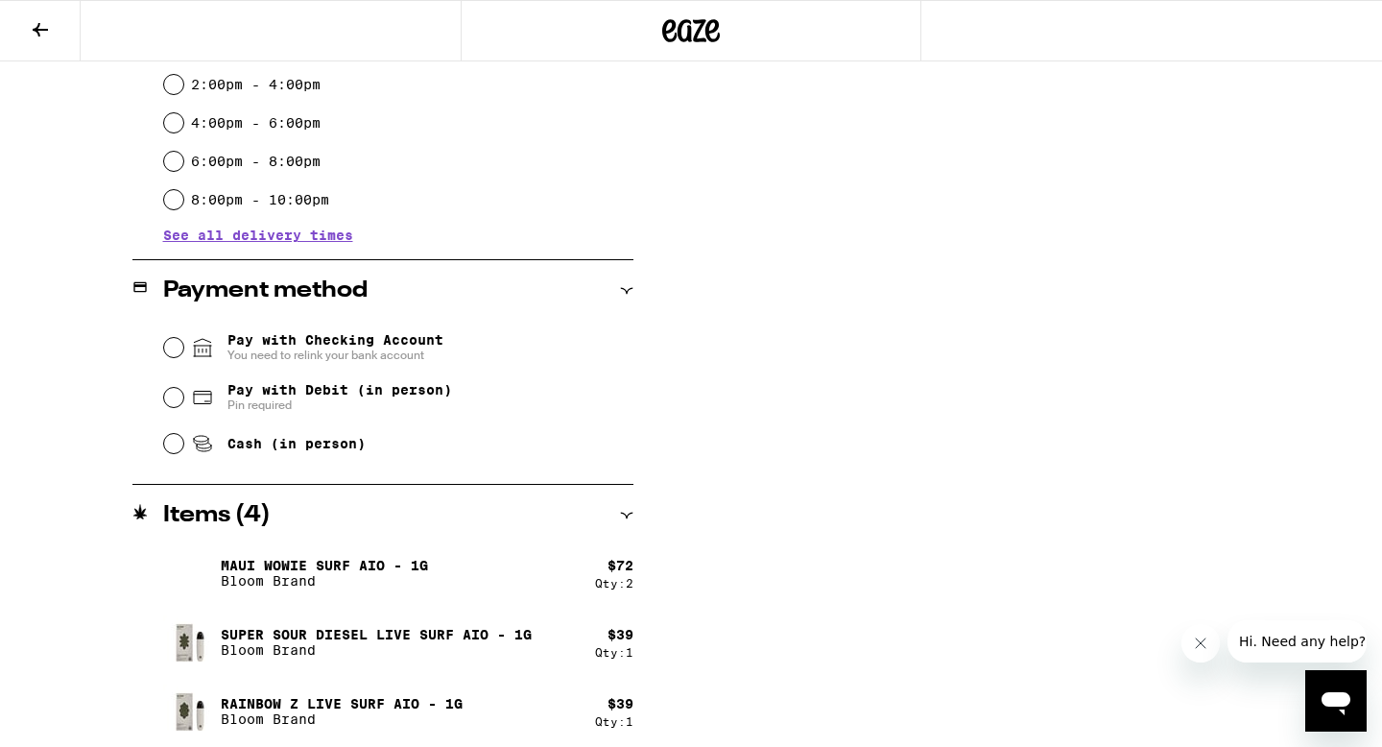
scroll to position [627, 0]
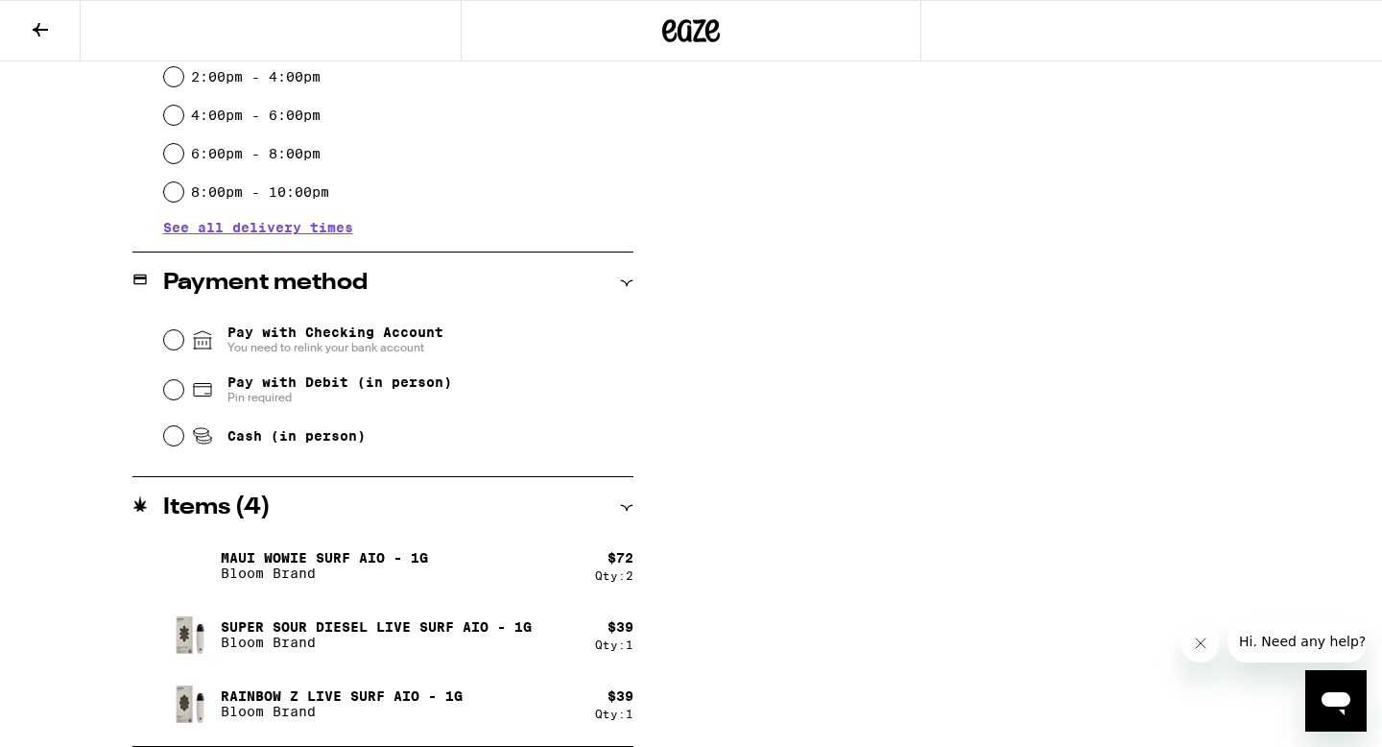
type input "*"
click at [267, 379] on span "Pay with Debit (in person)" at bounding box center [339, 381] width 225 height 15
click at [183, 380] on input "Pay with Debit (in person) Pin required" at bounding box center [173, 389] width 19 height 19
radio input "true"
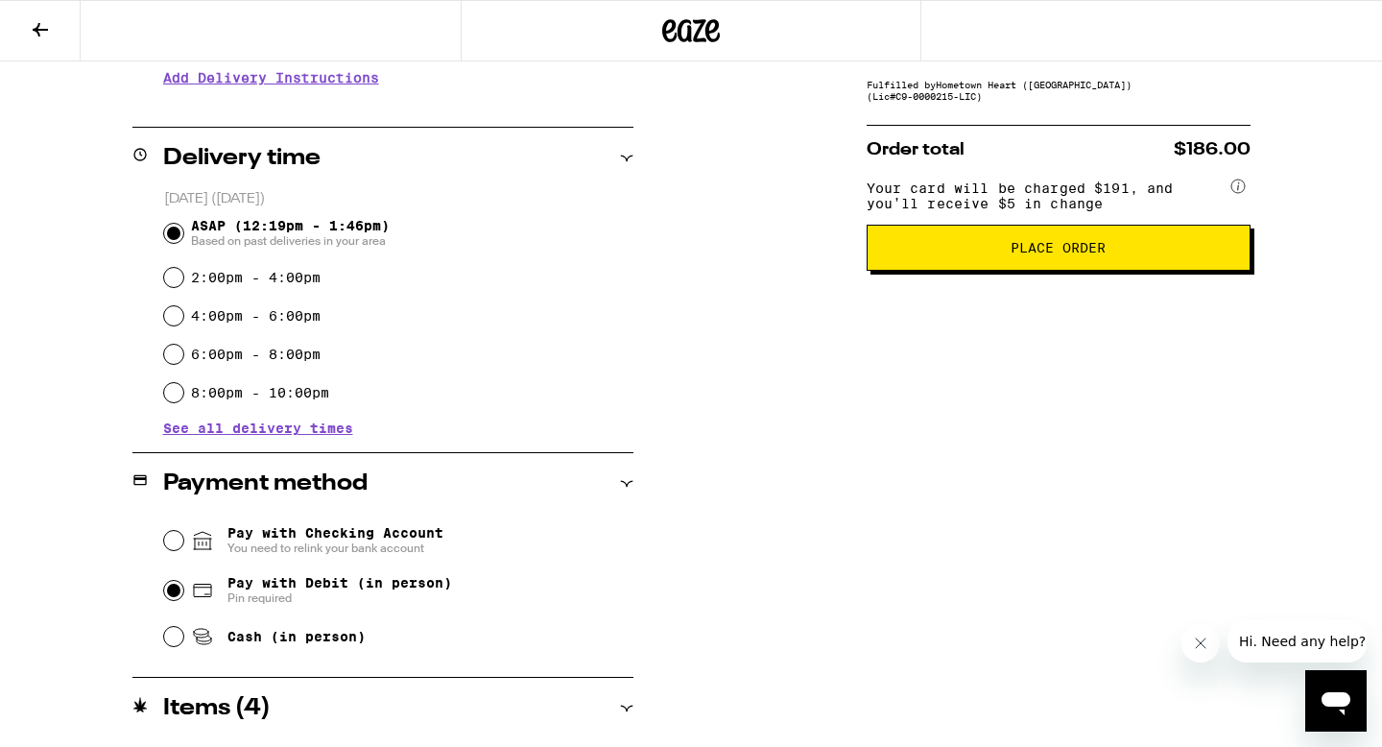
scroll to position [0, 0]
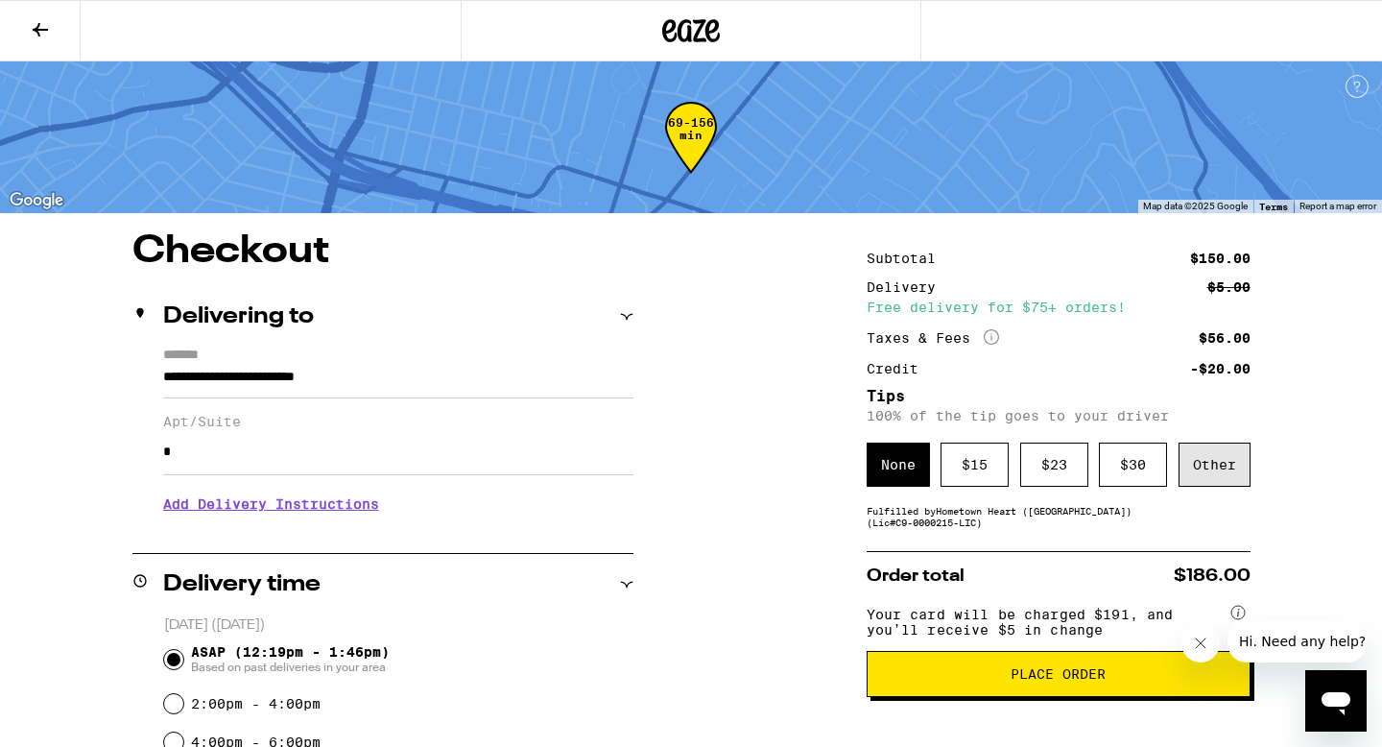
click at [1206, 467] on div "Other" at bounding box center [1214, 464] width 72 height 44
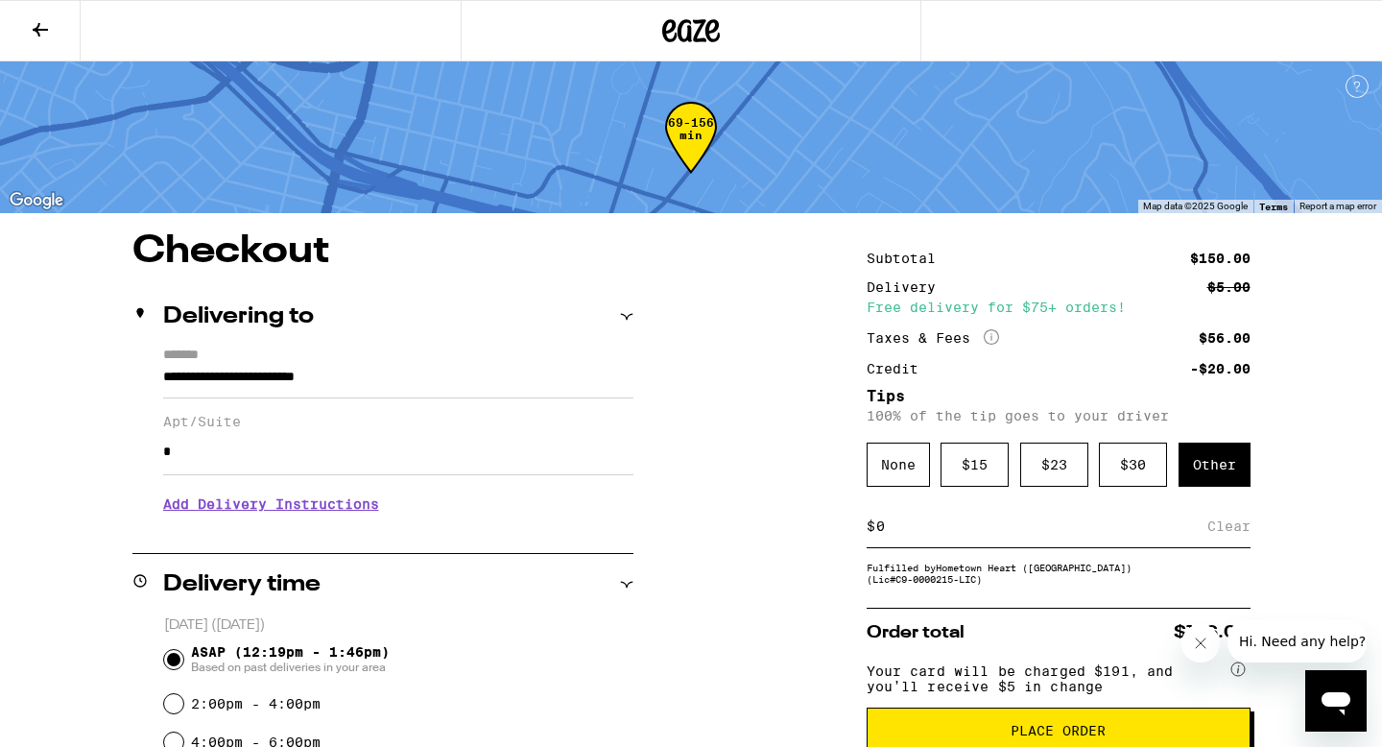
click at [1074, 535] on input at bounding box center [1041, 525] width 332 height 17
type input "5"
click at [1227, 538] on div "Save" at bounding box center [1233, 526] width 35 height 42
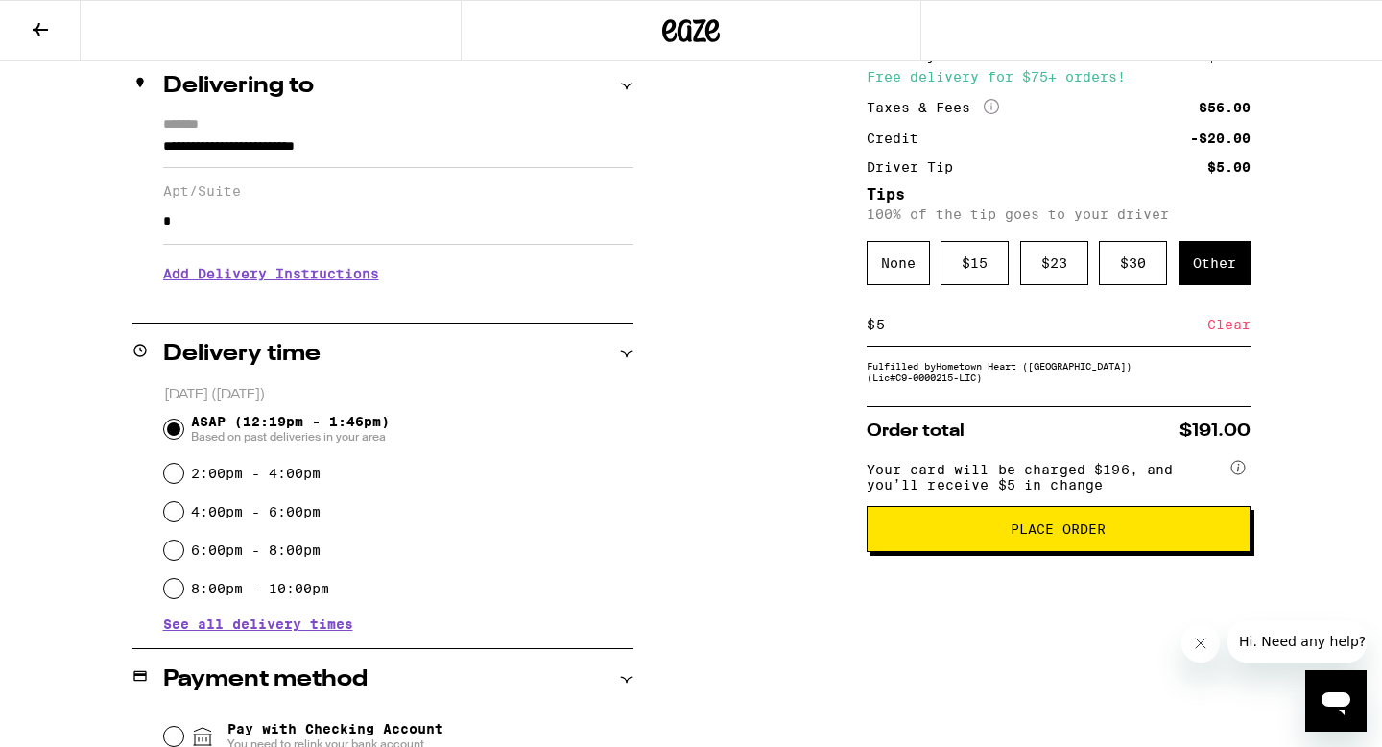
scroll to position [231, 0]
click at [954, 535] on span "Place Order" at bounding box center [1058, 527] width 351 height 13
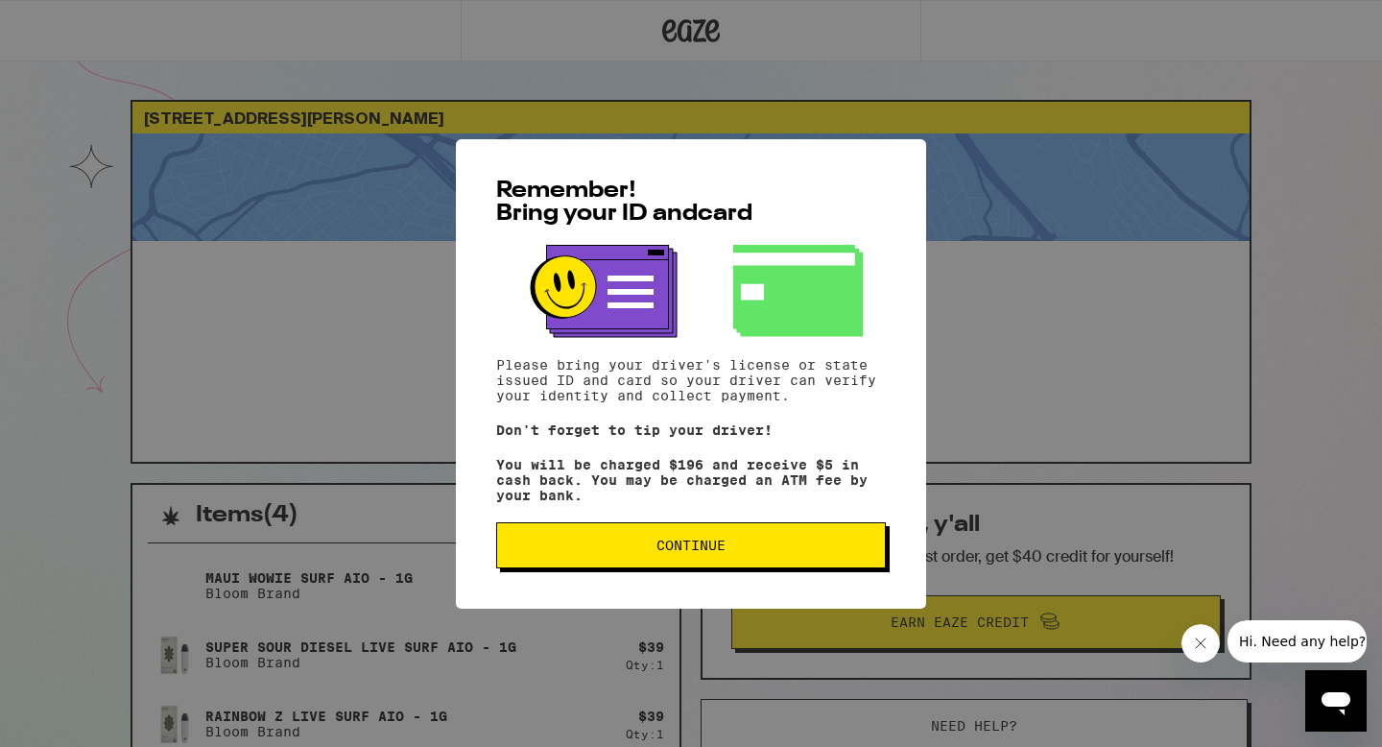
click at [840, 548] on span "Continue" at bounding box center [690, 544] width 357 height 13
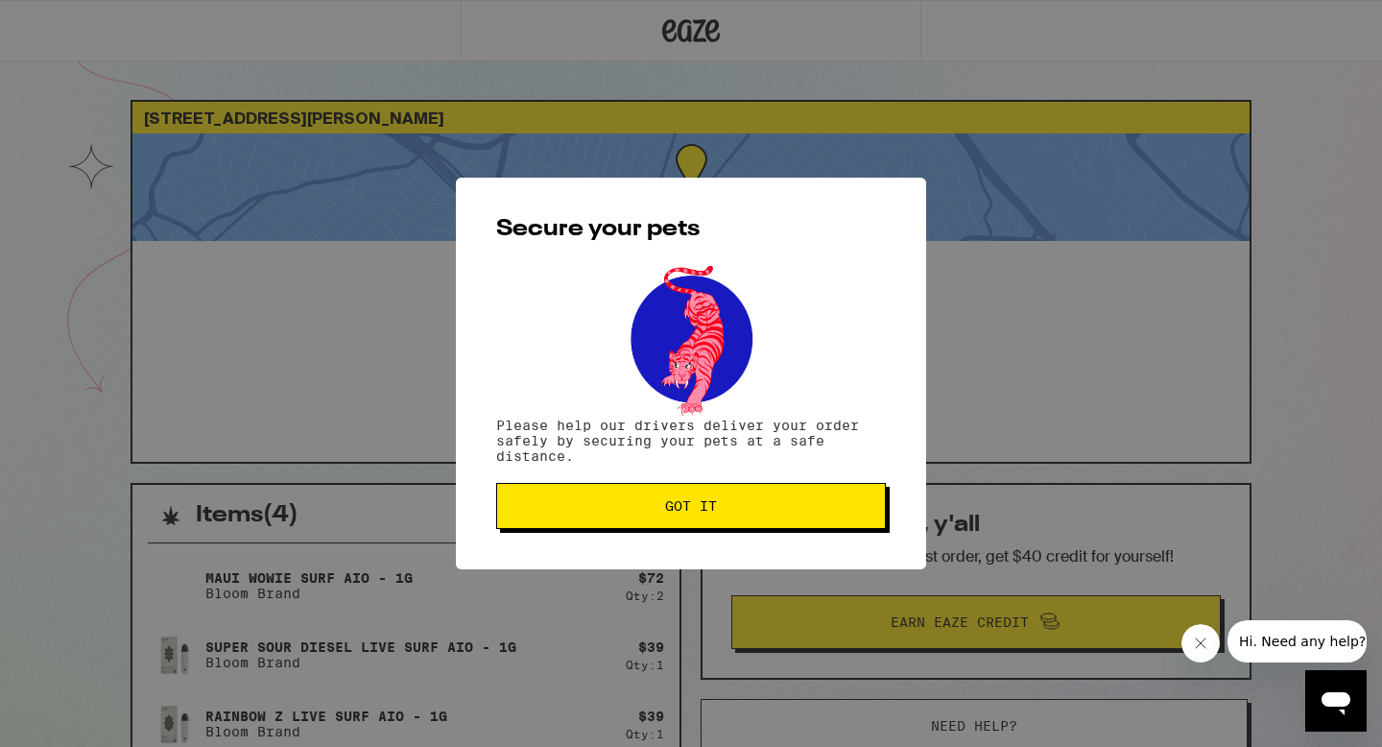
click at [813, 503] on span "Got it" at bounding box center [690, 505] width 357 height 13
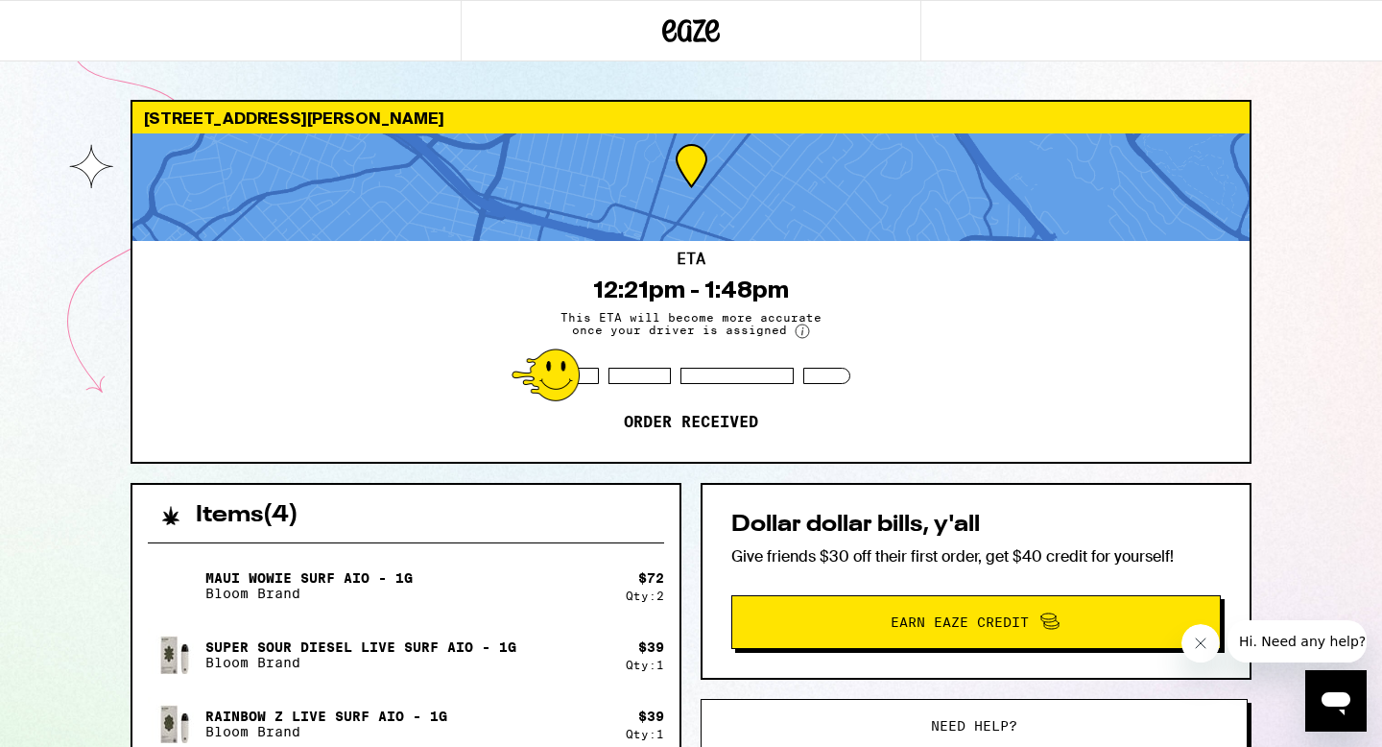
click at [1323, 593] on div "2207 Damuth St Oakland 94602 ETA 12:21pm - 1:48pm This ETA will become more acc…" at bounding box center [691, 588] width 1382 height 1177
click at [103, 320] on div "2207 Damuth St Oakland 94602 ETA 12:21pm - 1:48pm This ETA will become more acc…" at bounding box center [691, 588] width 1382 height 1177
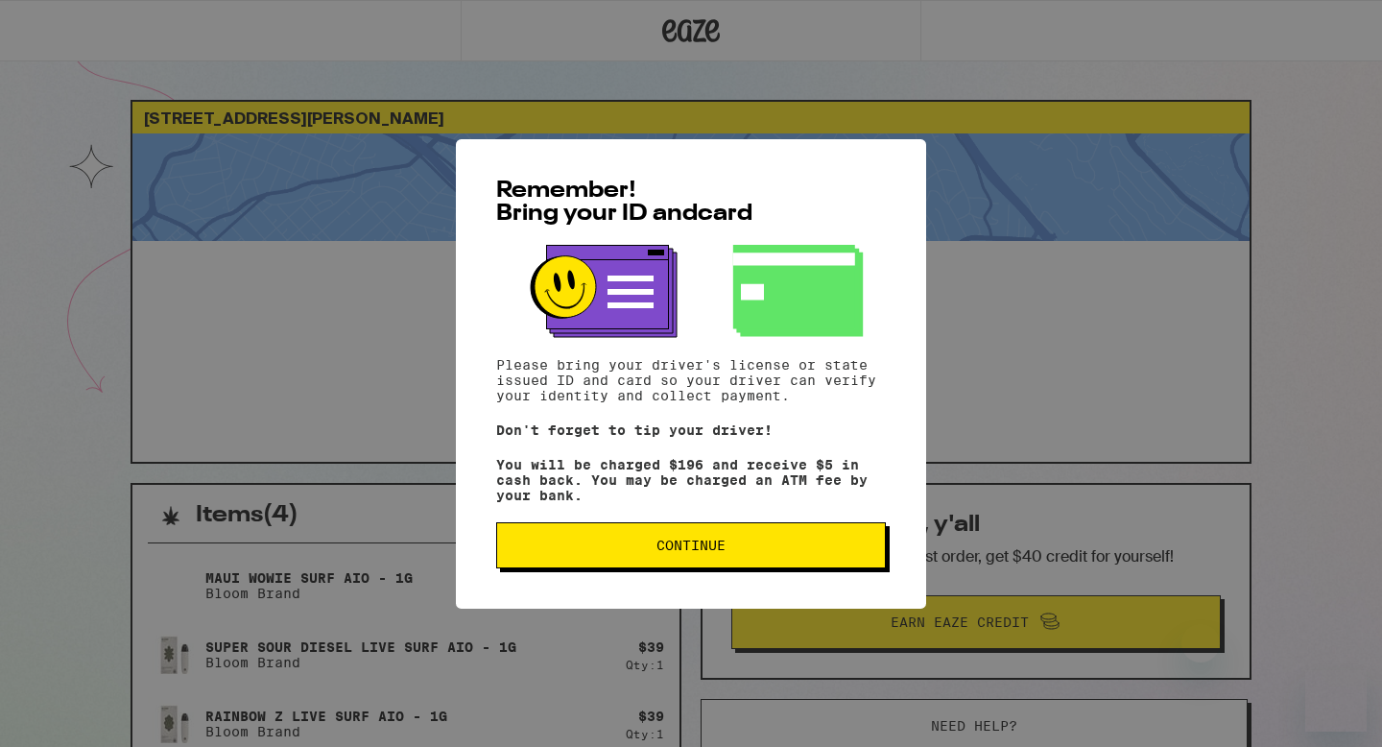
click at [547, 563] on button "Continue" at bounding box center [691, 545] width 390 height 46
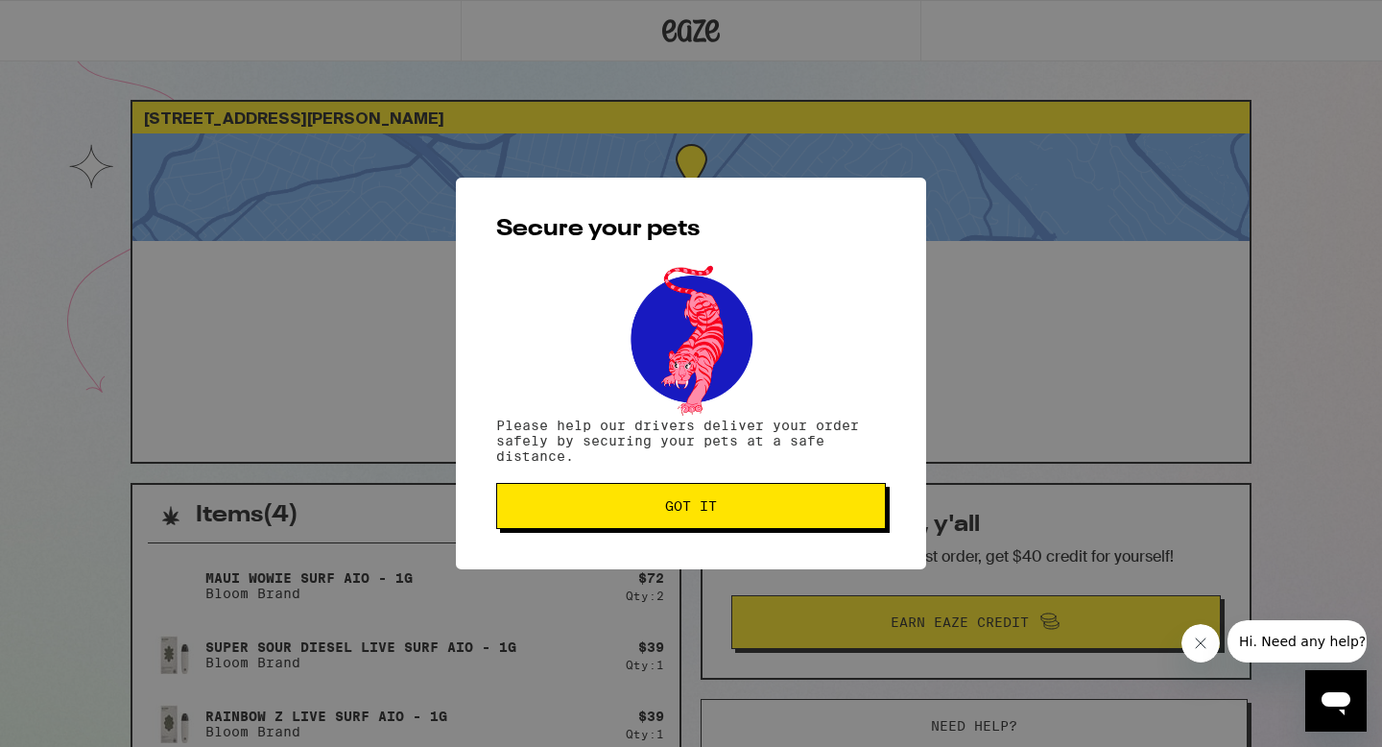
click at [564, 519] on button "Got it" at bounding box center [691, 506] width 390 height 46
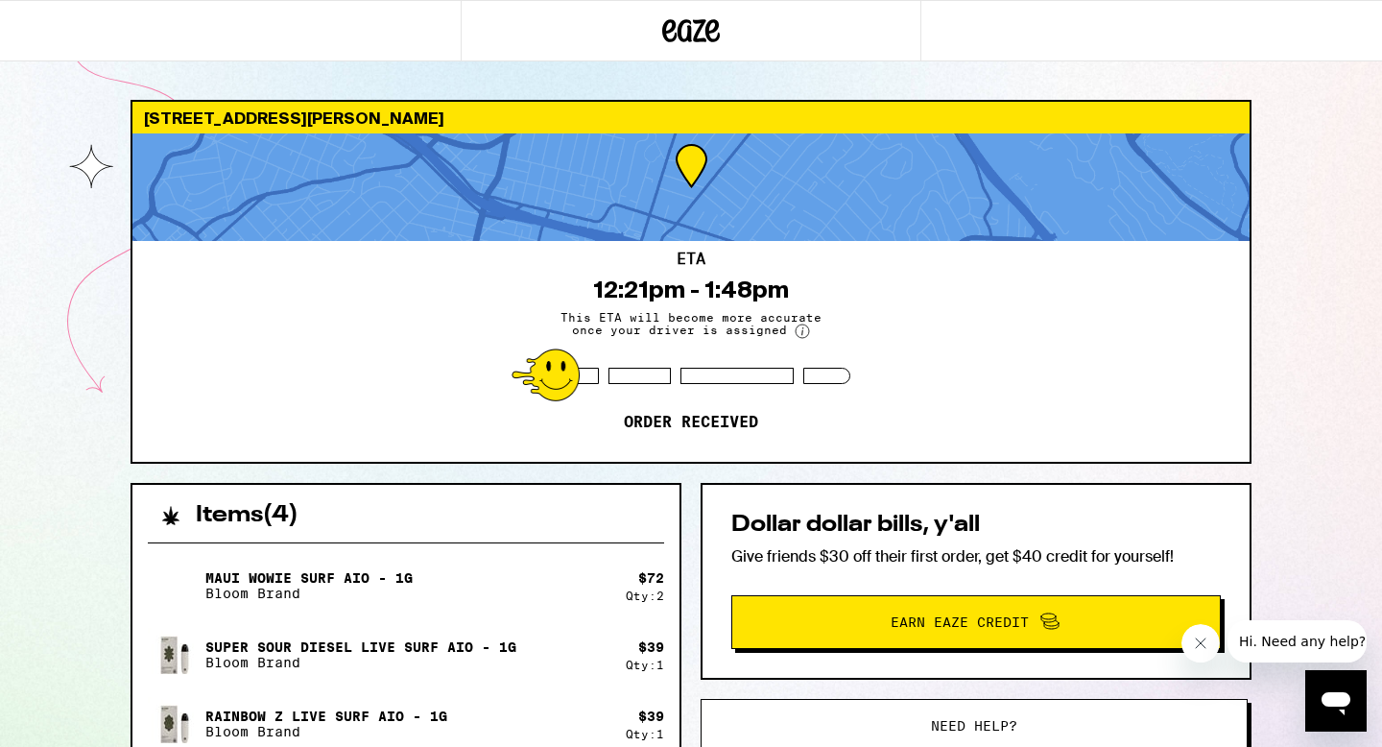
click at [1323, 389] on div "[STREET_ADDRESS][PERSON_NAME] ETA 12:21pm - 1:48pm This ETA will become more ac…" at bounding box center [691, 578] width 1382 height 1156
click at [669, 33] on icon at bounding box center [669, 30] width 14 height 23
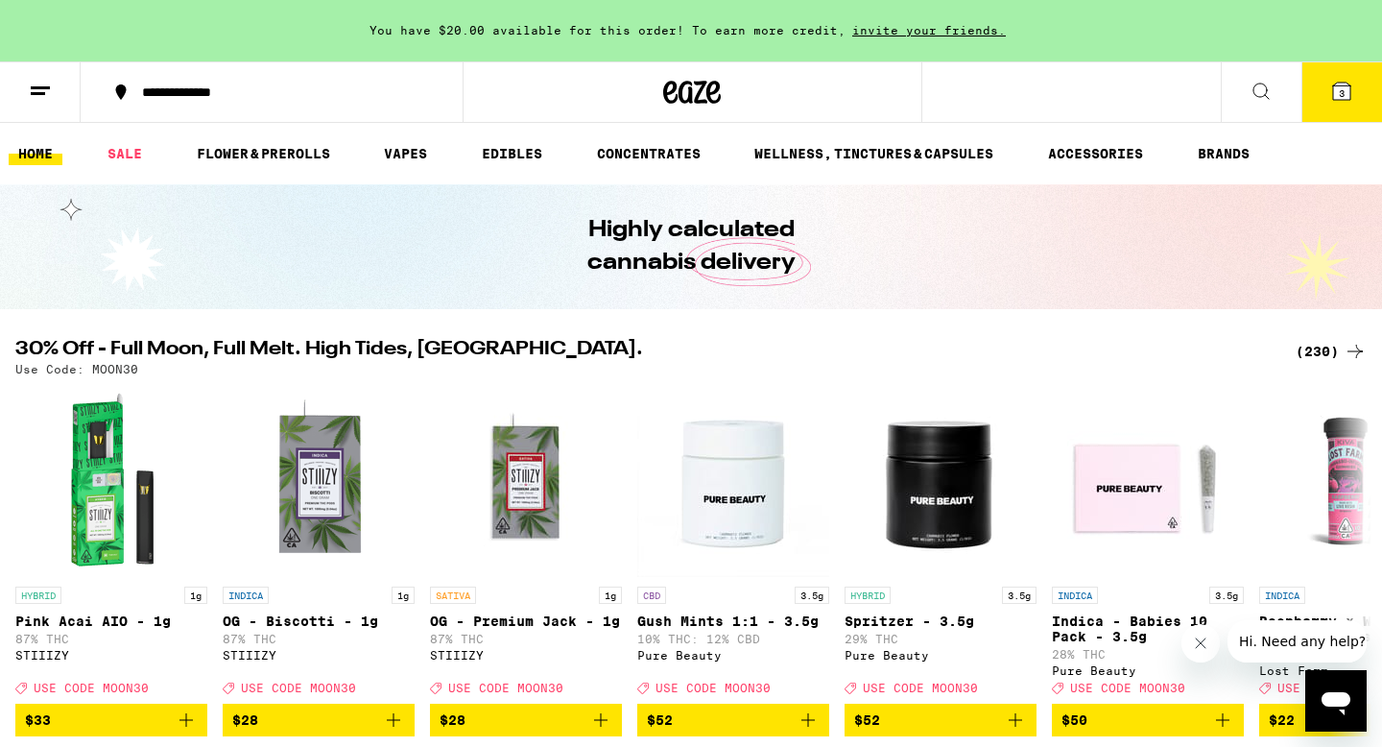
click at [36, 88] on icon at bounding box center [40, 91] width 23 height 23
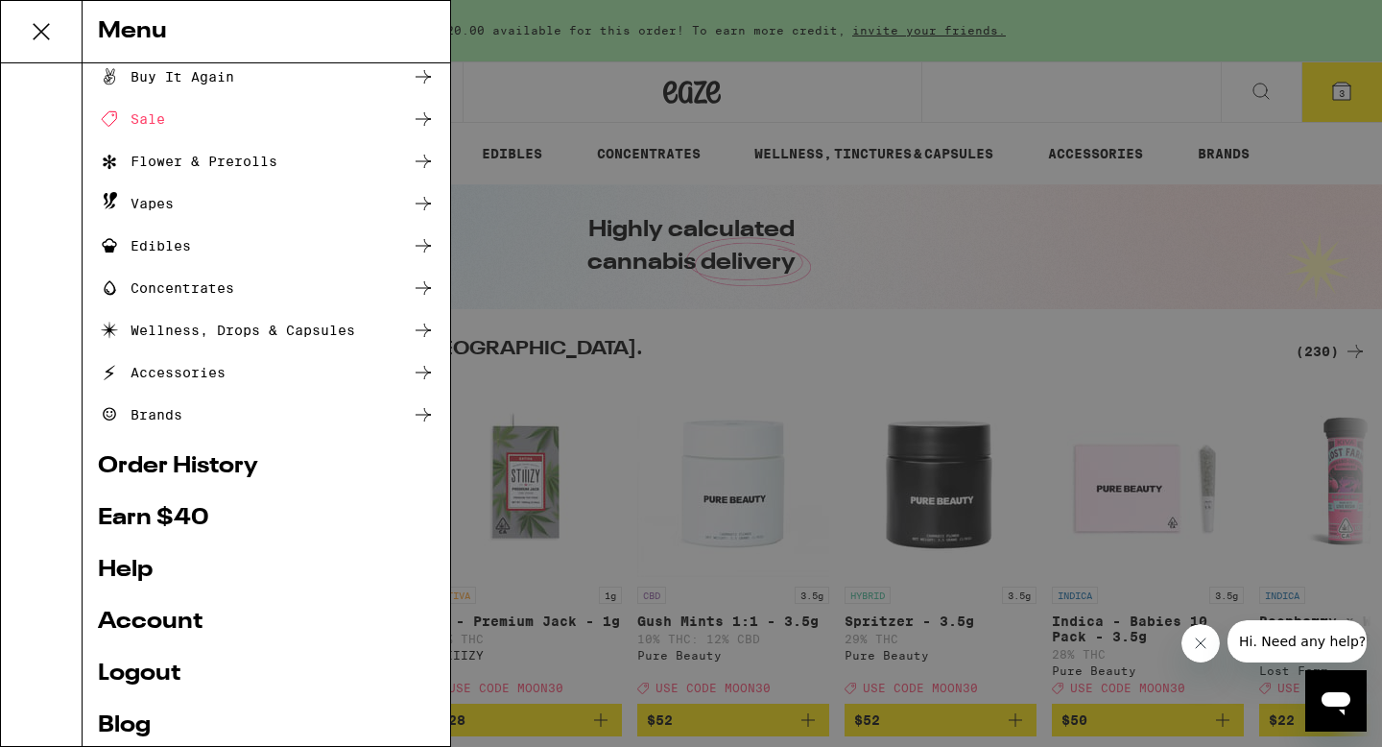
scroll to position [73, 0]
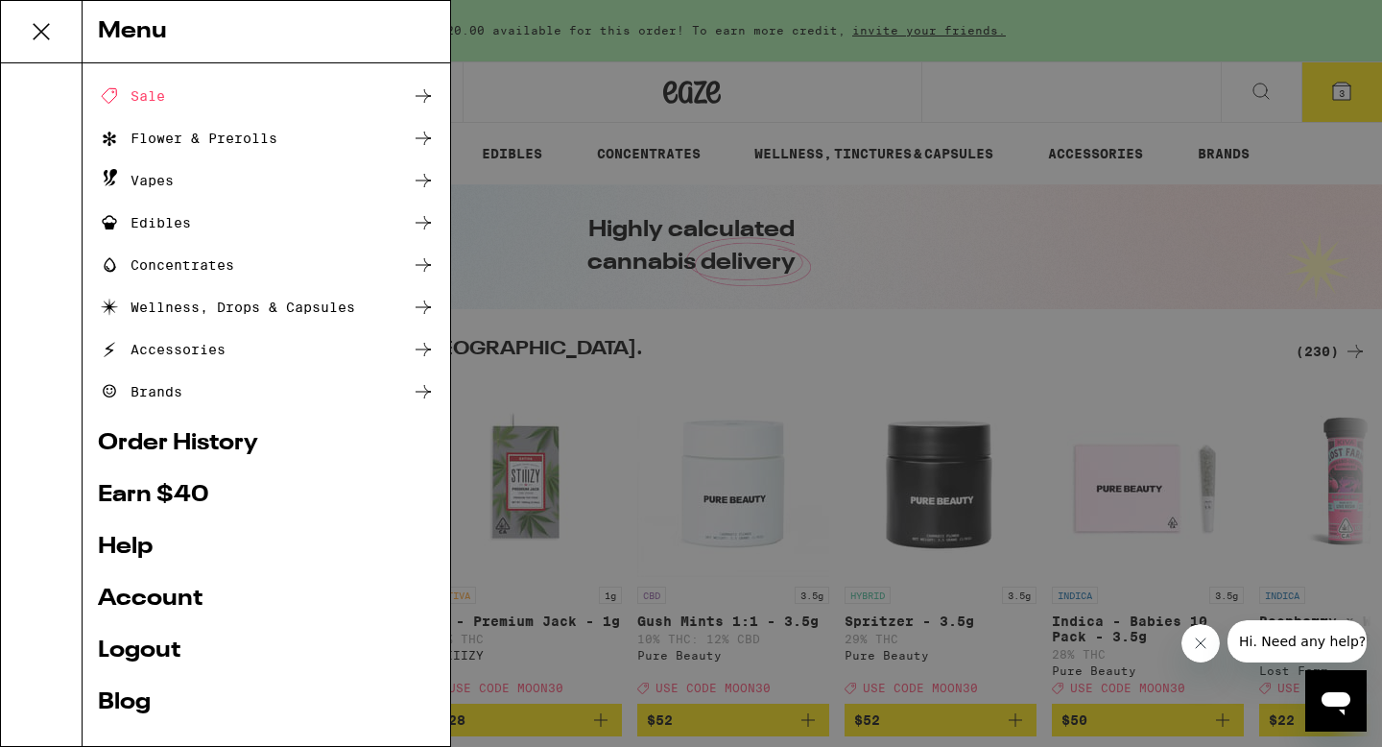
click at [186, 592] on link "Account" at bounding box center [266, 598] width 337 height 23
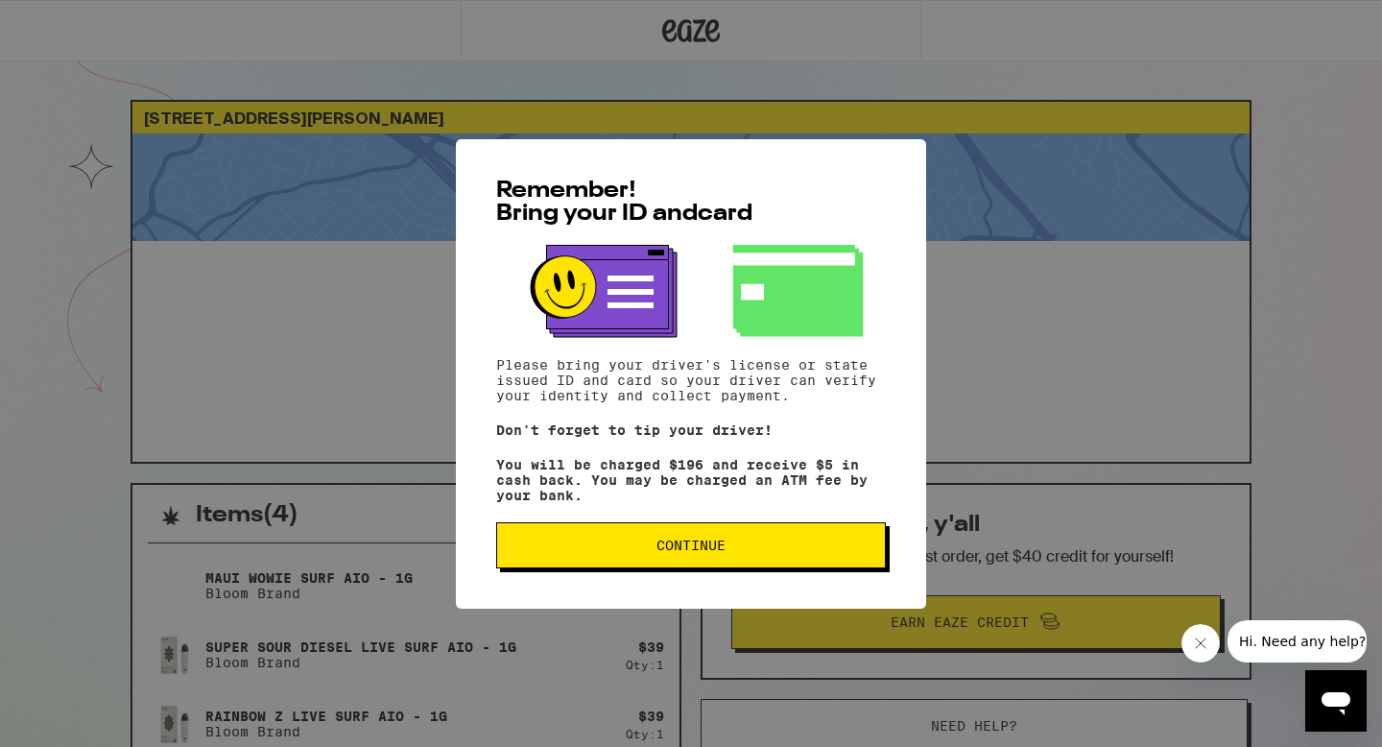
click at [545, 544] on button "Continue" at bounding box center [691, 545] width 390 height 46
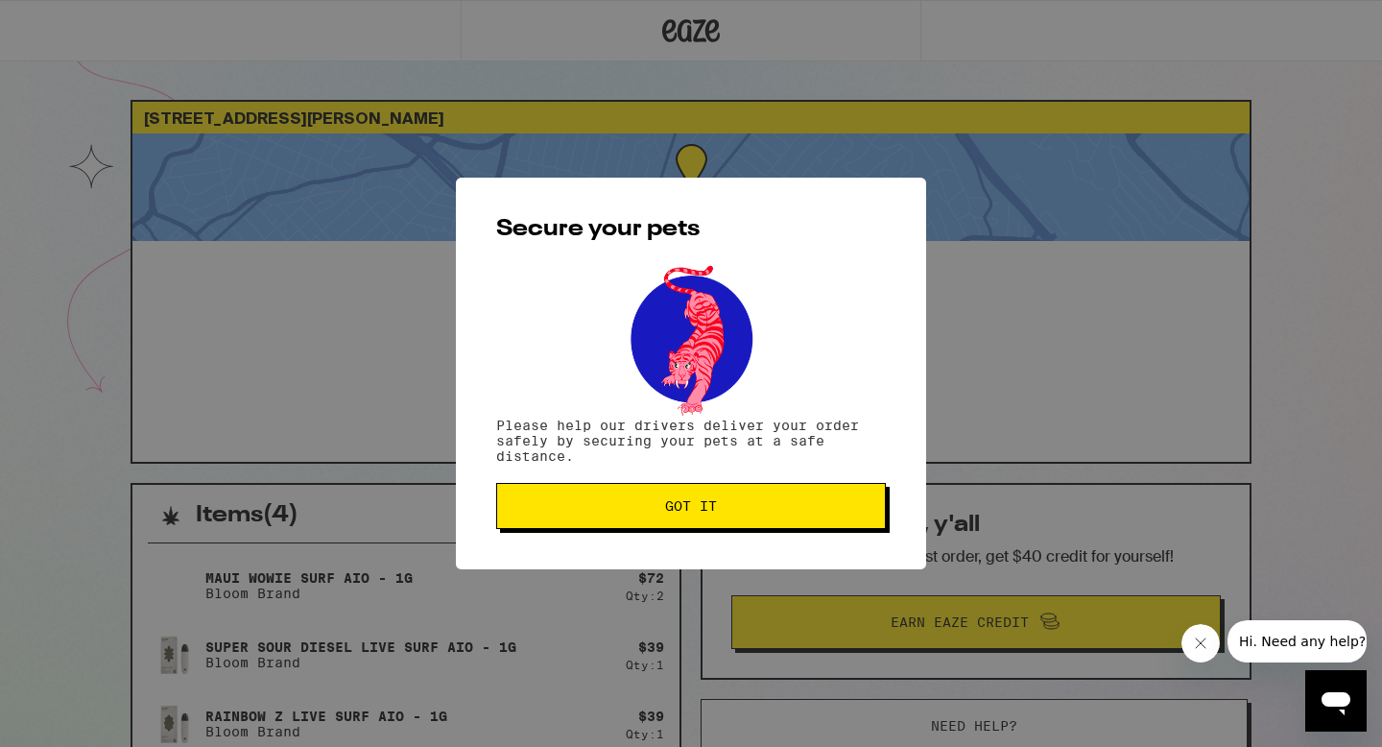
click at [561, 499] on button "Got it" at bounding box center [691, 506] width 390 height 46
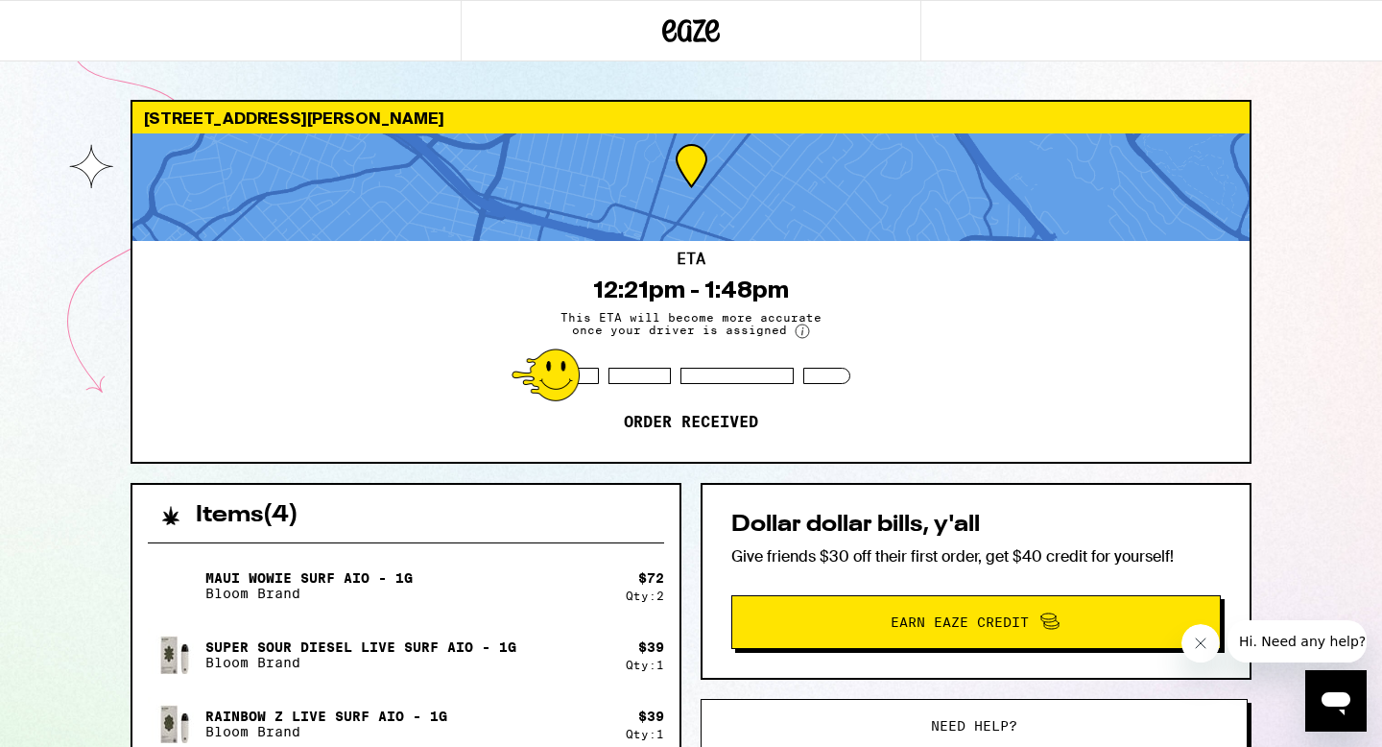
click at [700, 20] on icon at bounding box center [692, 30] width 29 height 23
